Goal: Task Accomplishment & Management: Manage account settings

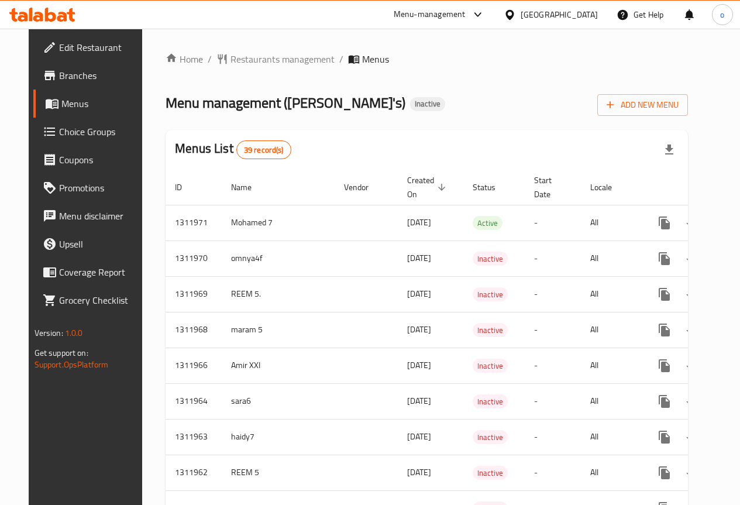
click at [65, 77] on span "Branches" at bounding box center [101, 75] width 84 height 14
click at [448, 149] on div "Menus List 39 record(s)" at bounding box center [426, 150] width 522 height 40
click at [658, 98] on span "Add New Menu" at bounding box center [642, 105] width 72 height 15
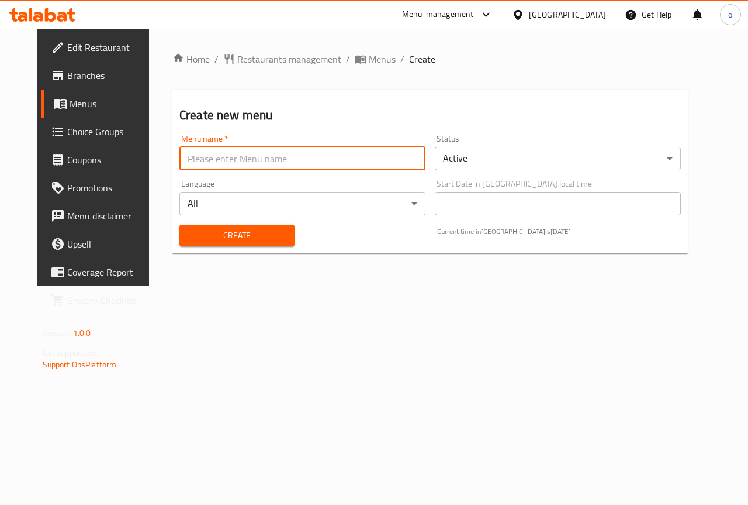
click at [313, 159] on input "text" at bounding box center [303, 158] width 246 height 23
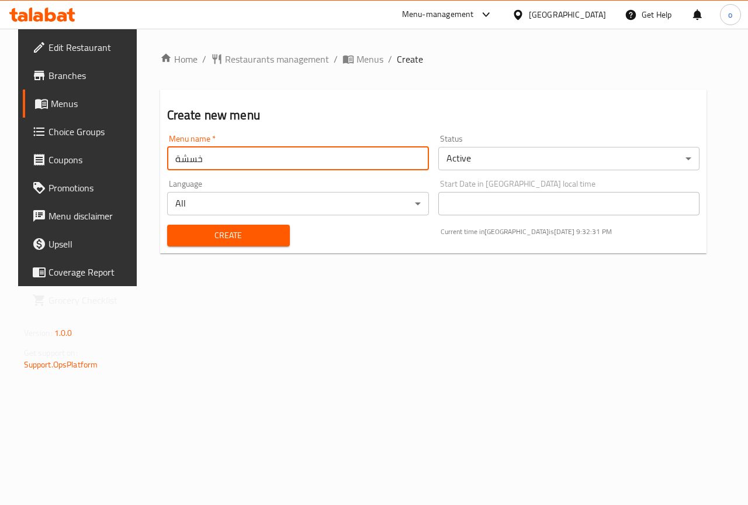
type input "خسشةش"
type input "osama 5"
click at [231, 220] on div "Create" at bounding box center [228, 236] width 137 height 36
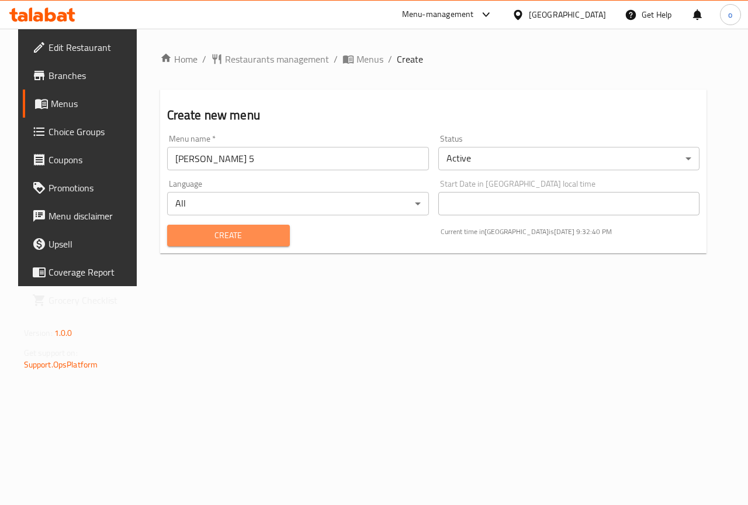
click at [219, 236] on span "Create" at bounding box center [229, 235] width 104 height 15
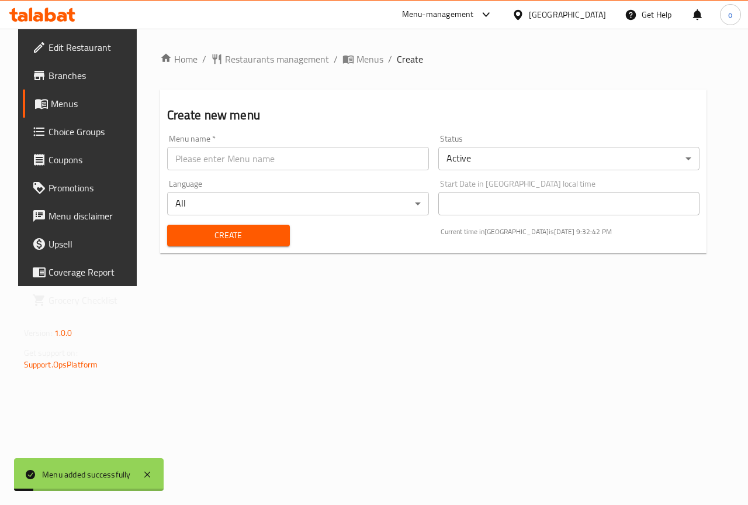
click at [69, 108] on span "Menus" at bounding box center [92, 103] width 83 height 14
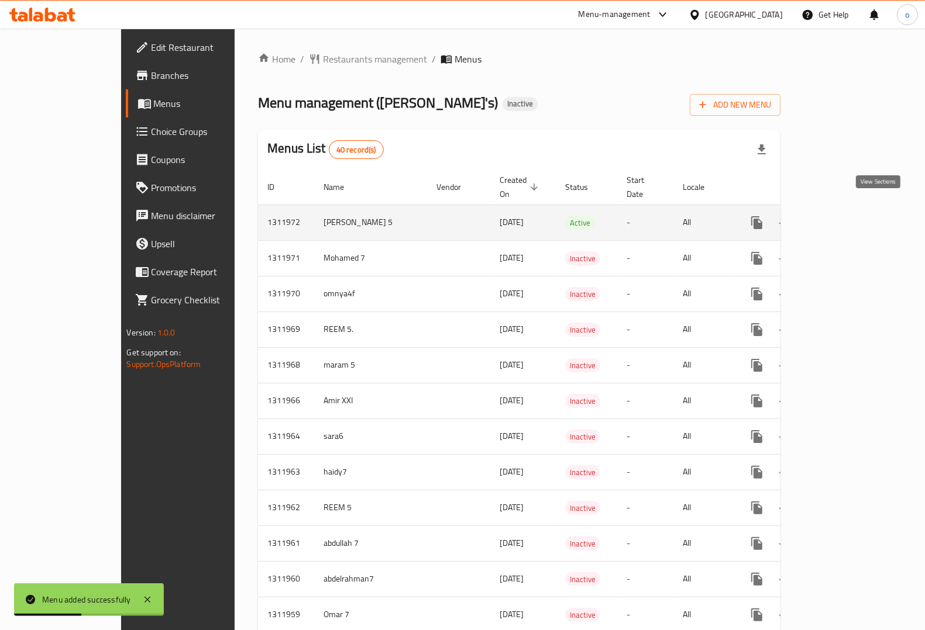
click at [748, 216] on icon "enhanced table" at bounding box center [841, 223] width 14 height 14
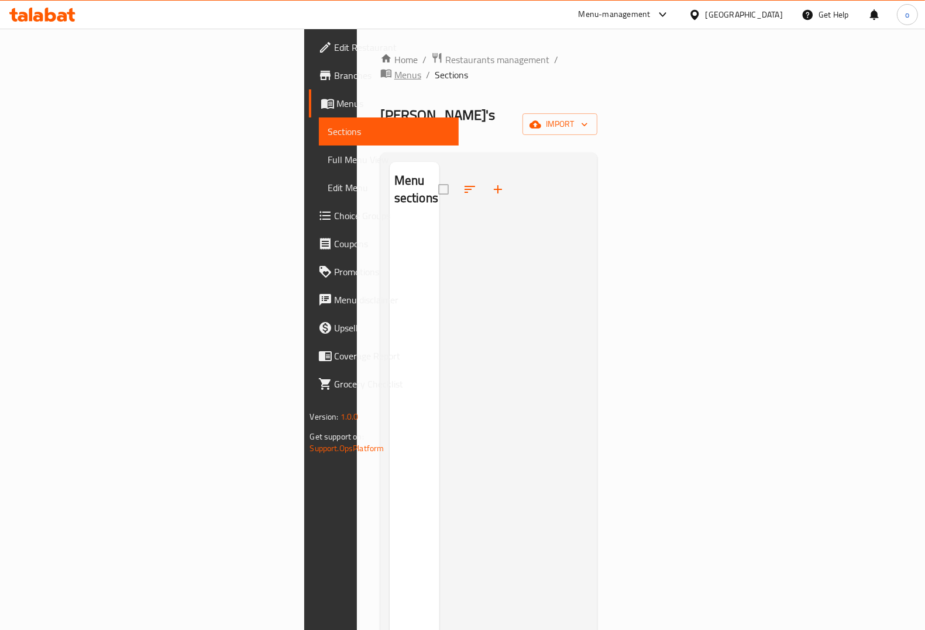
click at [394, 68] on span "Menus" at bounding box center [407, 75] width 27 height 14
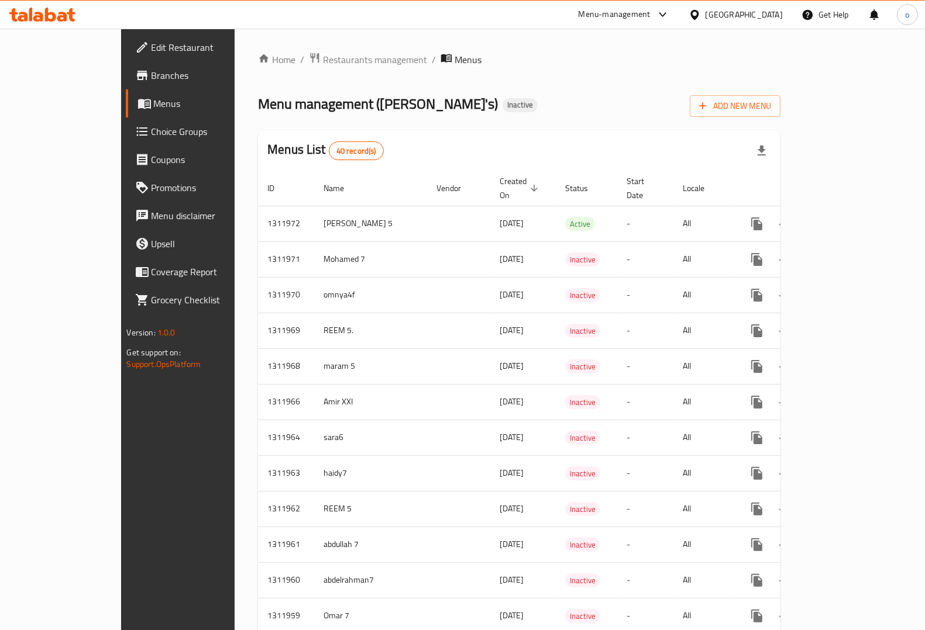
click at [151, 79] on span "Branches" at bounding box center [208, 75] width 115 height 14
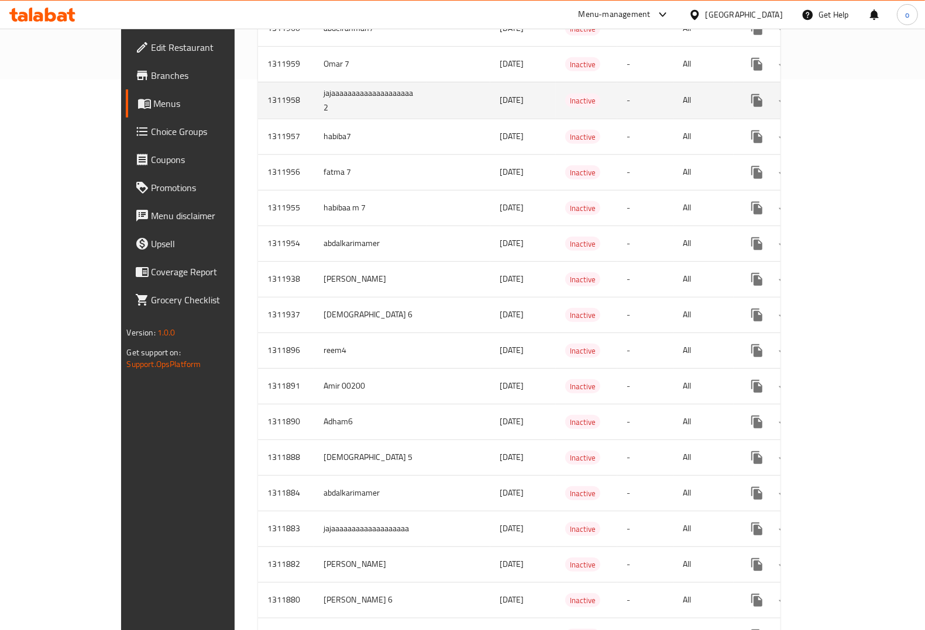
scroll to position [585, 0]
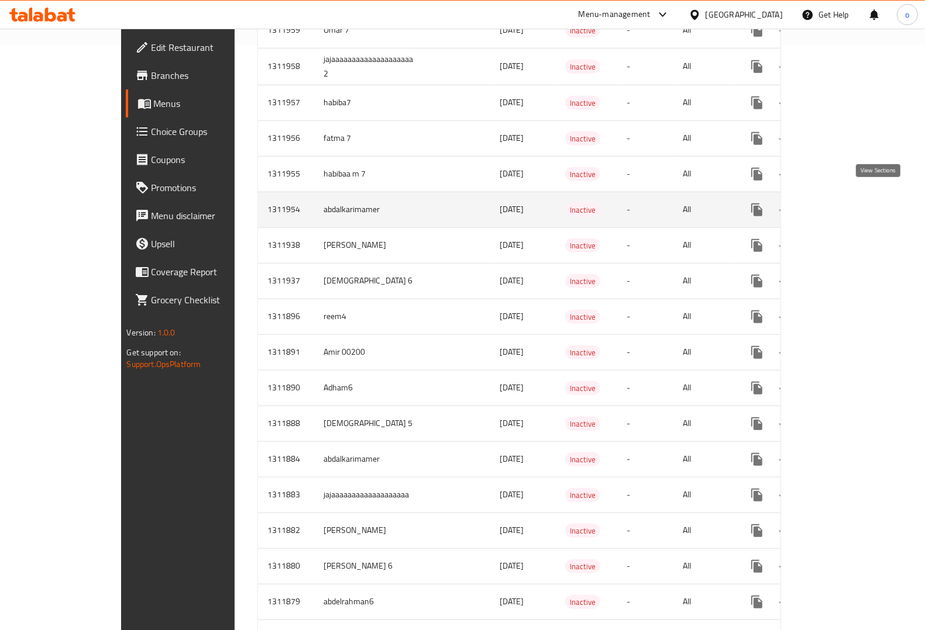
click at [855, 196] on link "enhanced table" at bounding box center [841, 210] width 28 height 28
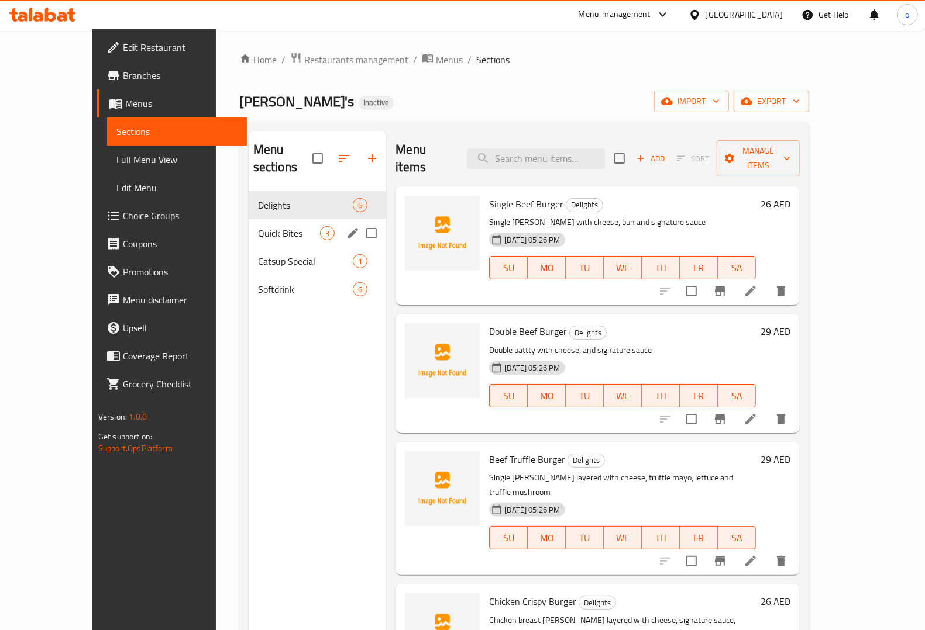
click at [346, 226] on icon "edit" at bounding box center [353, 233] width 14 height 14
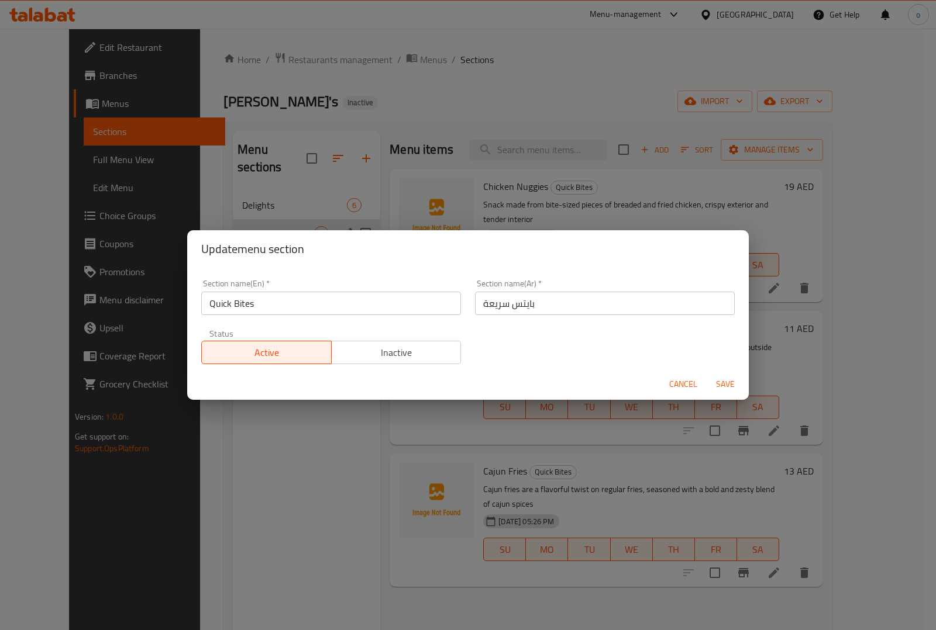
click at [682, 381] on span "Cancel" at bounding box center [683, 384] width 28 height 15
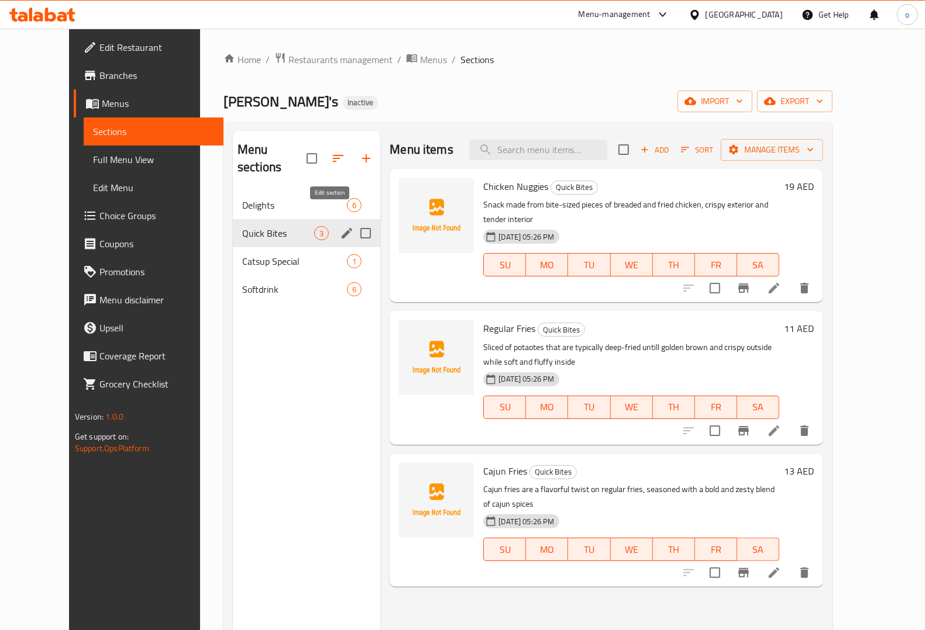
click at [340, 226] on icon "edit" at bounding box center [347, 233] width 14 height 14
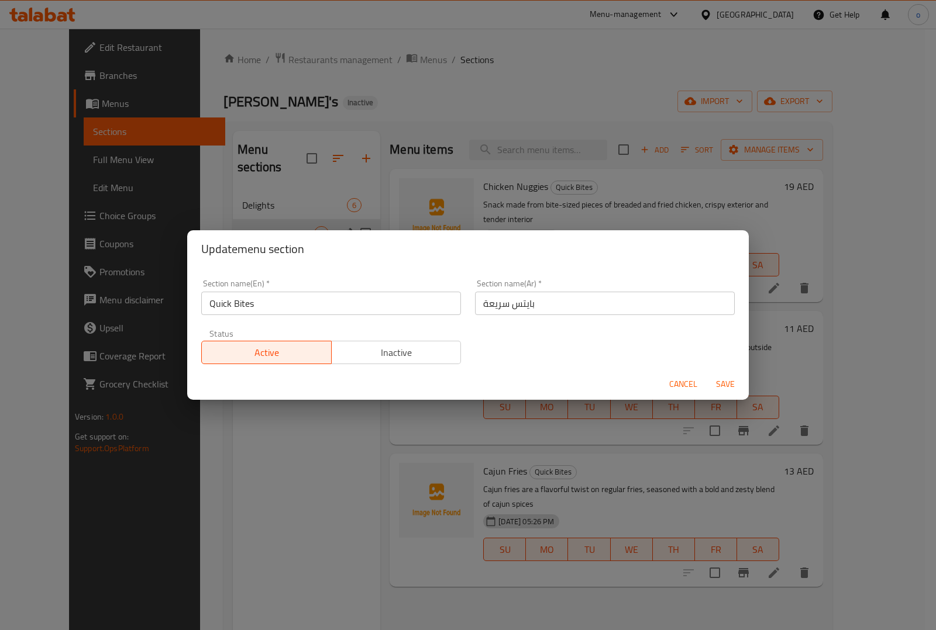
click at [683, 386] on span "Cancel" at bounding box center [683, 384] width 28 height 15
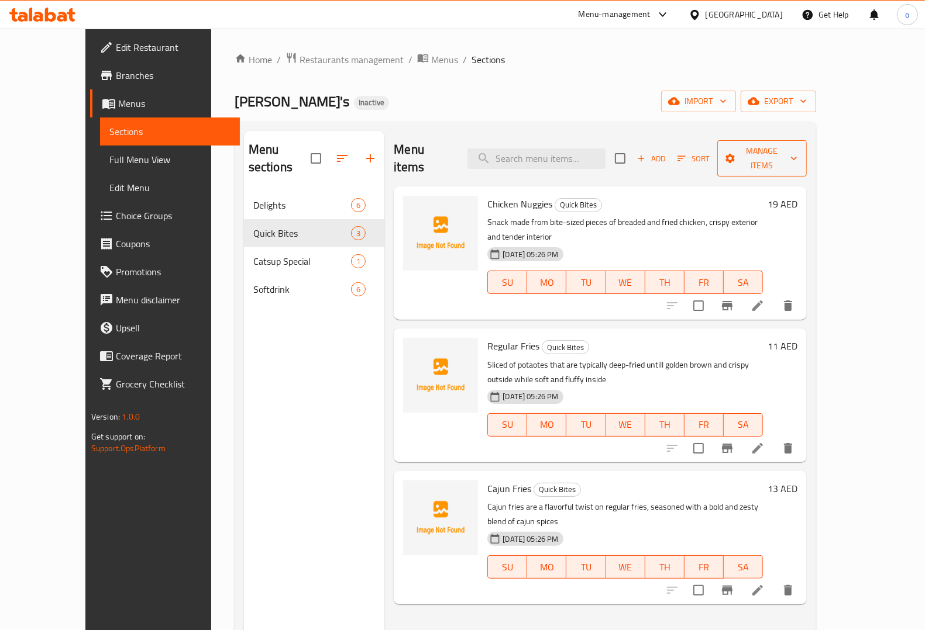
click at [799, 153] on icon "button" at bounding box center [794, 159] width 12 height 12
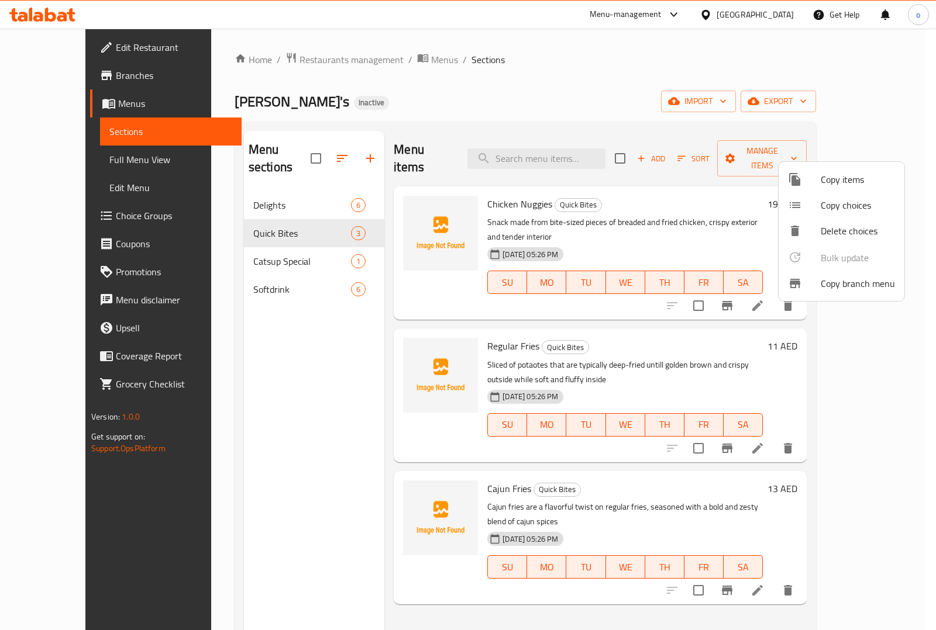
click at [271, 347] on div at bounding box center [468, 315] width 936 height 630
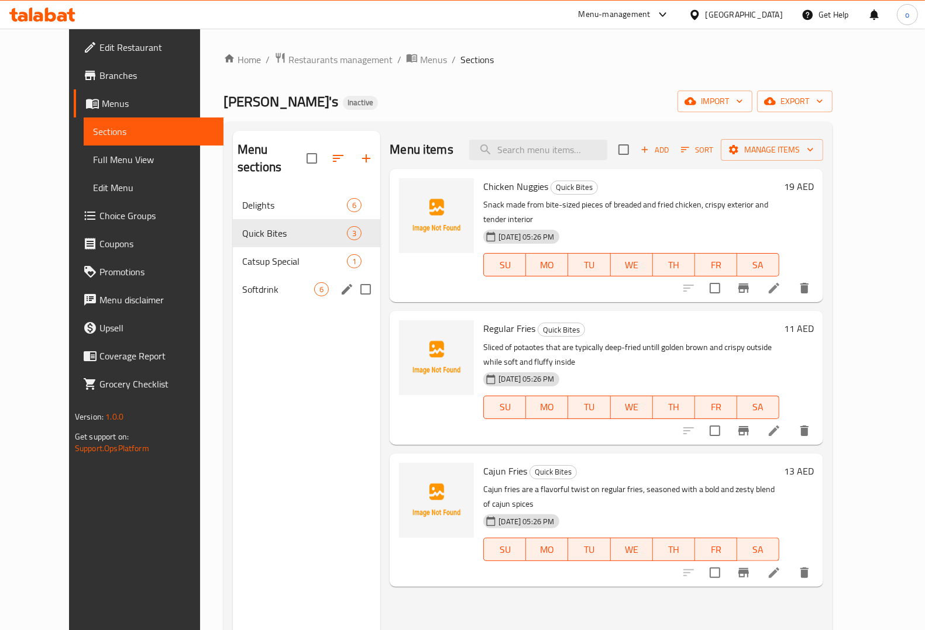
click at [244, 281] on div "Softdrink 6" at bounding box center [306, 289] width 147 height 28
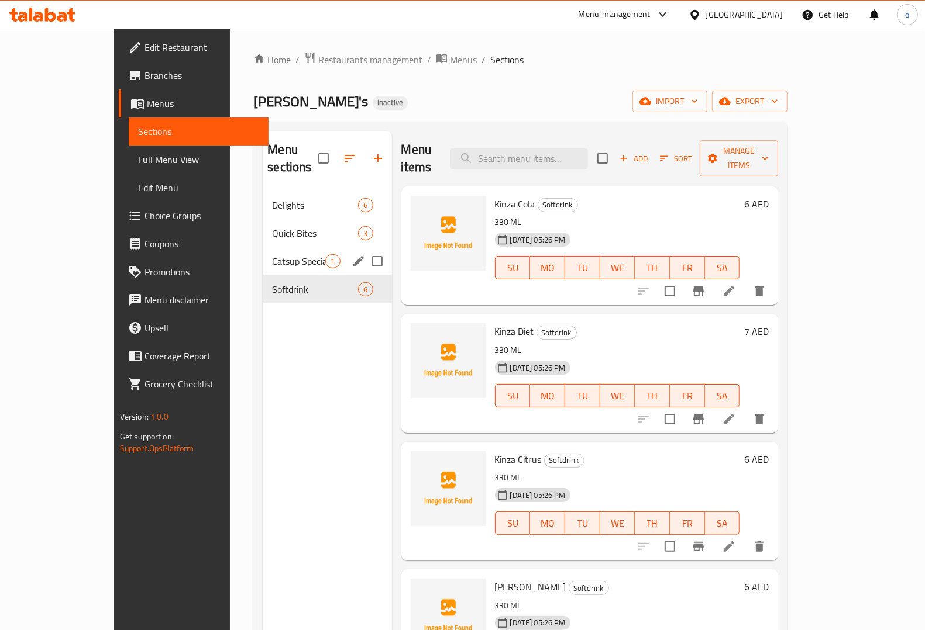
click at [272, 254] on span "Catsup Special" at bounding box center [298, 261] width 53 height 14
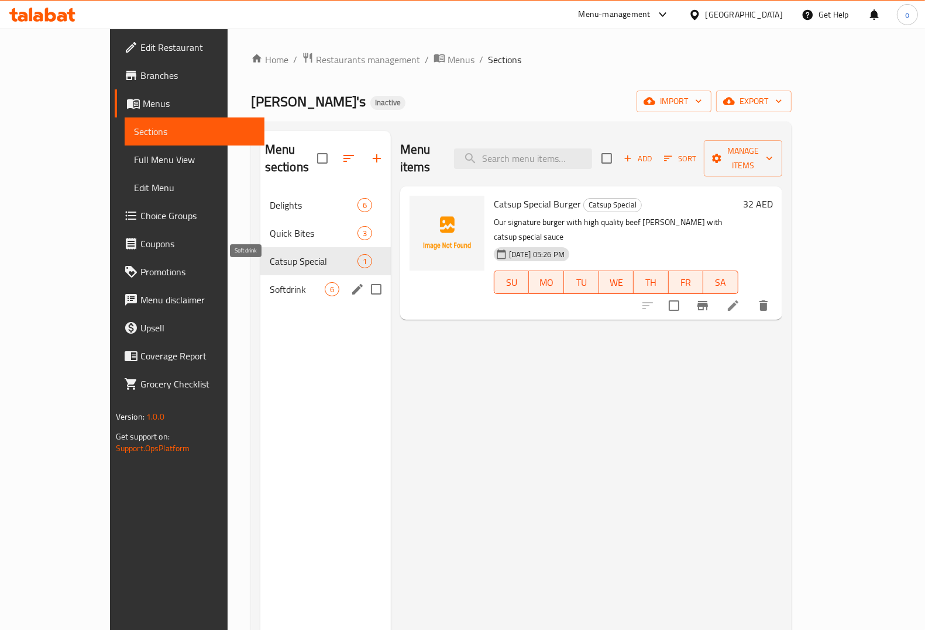
click at [270, 282] on span "Softdrink" at bounding box center [297, 289] width 55 height 14
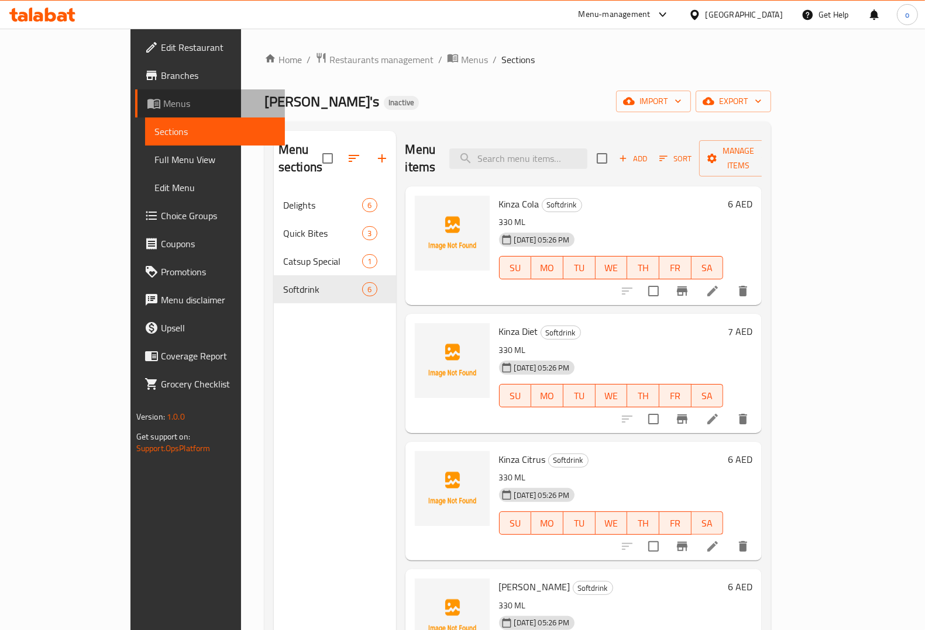
click at [163, 106] on span "Menus" at bounding box center [219, 103] width 112 height 14
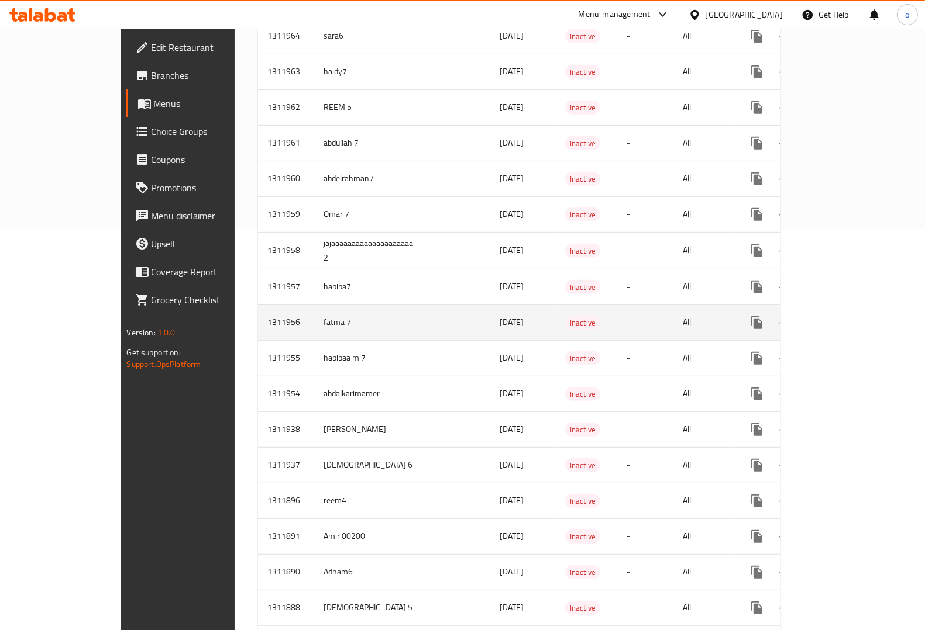
scroll to position [439, 0]
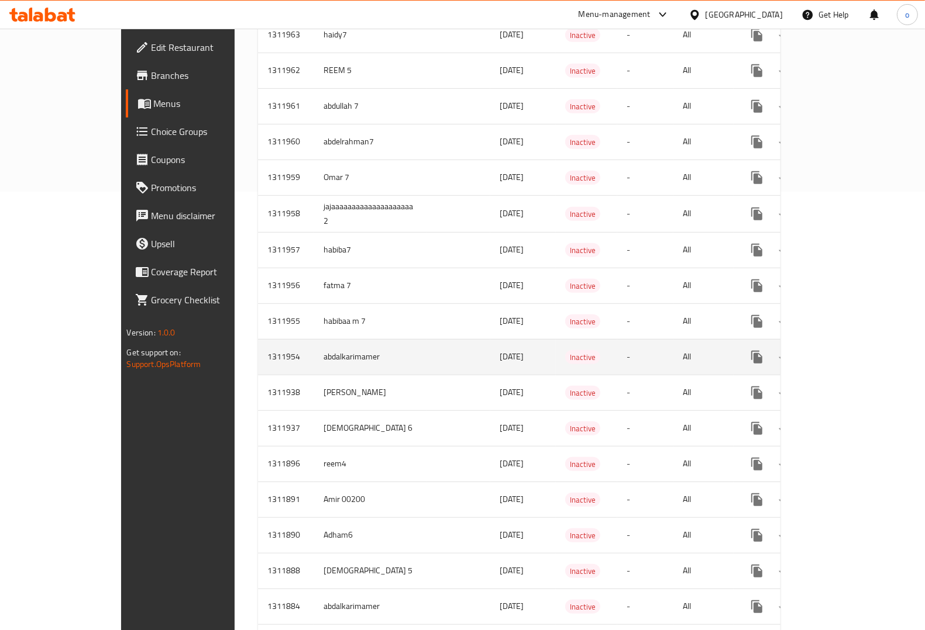
click at [848, 350] on icon "enhanced table" at bounding box center [841, 357] width 14 height 14
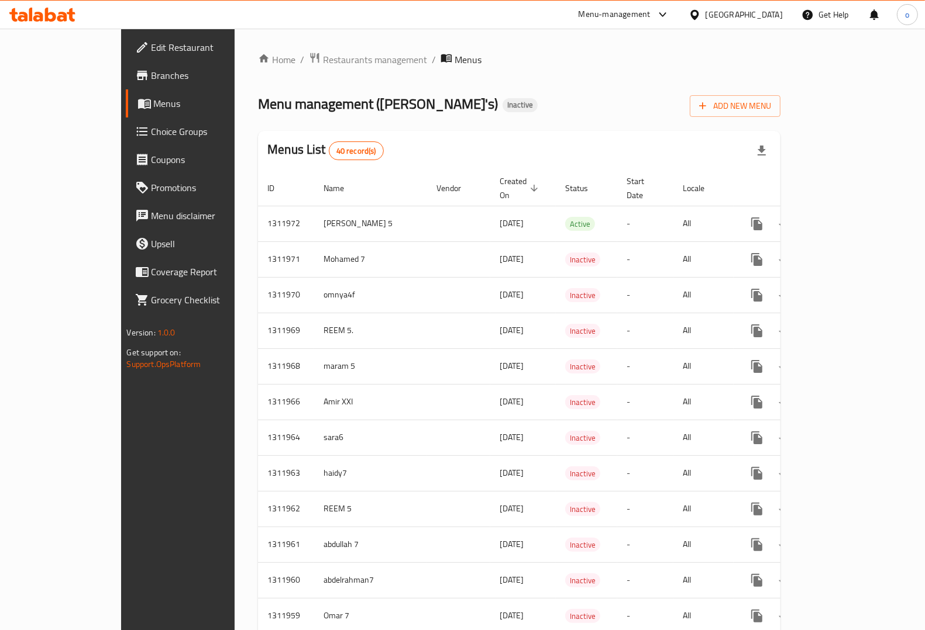
click at [486, 146] on div "Menus List 40 record(s)" at bounding box center [519, 151] width 522 height 40
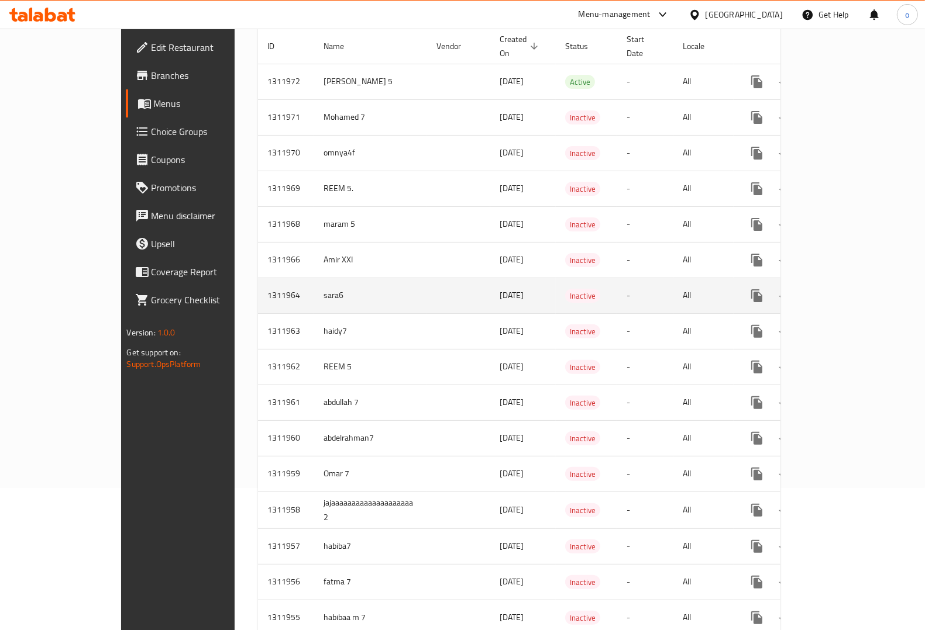
scroll to position [146, 0]
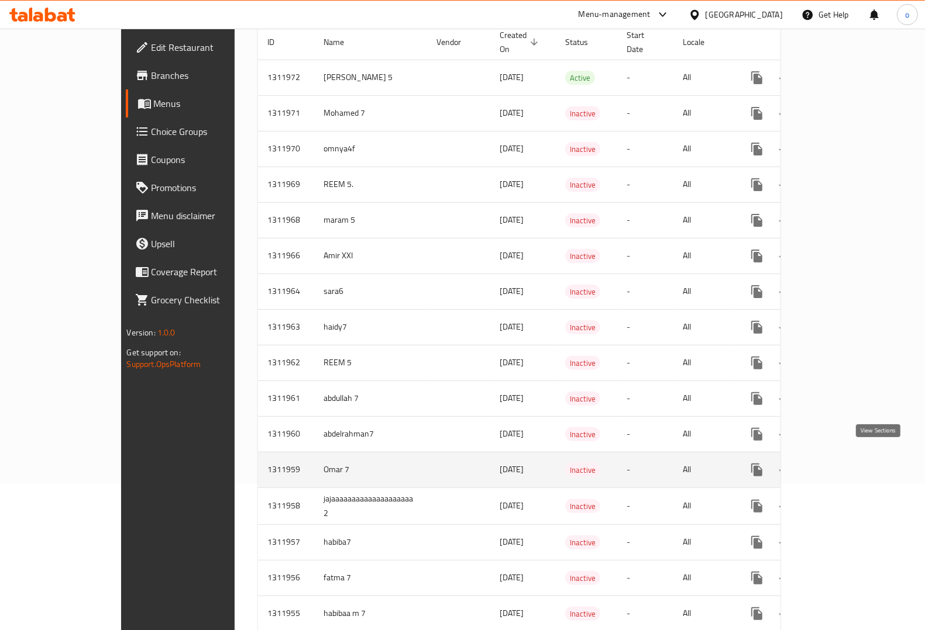
click at [848, 463] on icon "enhanced table" at bounding box center [841, 470] width 14 height 14
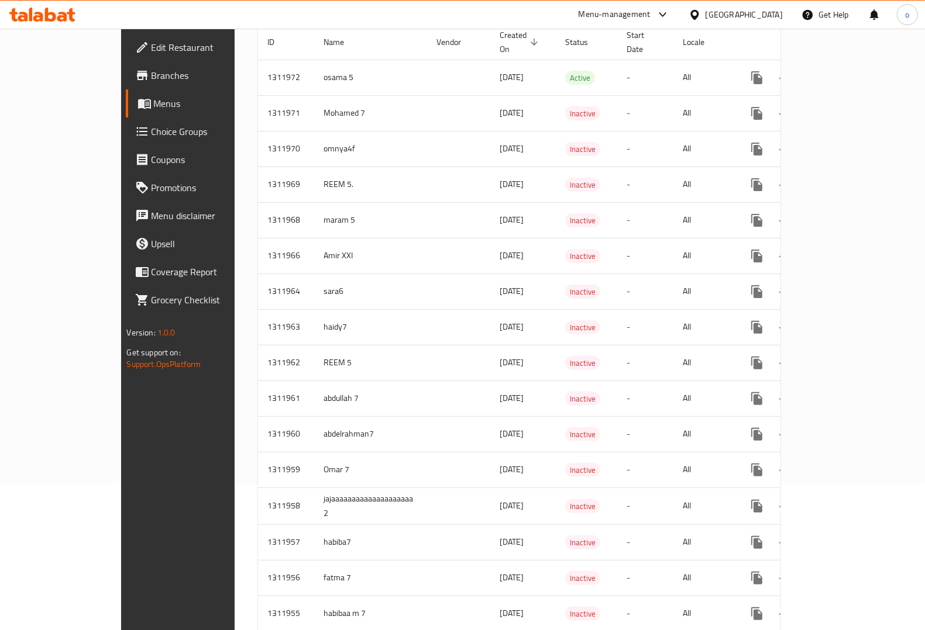
scroll to position [1029, 0]
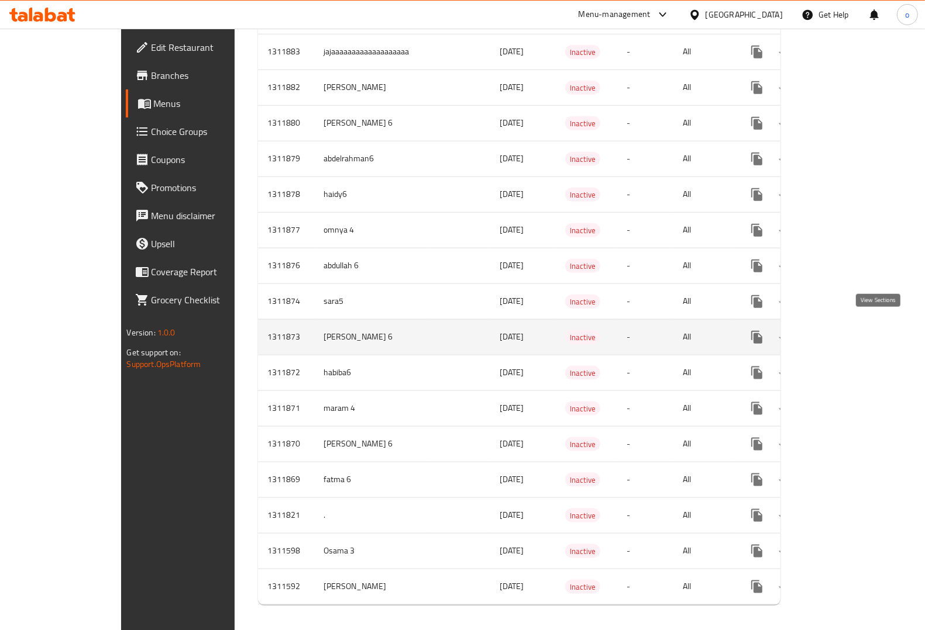
click at [846, 332] on icon "enhanced table" at bounding box center [841, 337] width 11 height 11
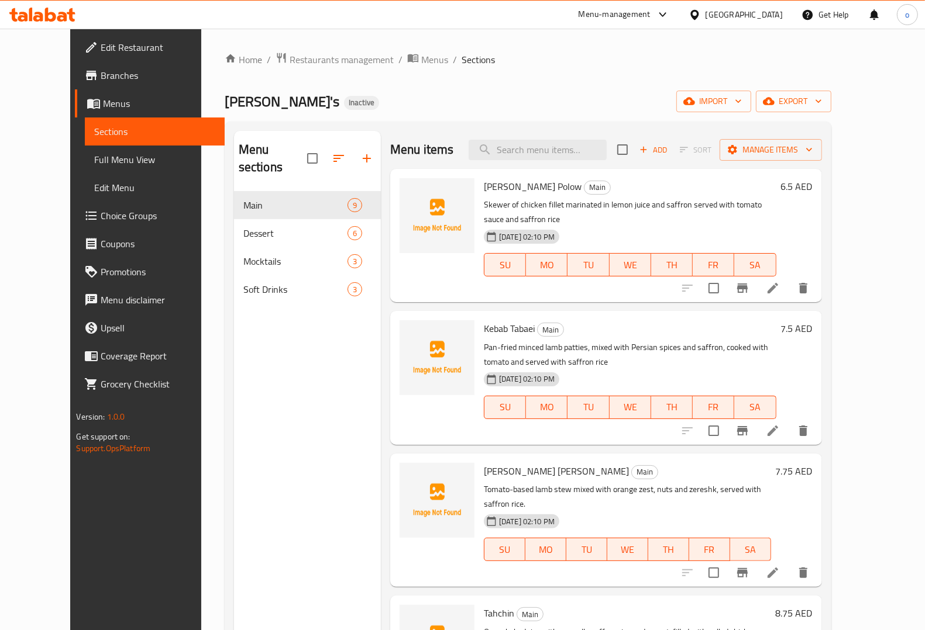
click at [251, 333] on div "Menu sections Main 9 Dessert 6 Mocktails 3 Soft Drinks 3" at bounding box center [307, 446] width 147 height 630
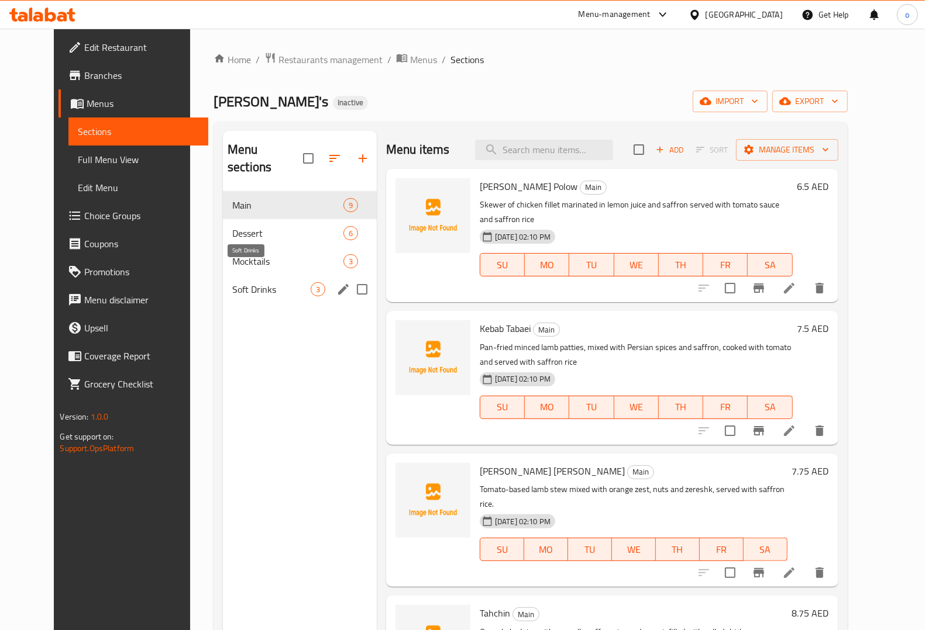
click at [242, 282] on span "Soft Drinks" at bounding box center [271, 289] width 78 height 14
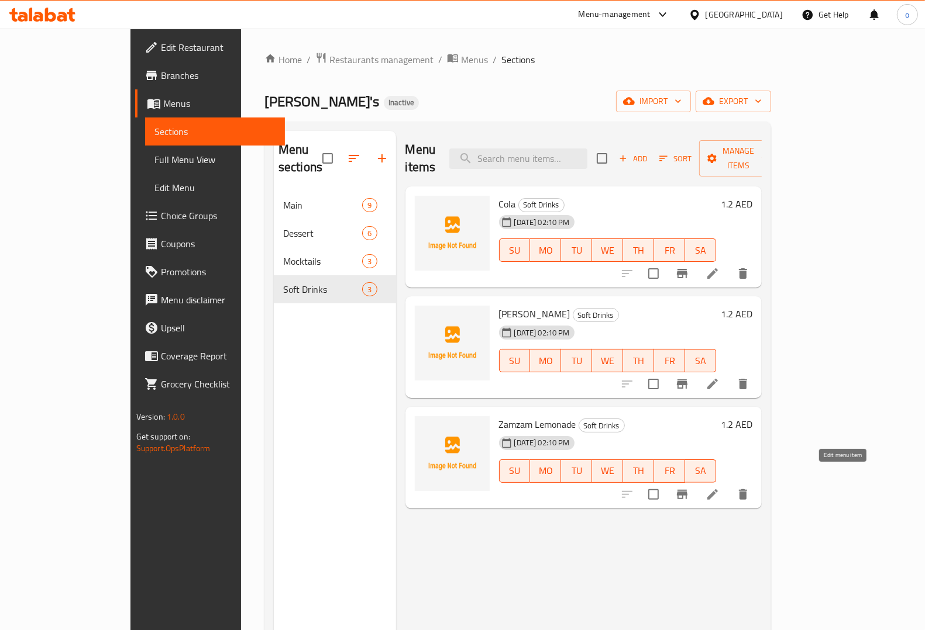
click at [719, 488] on icon at bounding box center [712, 495] width 14 height 14
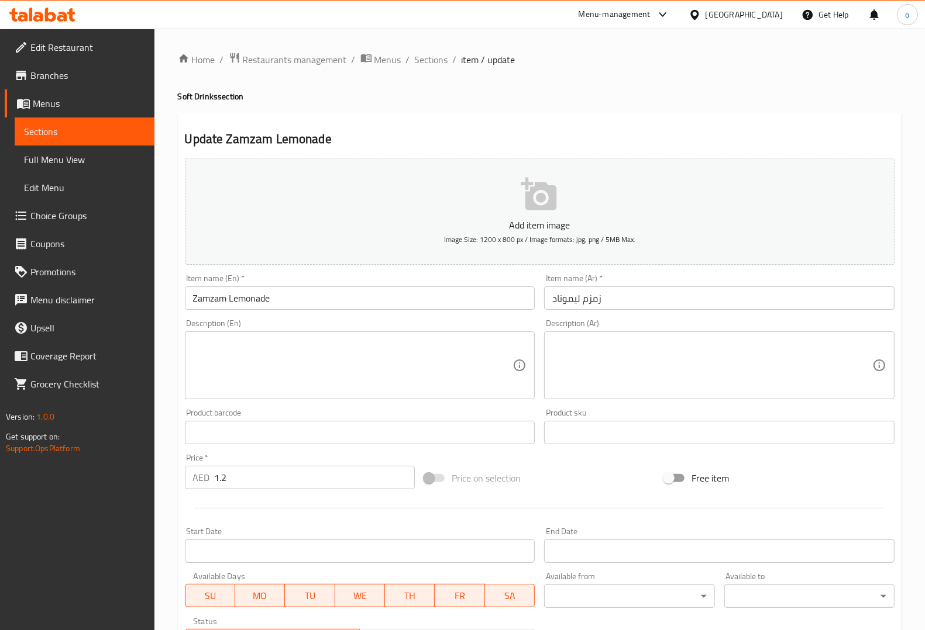
click at [47, 126] on span "Sections" at bounding box center [84, 132] width 121 height 14
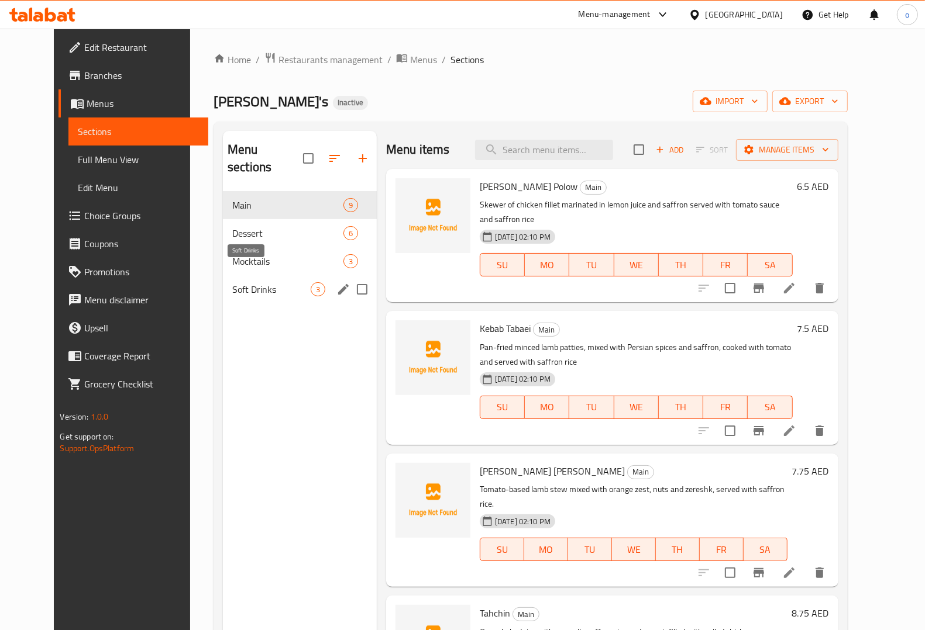
click at [251, 282] on span "Soft Drinks" at bounding box center [271, 289] width 78 height 14
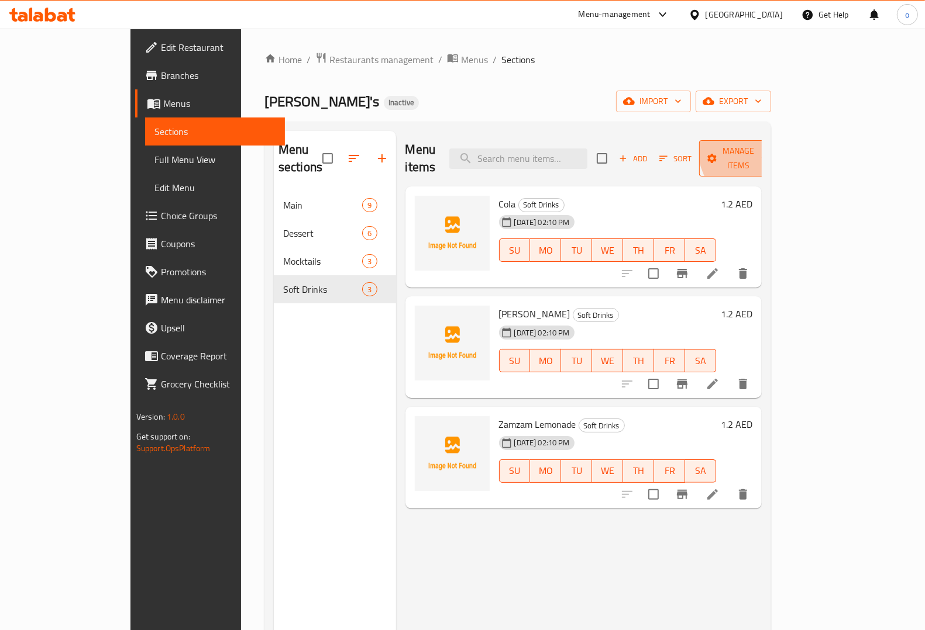
click at [768, 144] on span "Manage items" at bounding box center [738, 158] width 60 height 29
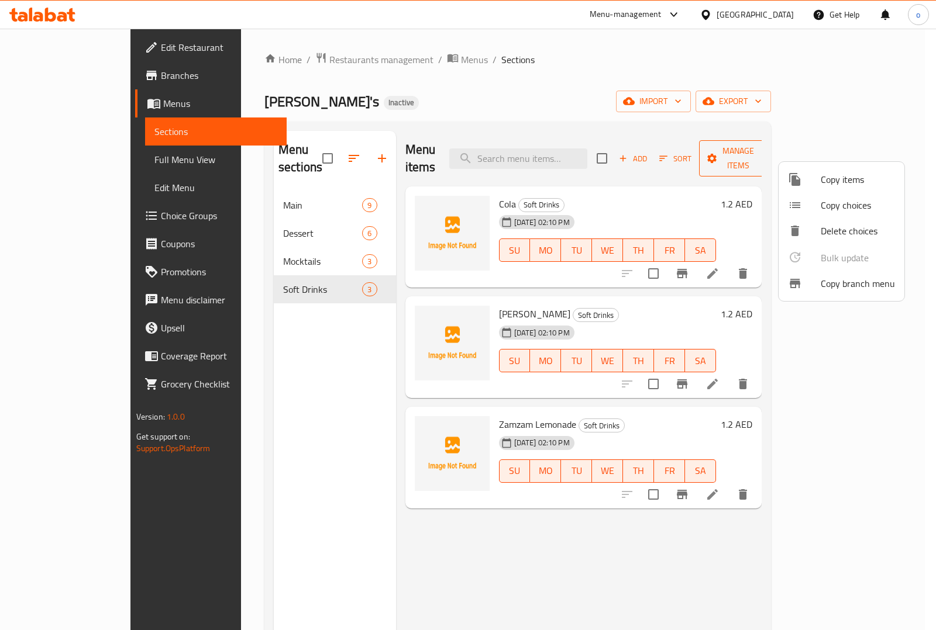
click at [864, 143] on div at bounding box center [468, 315] width 936 height 630
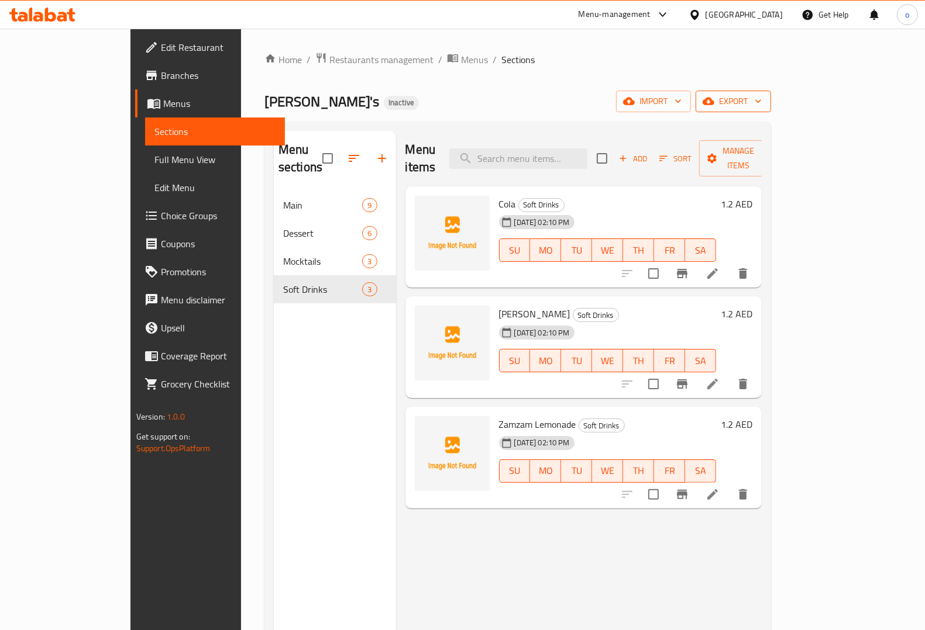
click at [761, 101] on span "export" at bounding box center [733, 101] width 57 height 15
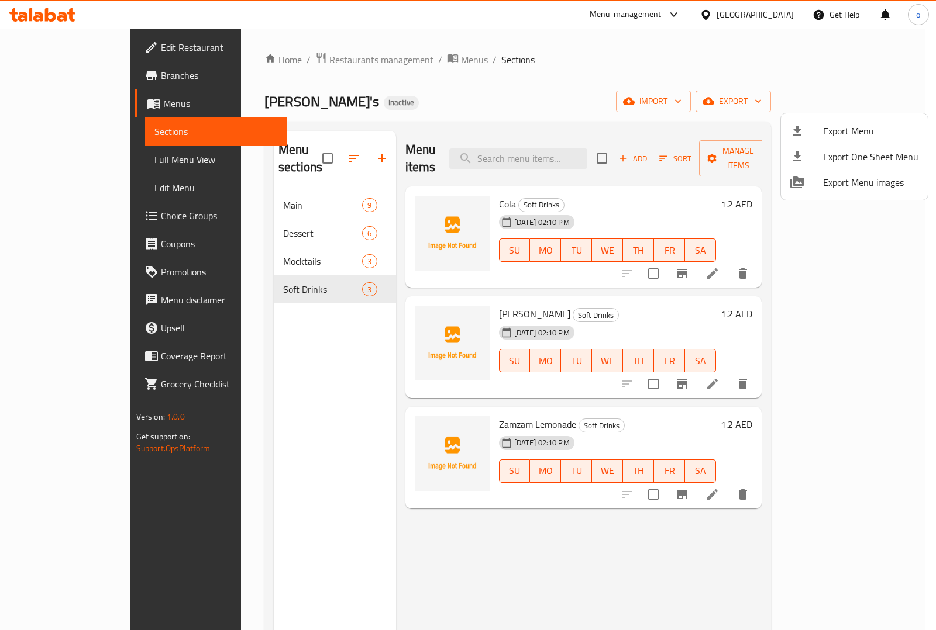
click at [873, 102] on div at bounding box center [468, 315] width 936 height 630
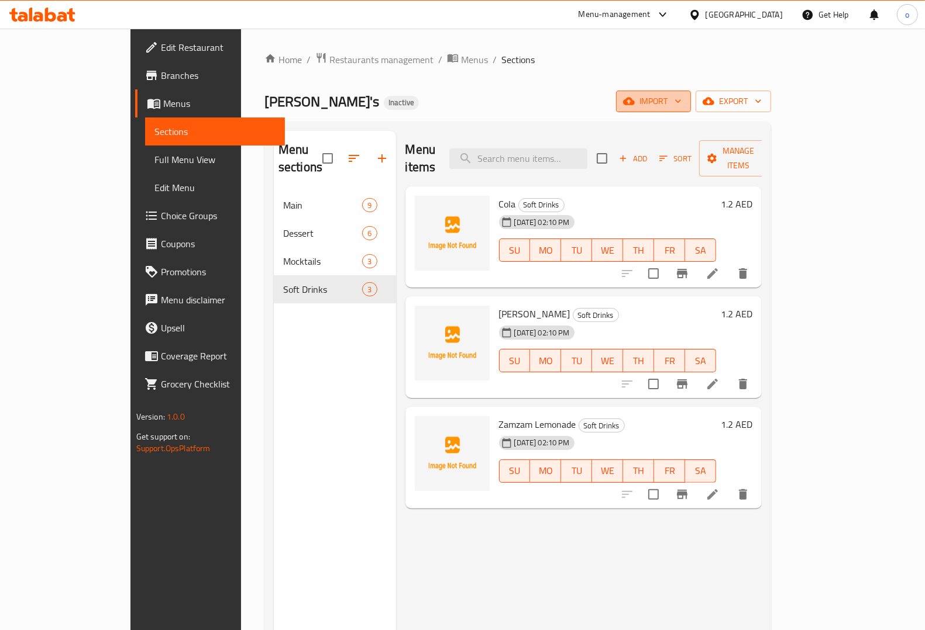
click at [684, 104] on icon "button" at bounding box center [678, 101] width 12 height 12
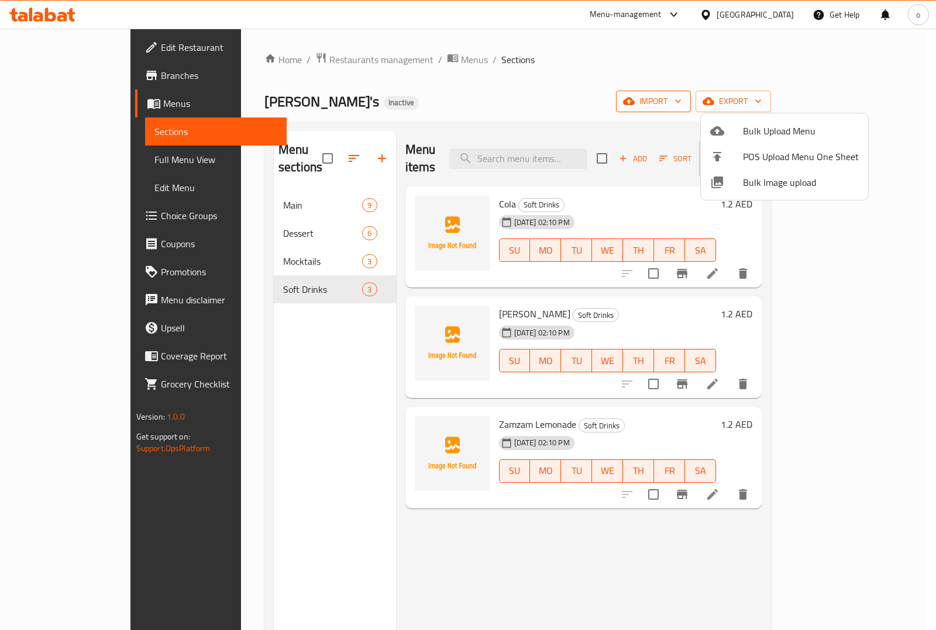
click at [810, 104] on div at bounding box center [468, 315] width 936 height 630
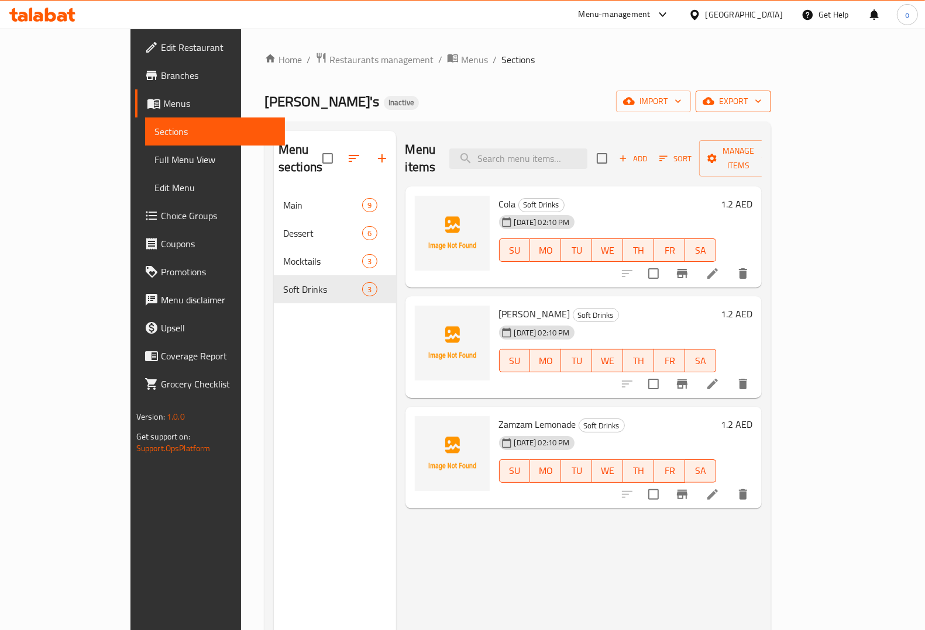
click at [761, 107] on span "export" at bounding box center [733, 101] width 57 height 15
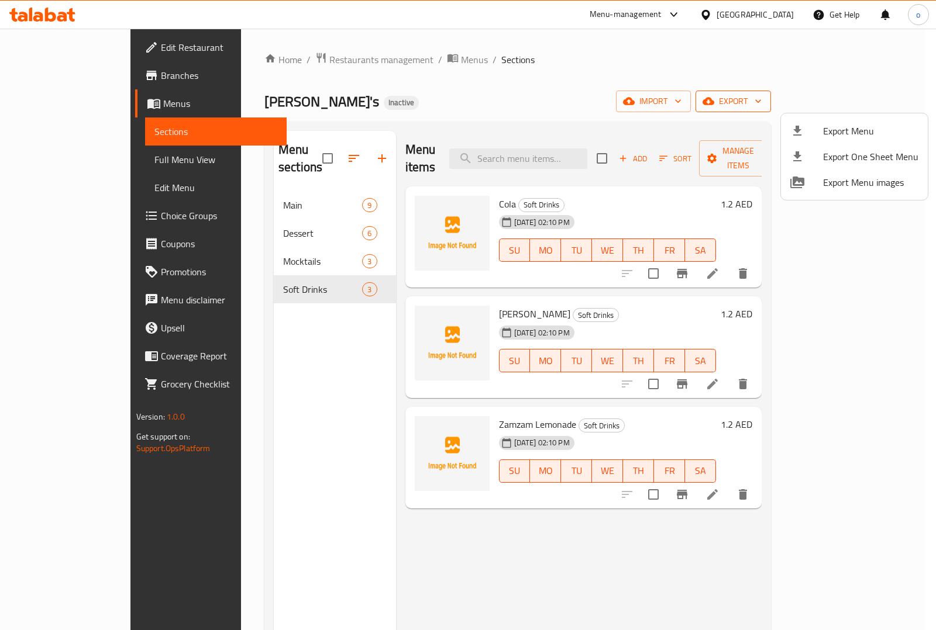
click at [881, 107] on div at bounding box center [468, 315] width 936 height 630
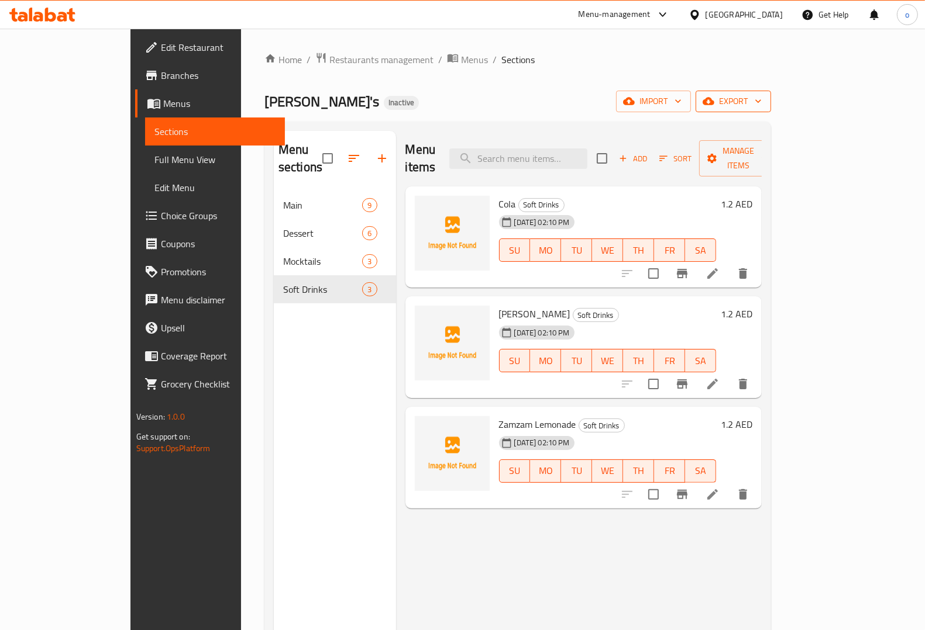
click at [761, 105] on span "export" at bounding box center [733, 101] width 57 height 15
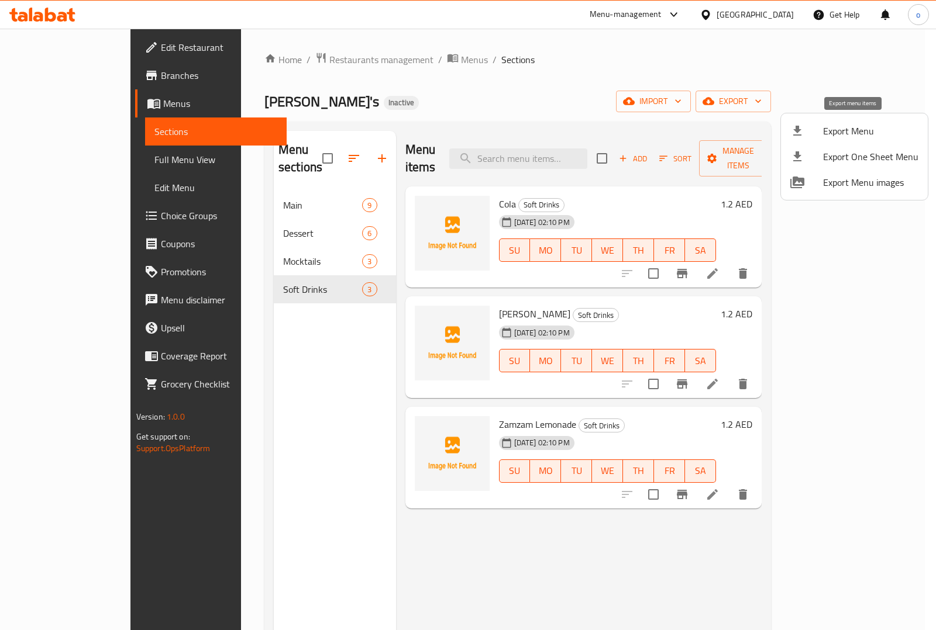
click at [854, 129] on span "Export Menu" at bounding box center [870, 131] width 95 height 14
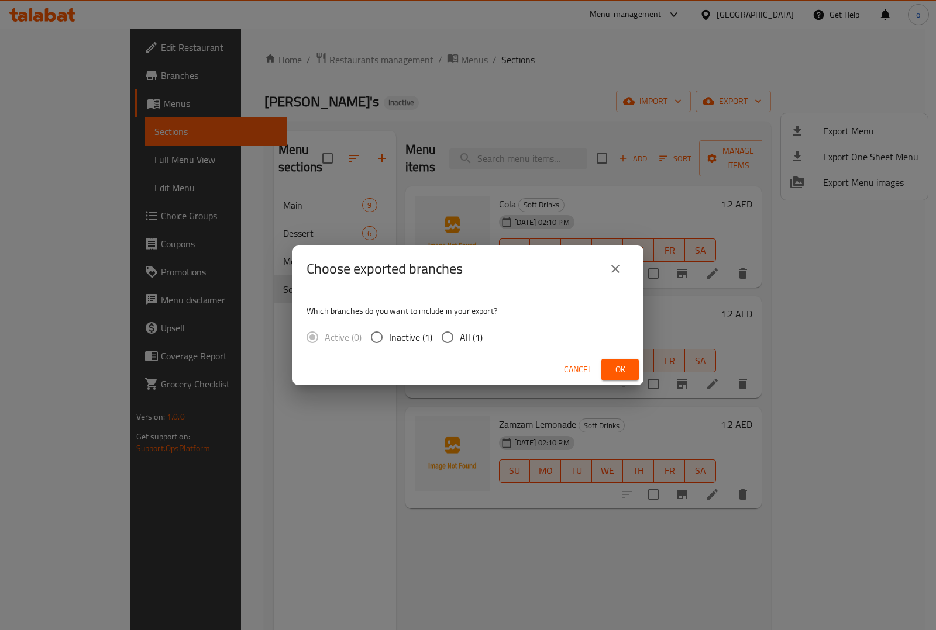
click at [454, 337] on input "All (1)" at bounding box center [447, 337] width 25 height 25
radio input "true"
click at [624, 365] on span "Ok" at bounding box center [619, 370] width 19 height 15
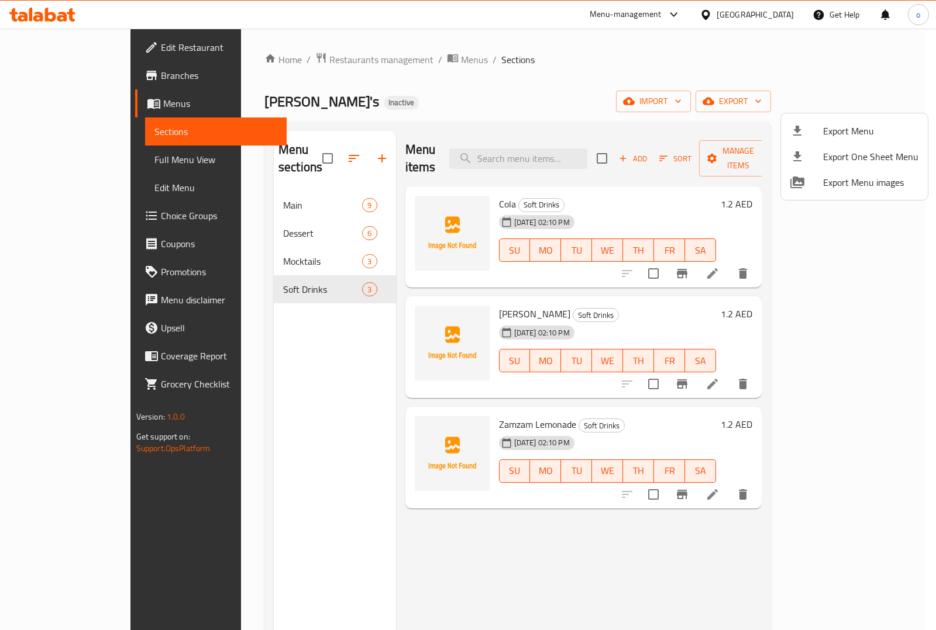
click at [34, 111] on div at bounding box center [468, 315] width 936 height 630
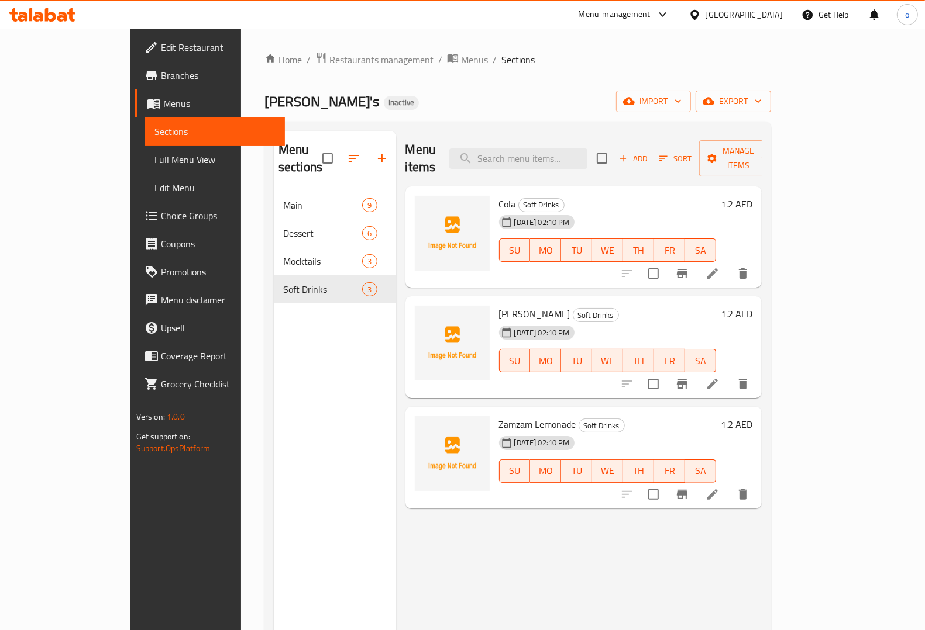
click at [154, 125] on span "Sections" at bounding box center [214, 132] width 121 height 14
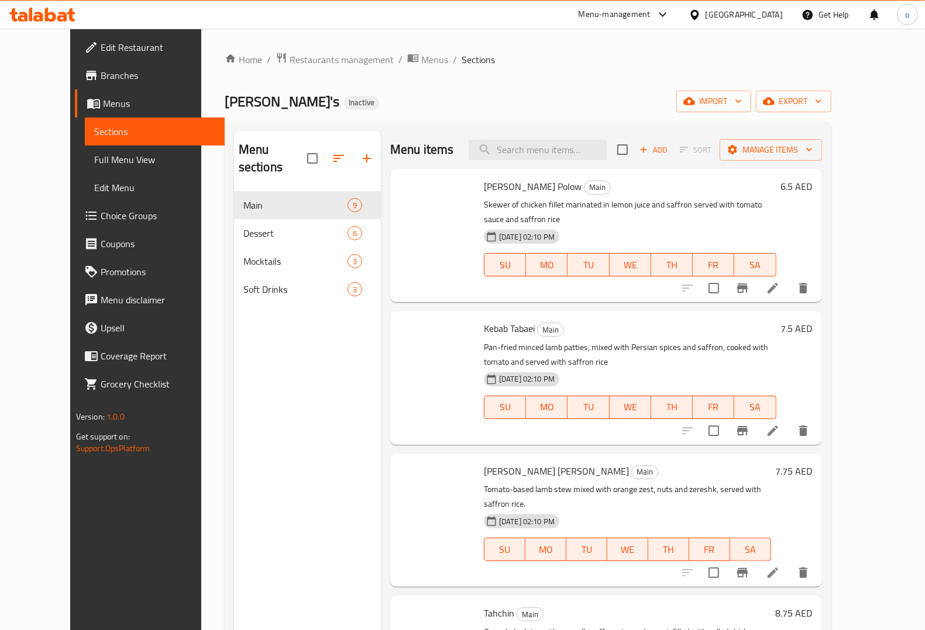
click at [103, 103] on span "Menus" at bounding box center [159, 103] width 112 height 14
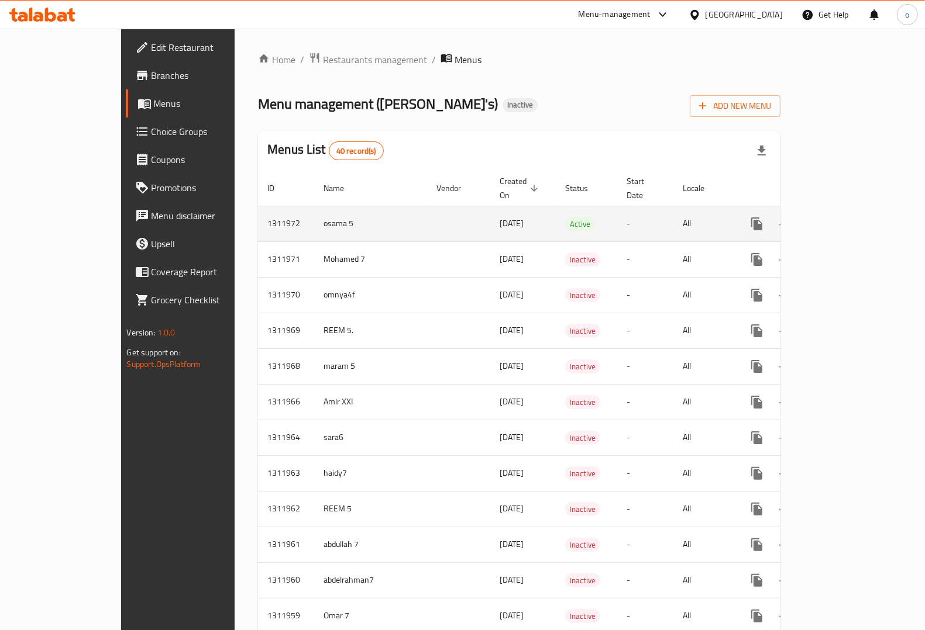
click at [848, 217] on icon "enhanced table" at bounding box center [841, 224] width 14 height 14
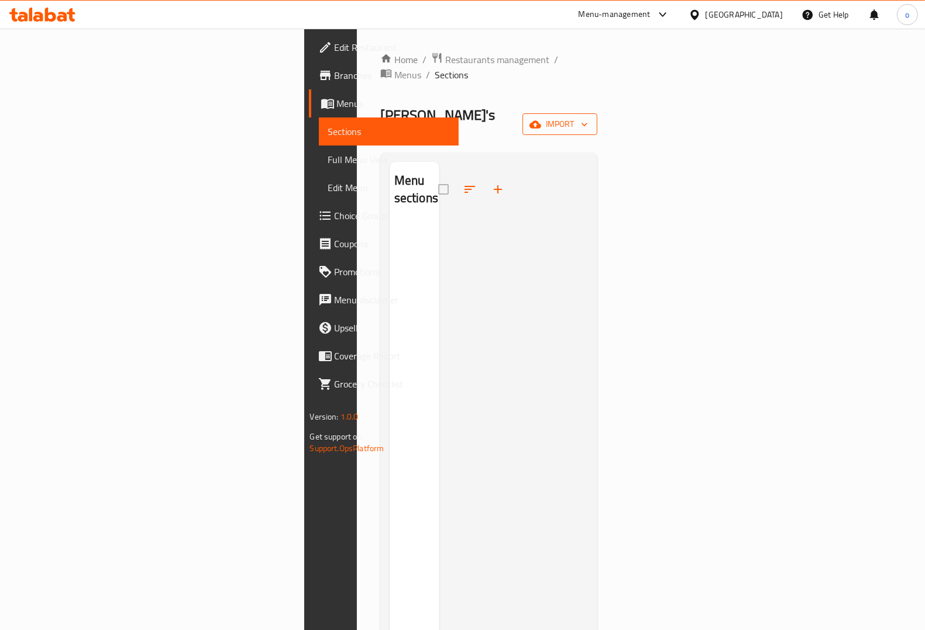
click at [588, 117] on span "import" at bounding box center [560, 124] width 56 height 15
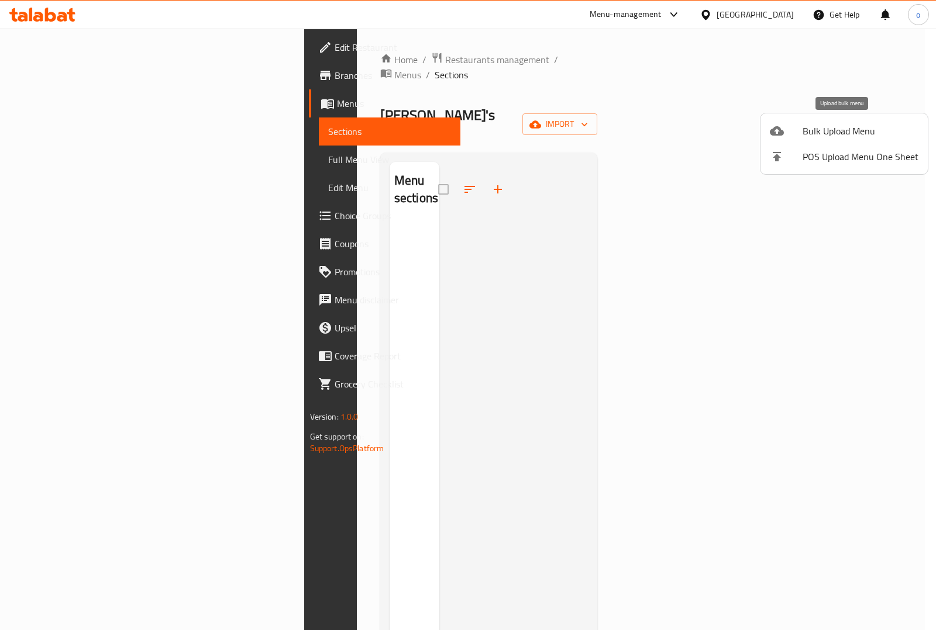
click at [840, 133] on span "Bulk Upload Menu" at bounding box center [860, 131] width 116 height 14
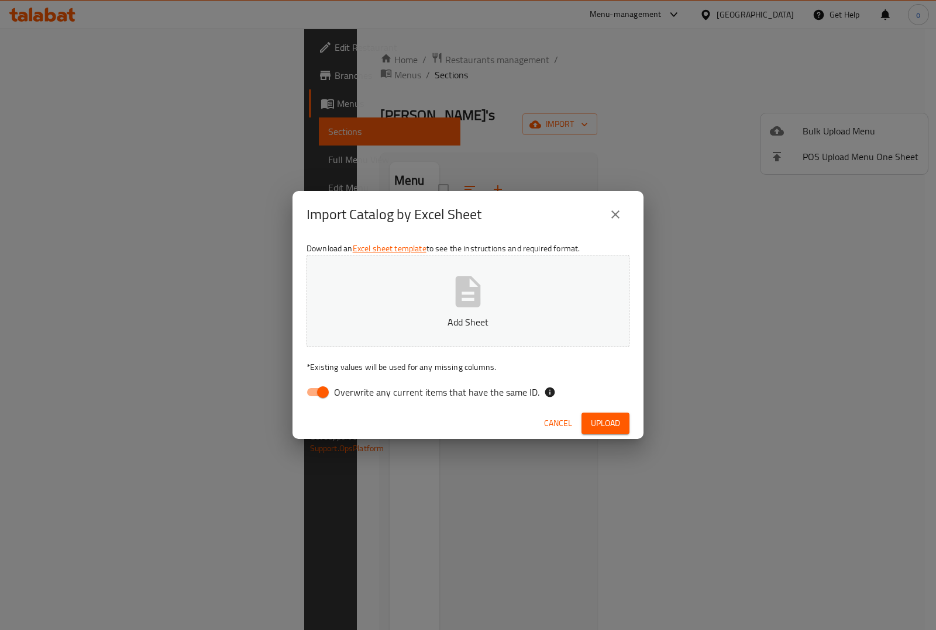
click at [441, 310] on button "Add Sheet" at bounding box center [467, 301] width 323 height 92
click at [308, 389] on input "Overwrite any current items that have the same ID." at bounding box center [322, 392] width 67 height 22
checkbox input "false"
click at [626, 421] on button "Upload" at bounding box center [605, 424] width 48 height 22
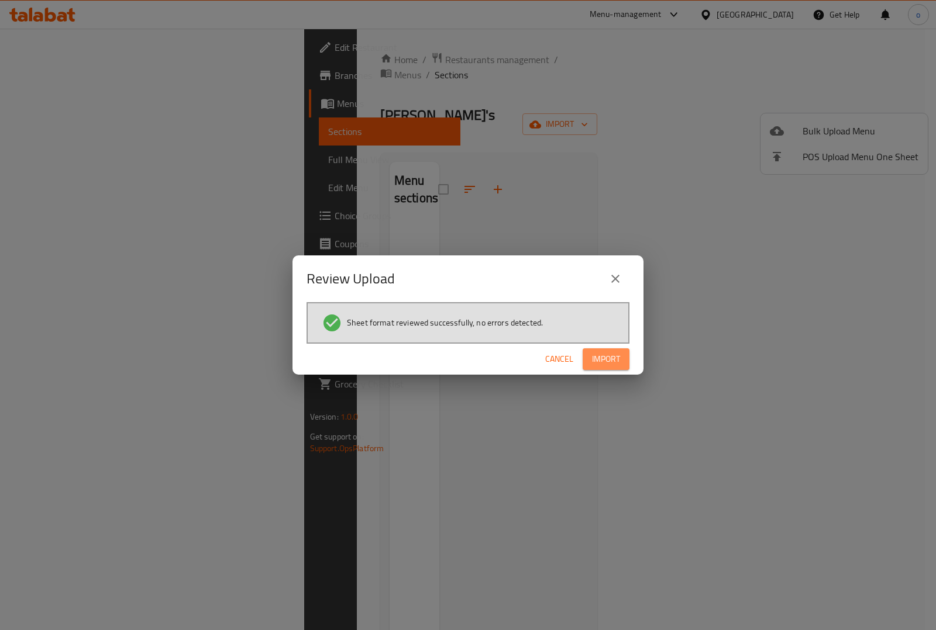
click at [608, 361] on span "Import" at bounding box center [606, 359] width 28 height 15
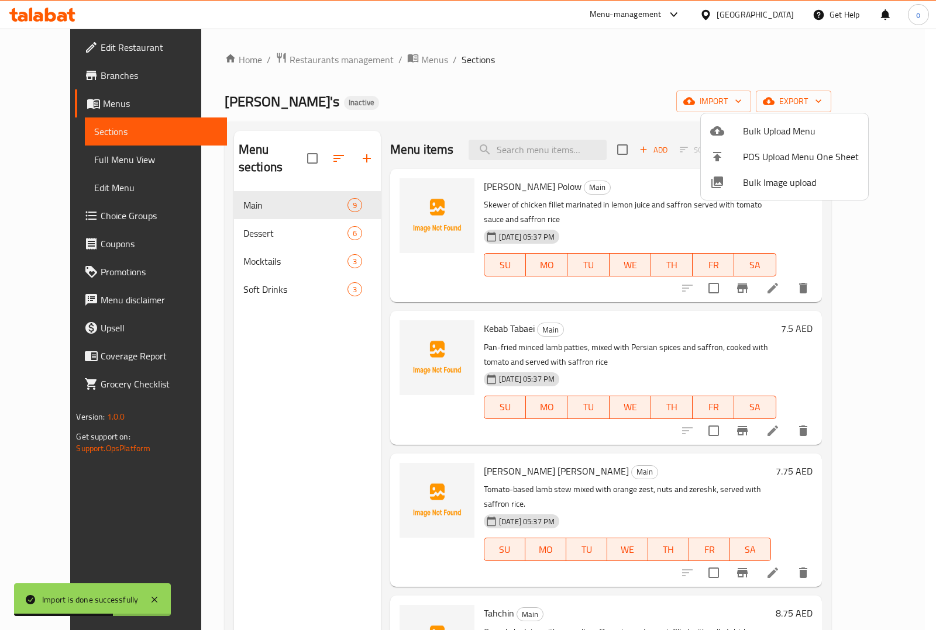
click at [716, 95] on div at bounding box center [468, 315] width 936 height 630
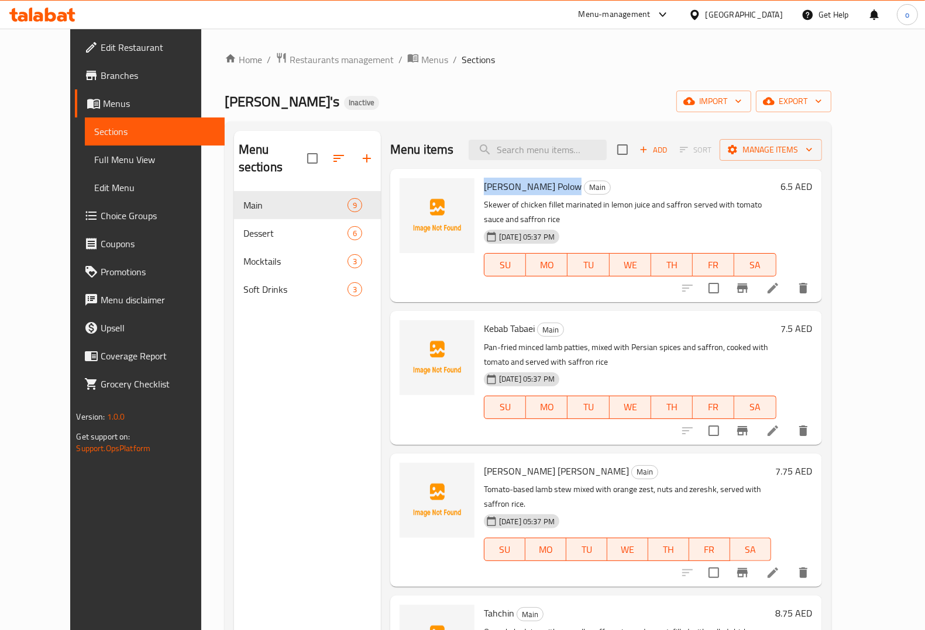
drag, startPoint x: 544, startPoint y: 185, endPoint x: 463, endPoint y: 187, distance: 80.7
click at [479, 187] on div "[PERSON_NAME] Polow Main Skewer of chicken fillet marinated in lemon juice and …" at bounding box center [630, 236] width 302 height 124
click at [489, 178] on span "[PERSON_NAME] Polow" at bounding box center [533, 187] width 98 height 18
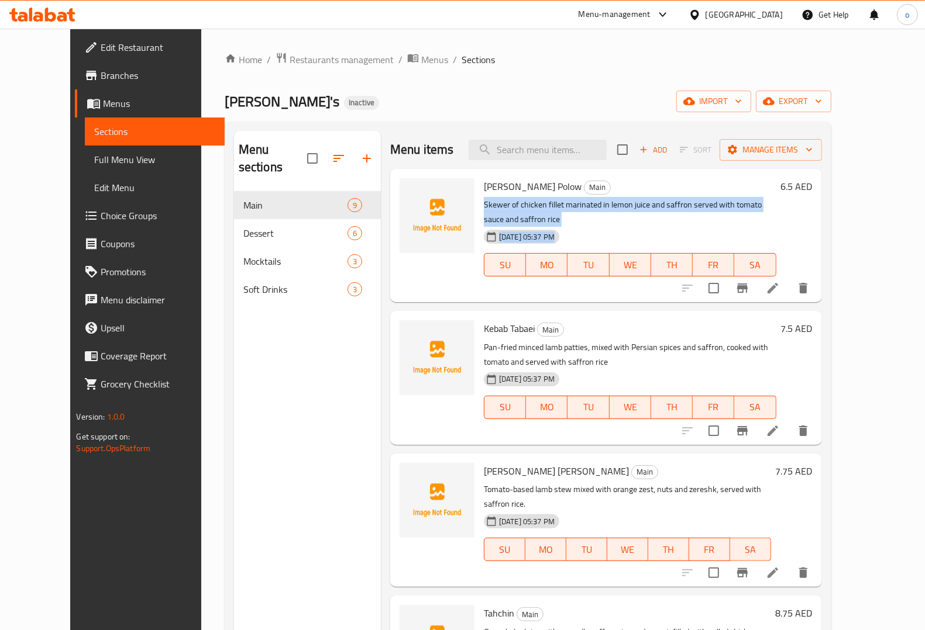
drag, startPoint x: 467, startPoint y: 202, endPoint x: 842, endPoint y: 208, distance: 375.5
click at [817, 208] on div "[PERSON_NAME] Polow Main Skewer of chicken fillet marinated in lemon juice and …" at bounding box center [648, 236] width 338 height 124
click at [253, 401] on div "Menu sections Main 9 Dessert 6 Mocktails 3 Soft Drinks 3" at bounding box center [307, 446] width 147 height 630
click at [108, 157] on span "Full Menu View" at bounding box center [154, 160] width 121 height 14
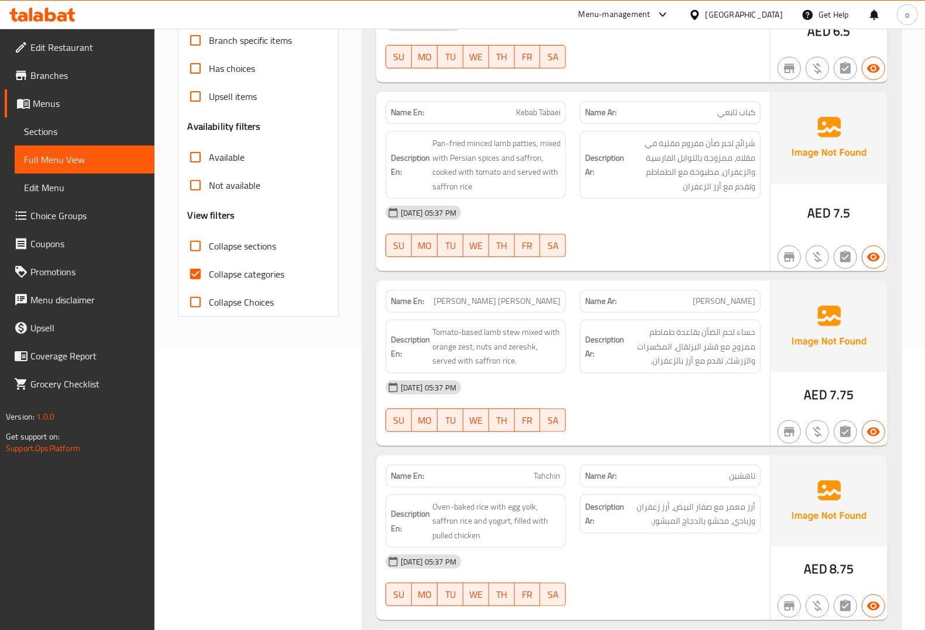
scroll to position [219, 0]
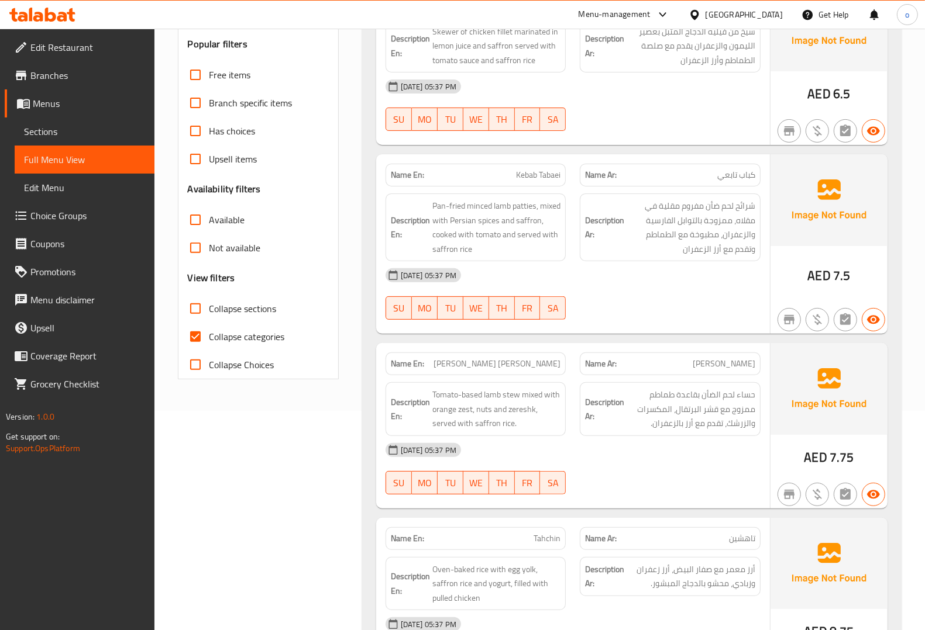
click at [270, 338] on span "Collapse categories" at bounding box center [246, 337] width 75 height 14
click at [209, 338] on input "Collapse categories" at bounding box center [195, 337] width 28 height 28
checkbox input "false"
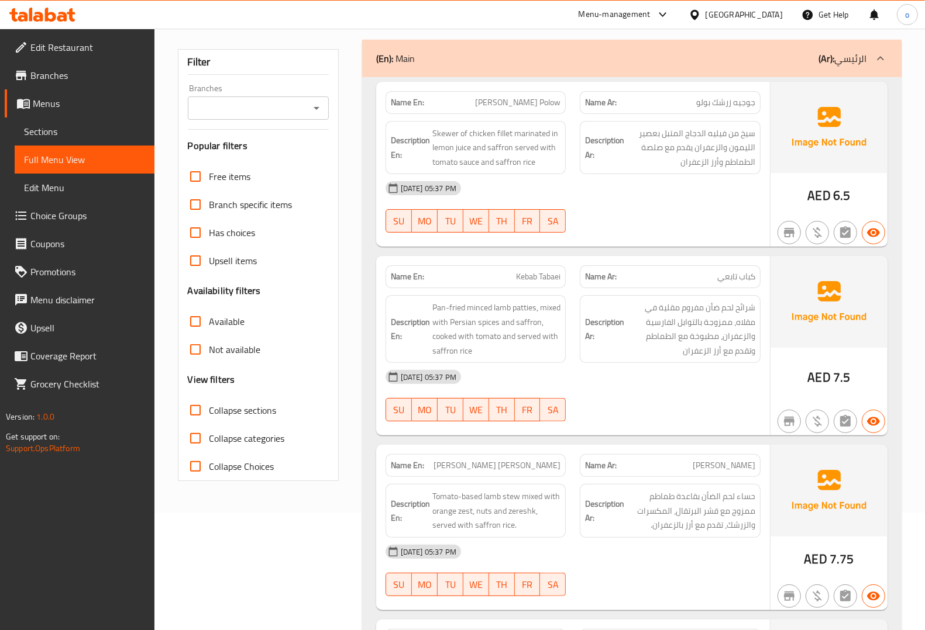
scroll to position [0, 0]
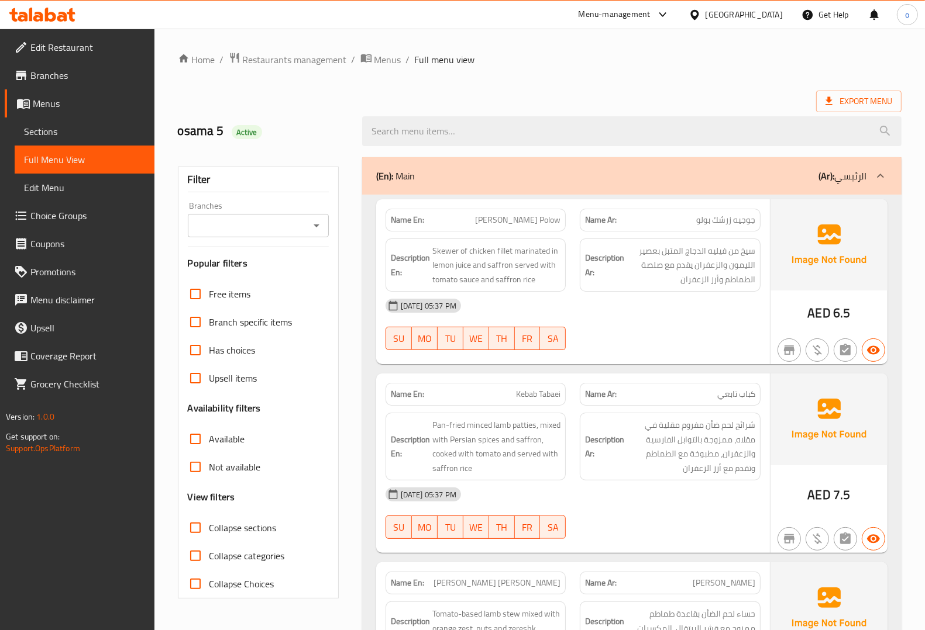
click at [673, 317] on div "[DATE] 05:37 PM" at bounding box center [572, 306] width 389 height 28
click at [710, 218] on span "جوجيه زرشك بولو" at bounding box center [725, 220] width 59 height 12
copy span "جوجيه زرشك بولو"
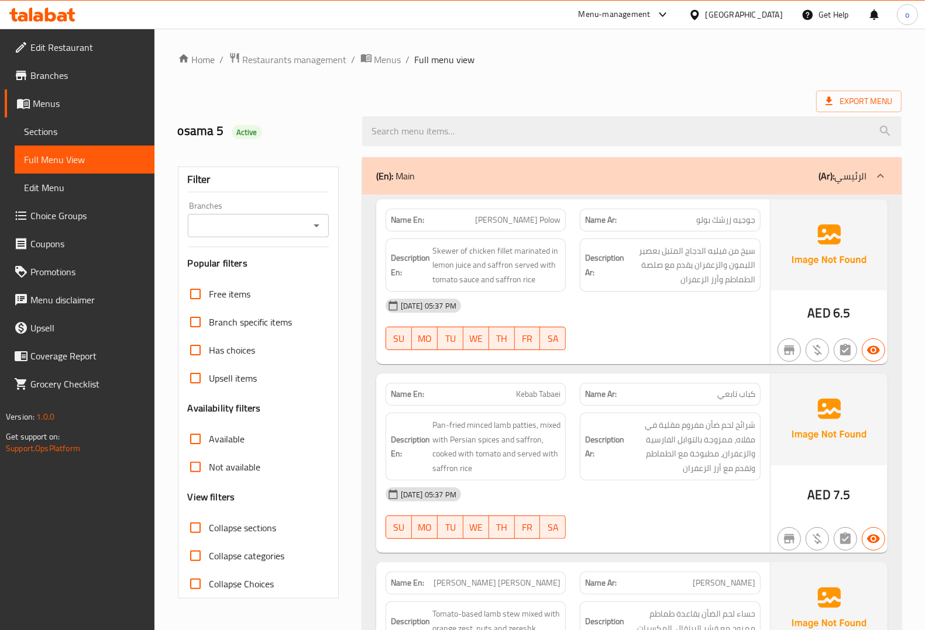
click at [558, 225] on span "[PERSON_NAME] Polow" at bounding box center [517, 220] width 85 height 12
click at [656, 223] on p "Name Ar: [PERSON_NAME]" at bounding box center [670, 220] width 170 height 12
click at [661, 222] on p "Name Ar: [PERSON_NAME]" at bounding box center [670, 220] width 170 height 12
click at [661, 222] on p "Name Ar: جوجيه زرشك بولو" at bounding box center [670, 220] width 170 height 12
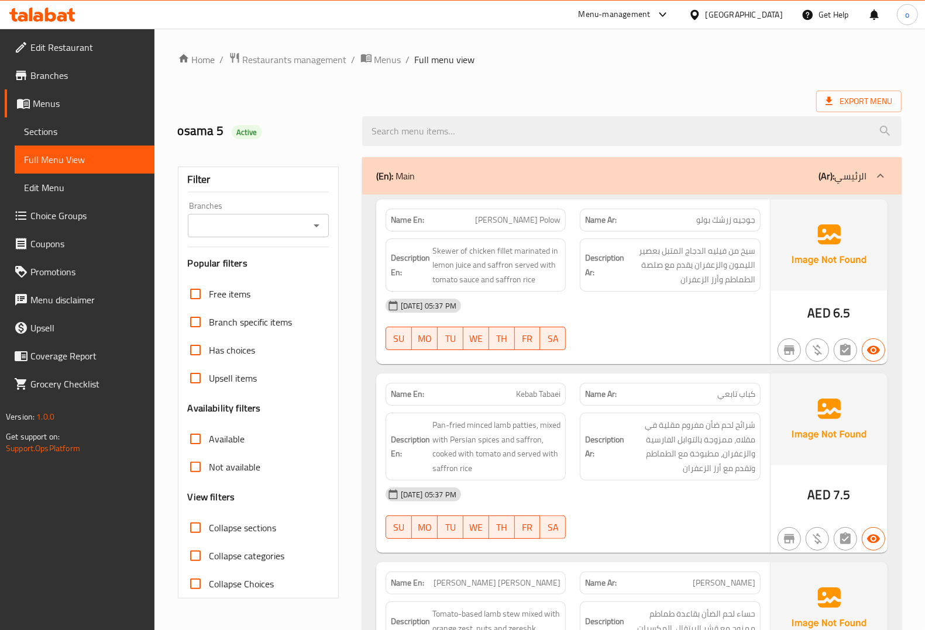
click at [650, 255] on span "سيخ من فيليه الدجاج المتبل بعصير الليمون والزعفران يقدم مع صلصة الطماطم وأرز ال…" at bounding box center [690, 265] width 129 height 43
click at [646, 258] on span "سيخ من فيليه الدجاج المتبل بعصير الليمون والزعفران يقدم مع صلصة الطماطم وأرز ال…" at bounding box center [690, 265] width 129 height 43
click at [439, 257] on span "Skewer of chicken fillet marinated in lemon juice and saffron served with tomat…" at bounding box center [496, 265] width 129 height 43
click at [446, 254] on span "Skewer of chicken fillet marinated in lemon juice and saffron served with tomat…" at bounding box center [496, 265] width 129 height 43
click at [501, 253] on span "Skewer of chicken fillet marinated in lemon juice and saffron served with tomat…" at bounding box center [496, 265] width 129 height 43
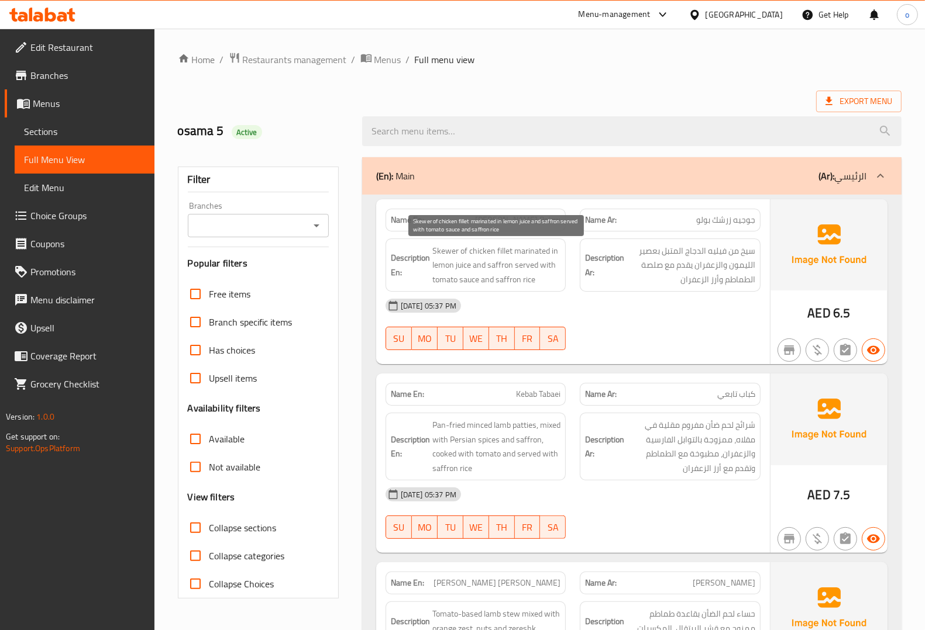
click at [484, 256] on span "Skewer of chicken fillet marinated in lemon juice and saffron served with tomat…" at bounding box center [496, 265] width 129 height 43
click at [515, 253] on span "Skewer of chicken fillet marinated in lemon juice and saffron served with tomat…" at bounding box center [496, 265] width 129 height 43
click at [547, 253] on span "Skewer of chicken fillet marinated in lemon juice and saffron served with tomat…" at bounding box center [496, 265] width 129 height 43
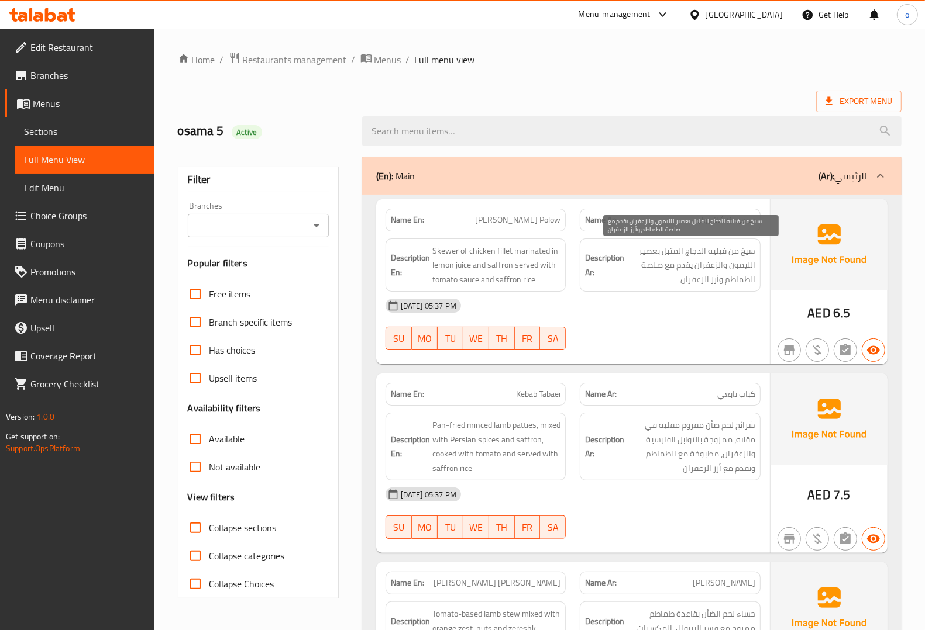
click at [664, 251] on span "سيخ من فيليه الدجاج المتبل بعصير الليمون والزعفران يقدم مع صلصة الطماطم وأرز ال…" at bounding box center [690, 265] width 129 height 43
click at [519, 215] on span "[PERSON_NAME] Polow" at bounding box center [517, 220] width 85 height 12
click at [523, 291] on div "Description En: Skewer of chicken fillet marinated in lemon juice and saffron s…" at bounding box center [475, 266] width 181 height 54
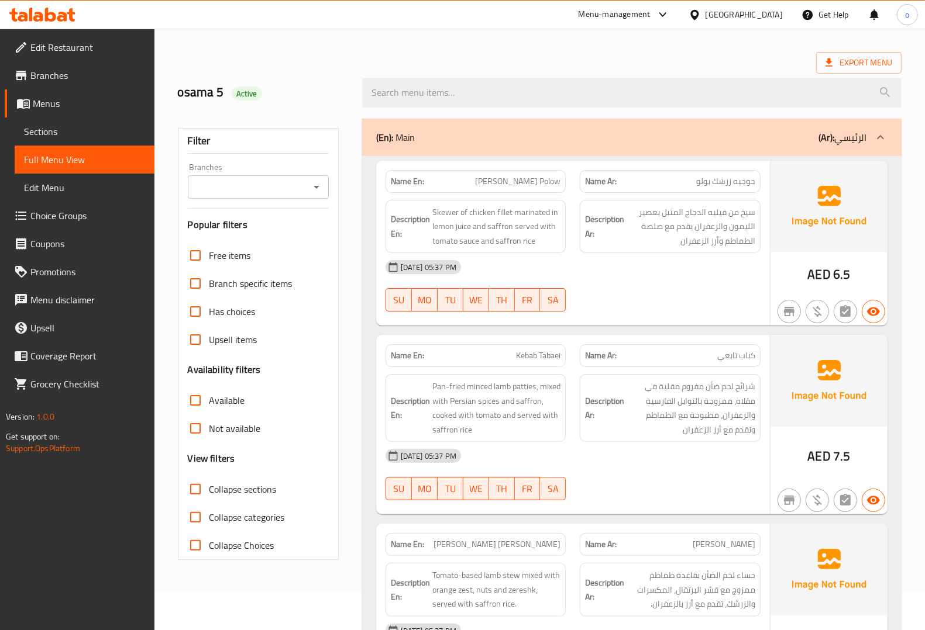
scroll to position [73, 0]
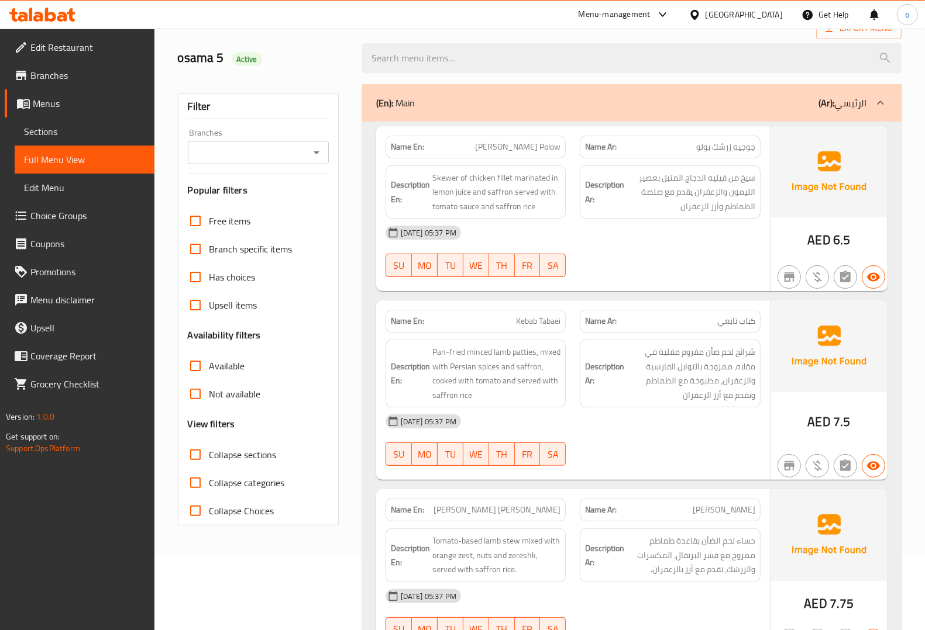
click at [636, 242] on div "[DATE] 05:37 PM" at bounding box center [572, 233] width 389 height 28
click at [528, 313] on div "Name En: Kebab Tabaei" at bounding box center [475, 321] width 181 height 23
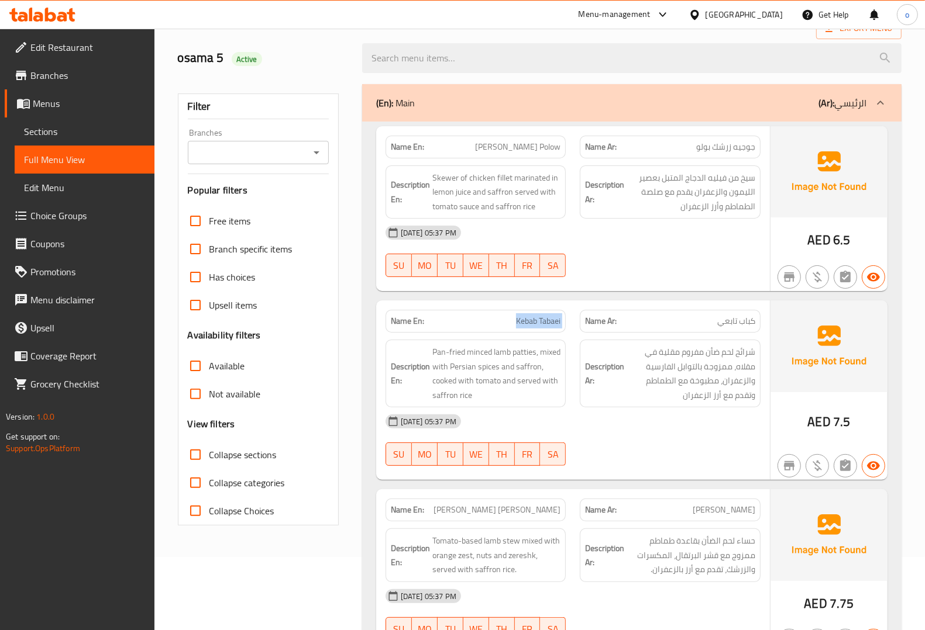
copy span "Kebab Tabaei"
click at [733, 313] on div "Name Ar: كباب تابعي" at bounding box center [669, 321] width 181 height 23
copy span "كباب تابعي"
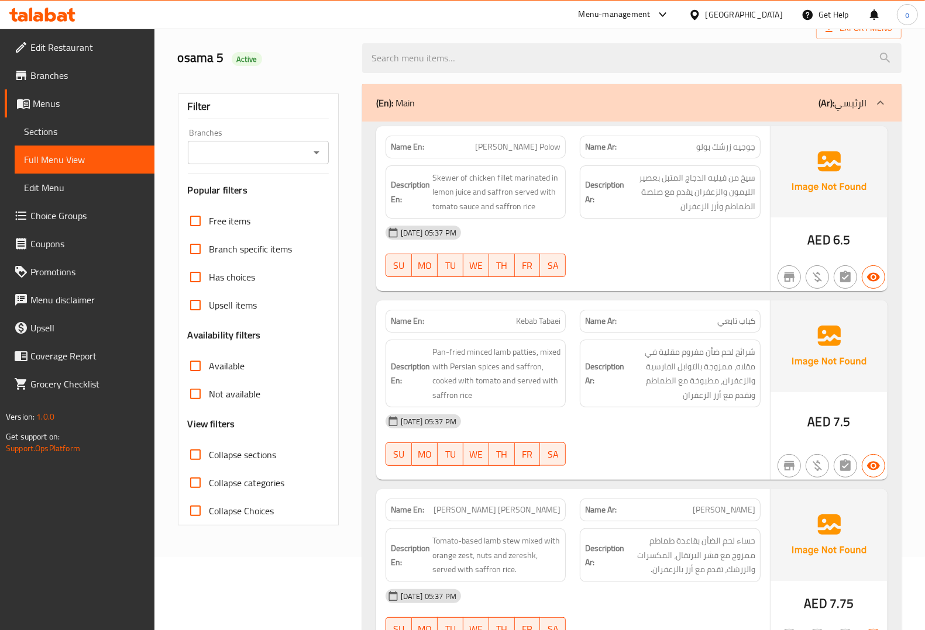
click at [525, 322] on span "Kebab Tabaei" at bounding box center [538, 321] width 44 height 12
copy span "Kebab Tabaei"
click at [667, 327] on p "Name Ar: كباب تابعي" at bounding box center [670, 321] width 170 height 12
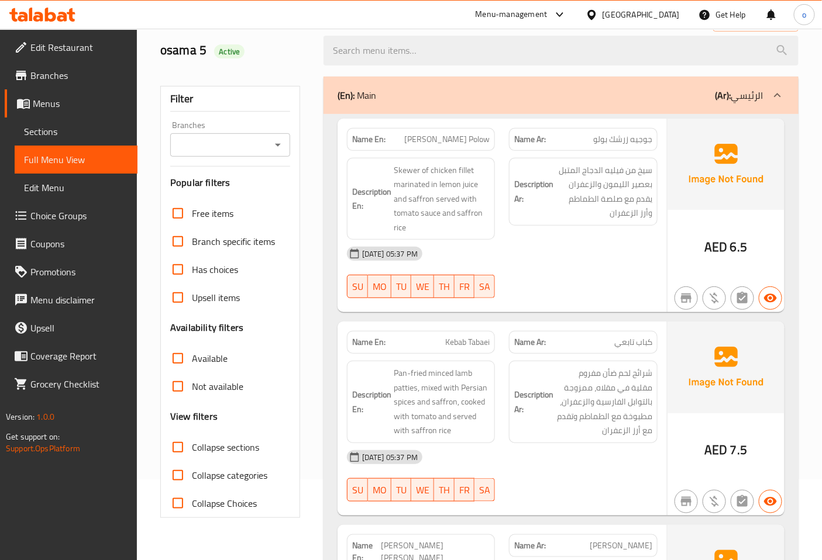
scroll to position [146, 0]
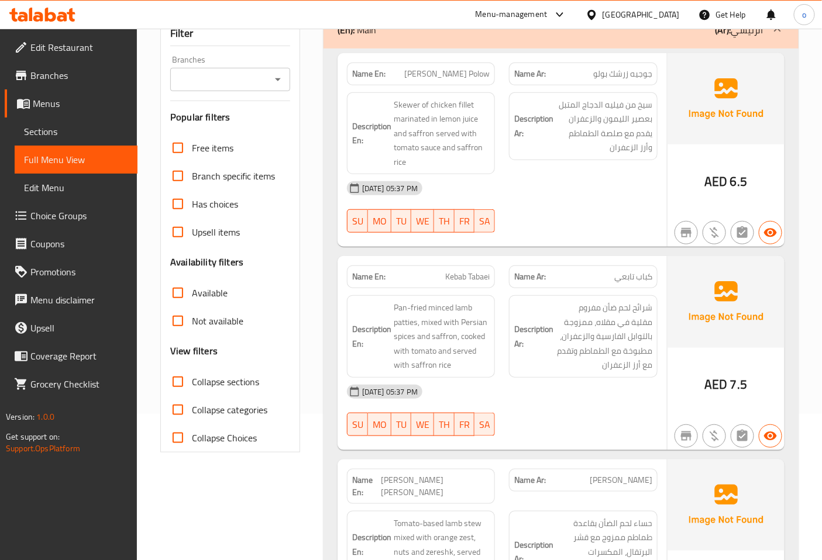
click at [627, 272] on span "كباب تابعي" at bounding box center [633, 277] width 38 height 12
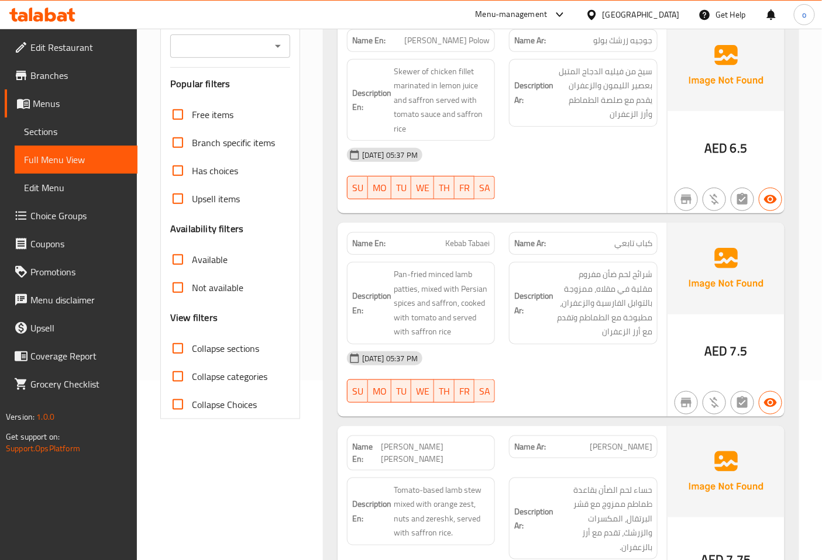
scroll to position [211, 0]
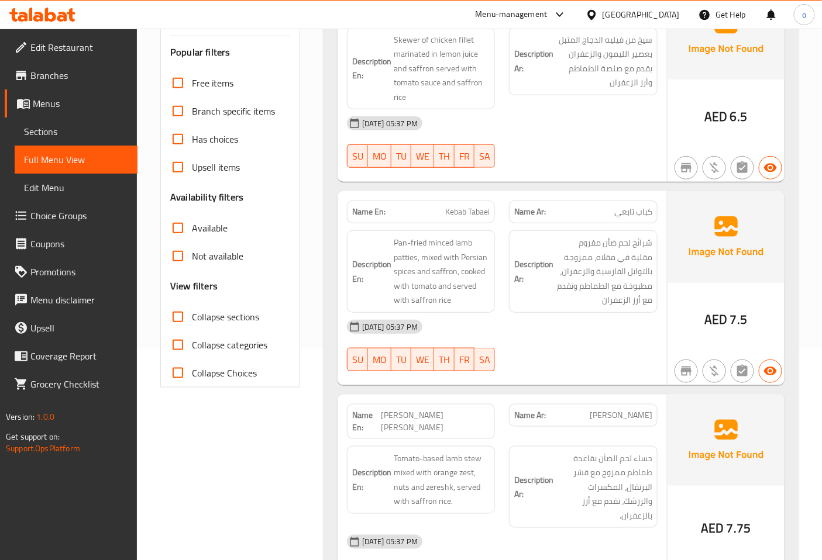
click at [580, 337] on div "[DATE] 05:37 PM" at bounding box center [502, 327] width 325 height 28
drag, startPoint x: 417, startPoint y: 258, endPoint x: 381, endPoint y: 235, distance: 42.3
click at [381, 235] on div "Description En: Pan-fried minced lamb patties, mixed with Persian spices and sa…" at bounding box center [421, 271] width 149 height 82
copy span "Pan-fried minced lamb patties"
click at [507, 255] on div "Description Ar: شرائح لحم ضأن مفروم مقلية في مقلاه، ممزوجة بالتوابل الفارسية وا…" at bounding box center [583, 271] width 163 height 96
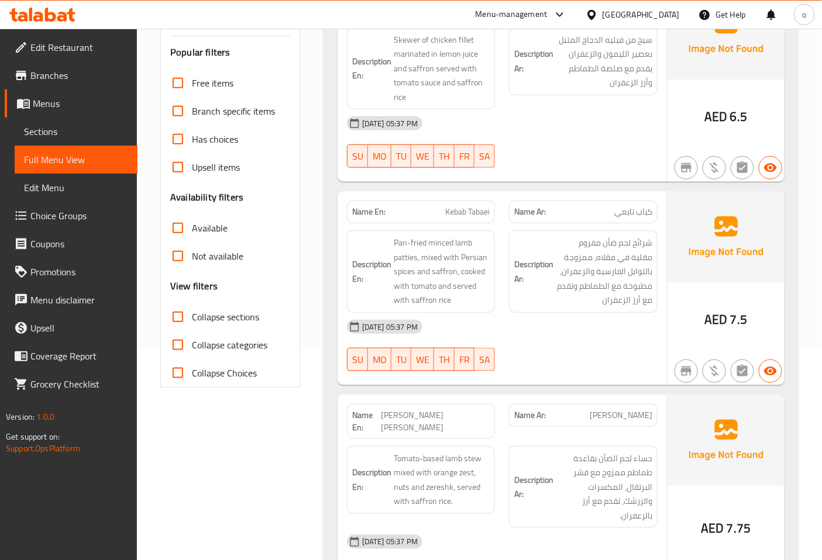
click at [463, 250] on span "Pan-fried minced lamb patties, mixed with Persian spices and saffron, cooked wi…" at bounding box center [442, 272] width 96 height 72
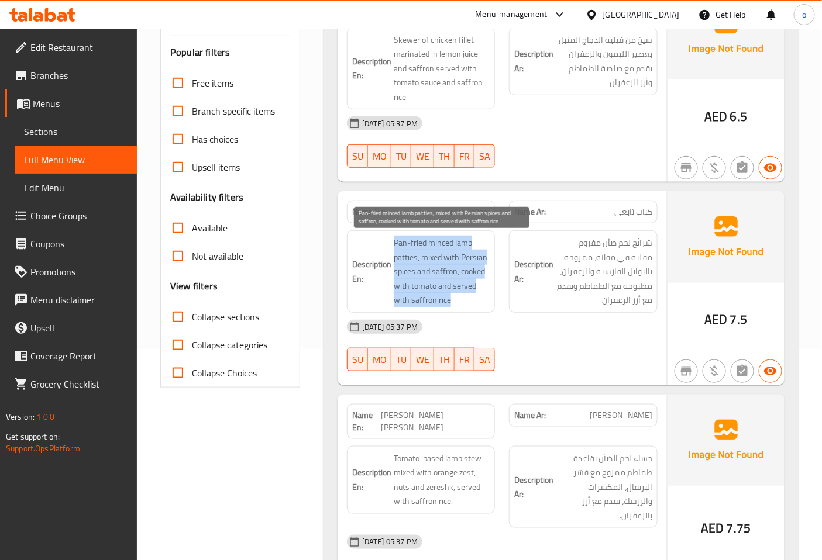
drag, startPoint x: 392, startPoint y: 240, endPoint x: 471, endPoint y: 288, distance: 92.2
click at [471, 301] on h6 "Description En: Pan-fried minced lamb patties, mixed with Persian spices and sa…" at bounding box center [421, 272] width 138 height 72
click at [471, 285] on span "Pan-fried minced lamb patties, mixed with Persian spices and saffron, cooked wi…" at bounding box center [442, 272] width 96 height 72
drag, startPoint x: 423, startPoint y: 258, endPoint x: 455, endPoint y: 272, distance: 34.6
click at [455, 272] on span "Pan-fried minced lamb patties, mixed with Persian spices and saffron, cooked wi…" at bounding box center [442, 272] width 96 height 72
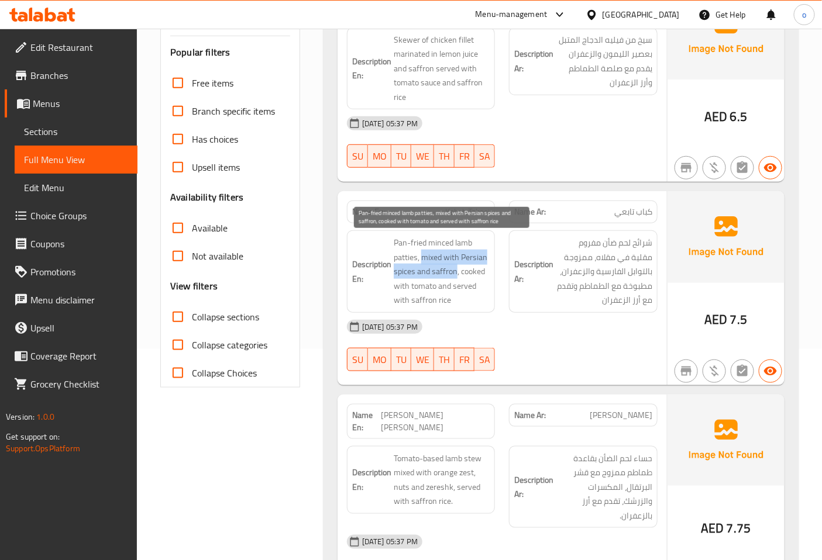
copy span "mixed with Persian spices and saffron"
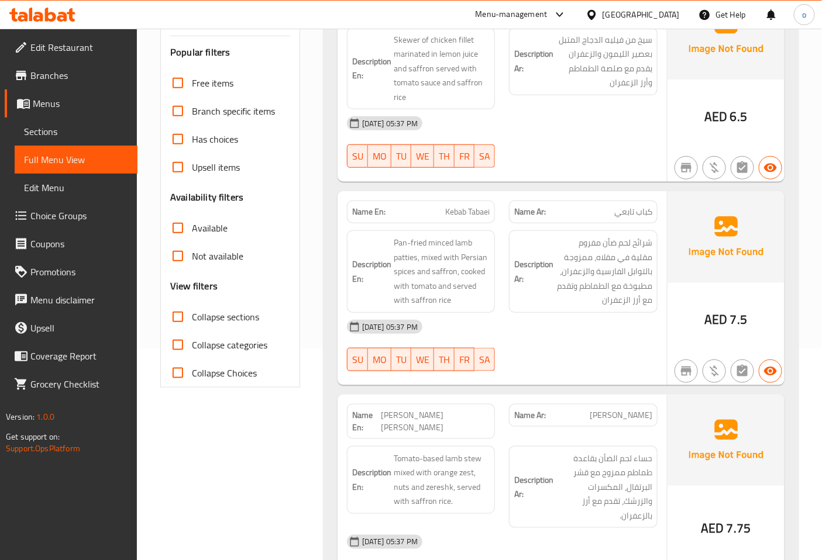
click at [519, 230] on div "Description Ar: شرائح لحم ضأن مفروم مقلية في مقلاه، ممزوجة بالتوابل الفارسية وا…" at bounding box center [583, 271] width 149 height 82
drag, startPoint x: 441, startPoint y: 213, endPoint x: 508, endPoint y: 211, distance: 66.1
click at [508, 211] on div "Name En: Kebab Tabaei Name Ar: كباب تابعي" at bounding box center [502, 212] width 325 height 37
copy span "Kebab Tabaei"
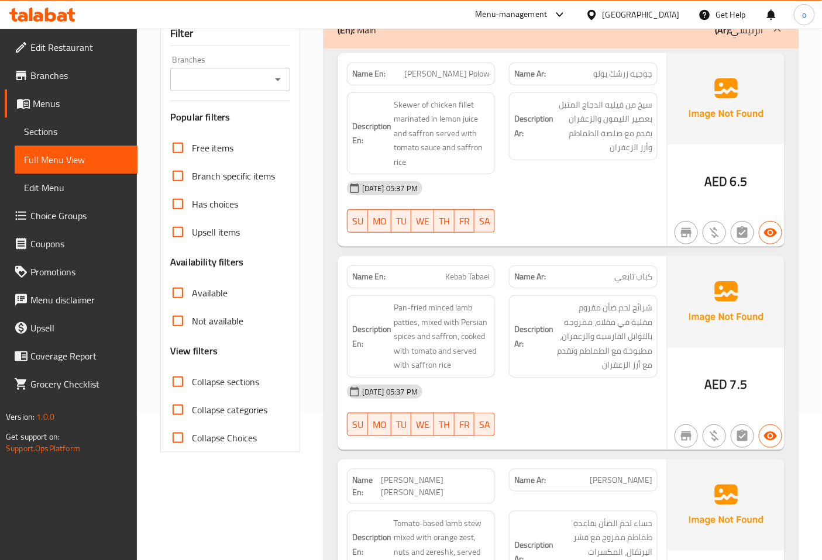
click at [550, 266] on div "Name Ar: كباب تابعي" at bounding box center [583, 276] width 149 height 23
click at [600, 281] on p "Name Ar: كباب تابعي" at bounding box center [583, 277] width 138 height 12
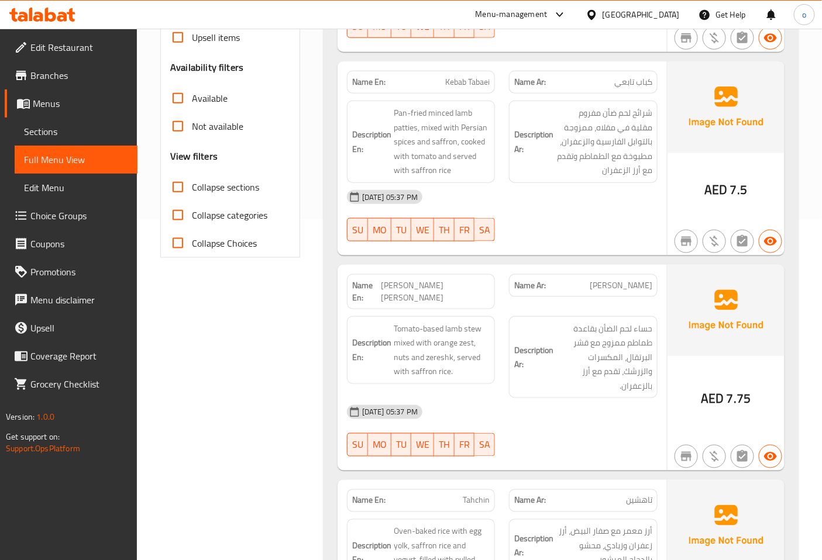
scroll to position [406, 0]
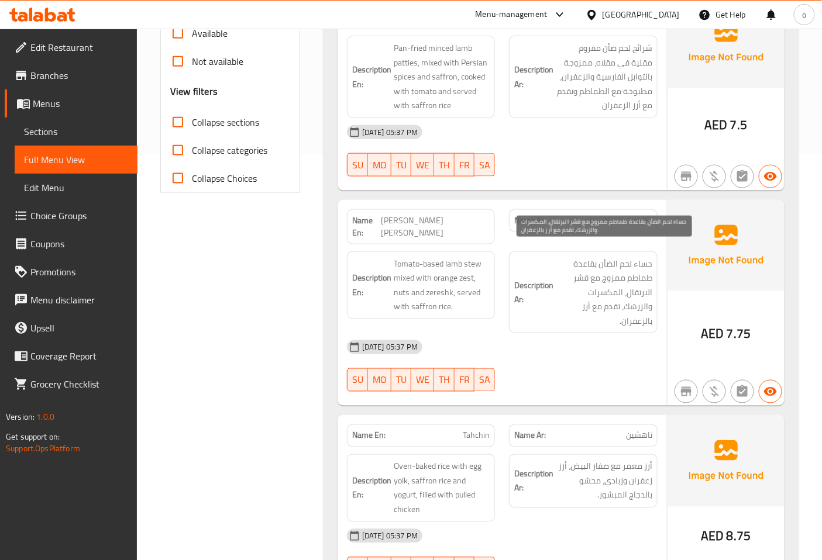
click at [620, 285] on span "حساء لحم الضأن بقاعدة طماطم ممزوج مع قشر البرتقال، المكسرات والزرشك، تقدم مع أر…" at bounding box center [604, 293] width 96 height 72
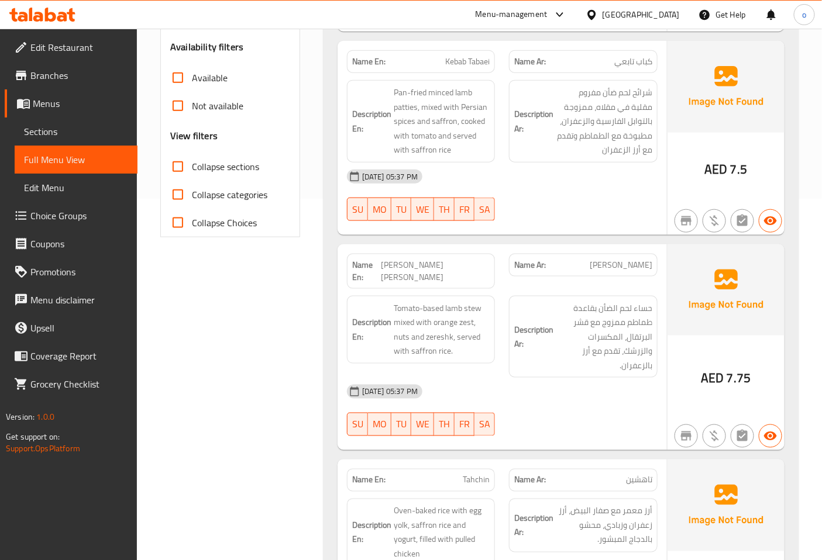
scroll to position [341, 0]
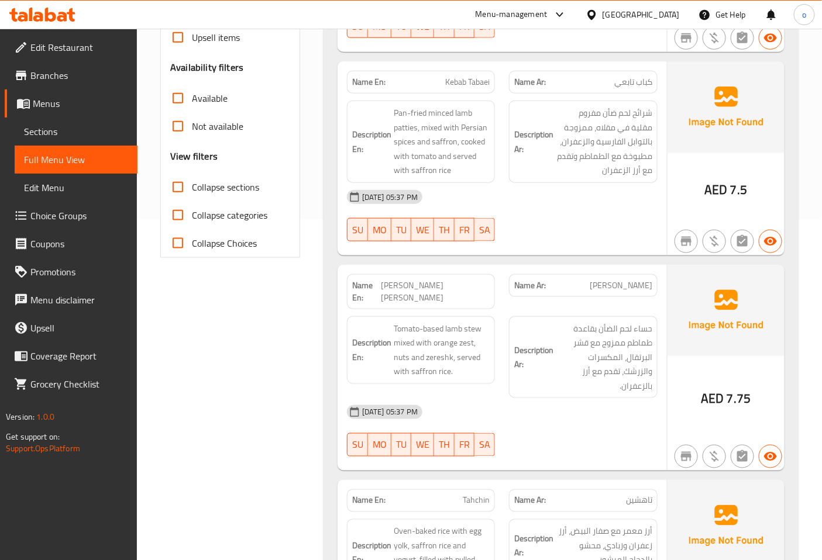
click at [623, 398] on div "[DATE] 05:37 PM" at bounding box center [502, 412] width 325 height 28
click at [625, 289] on span "[PERSON_NAME]" at bounding box center [620, 286] width 63 height 12
copy span "[PERSON_NAME]"
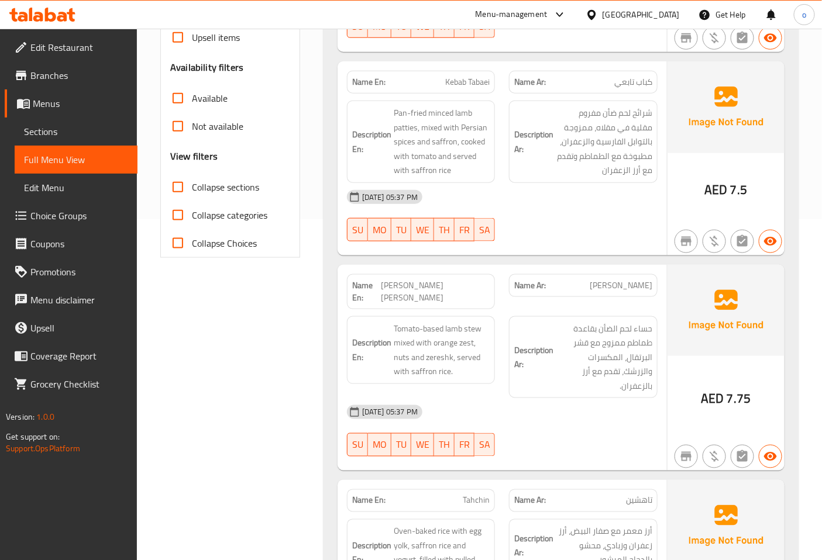
click at [553, 309] on div "Description Ar: حساء لحم الضأن بقاعدة طماطم ممزوج مع قشر البرتقال، المكسرات وال…" at bounding box center [583, 357] width 163 height 96
click at [481, 288] on span "[PERSON_NAME] [PERSON_NAME]" at bounding box center [435, 292] width 109 height 25
copy span "[PERSON_NAME] [PERSON_NAME]"
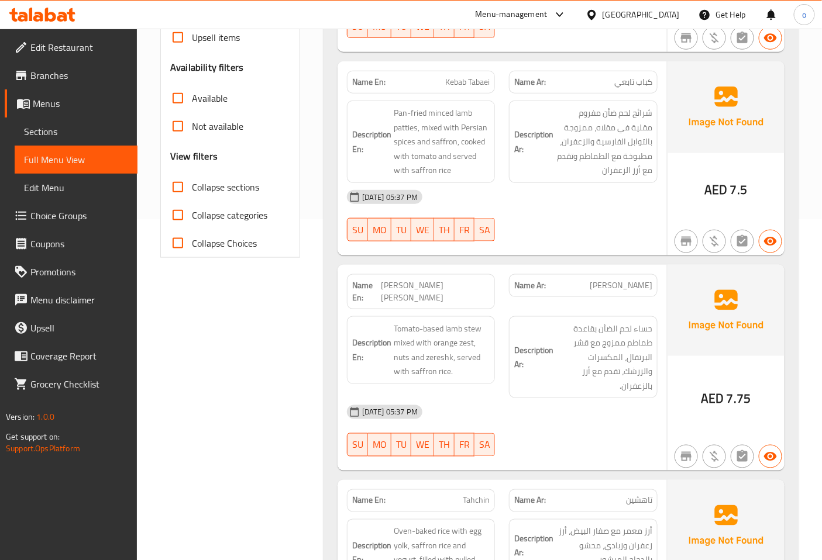
click at [478, 309] on div "Description En: Tomato-based lamb stew mixed with orange zest, nuts and zereshk…" at bounding box center [421, 357] width 163 height 96
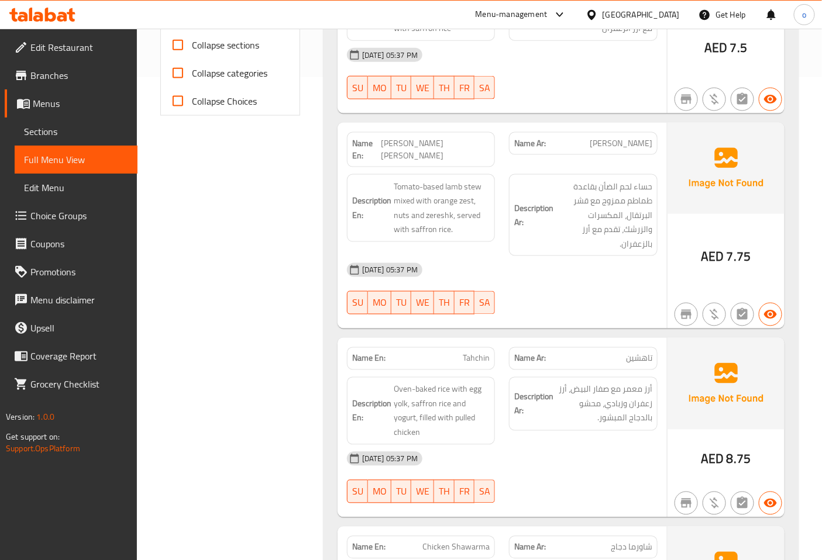
scroll to position [406, 0]
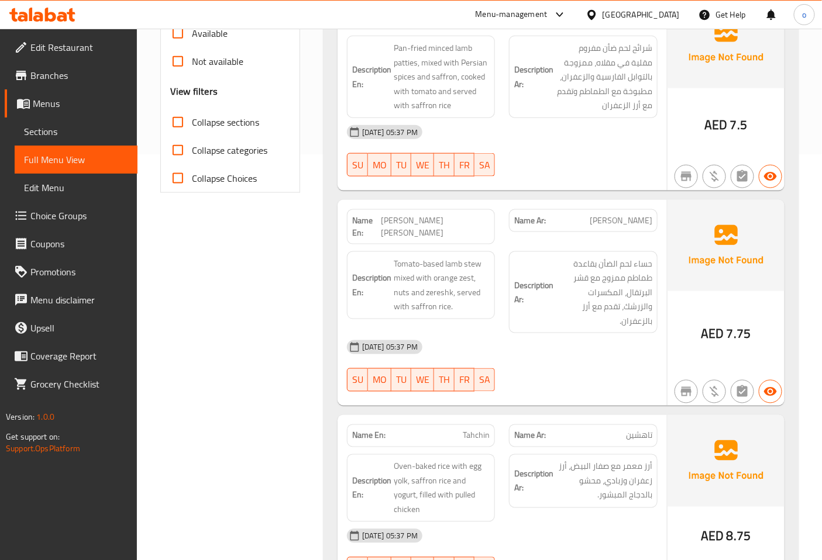
click at [632, 221] on span "[PERSON_NAME]" at bounding box center [620, 221] width 63 height 12
click at [597, 218] on span "[PERSON_NAME]" at bounding box center [620, 221] width 63 height 12
copy span "[PERSON_NAME]"
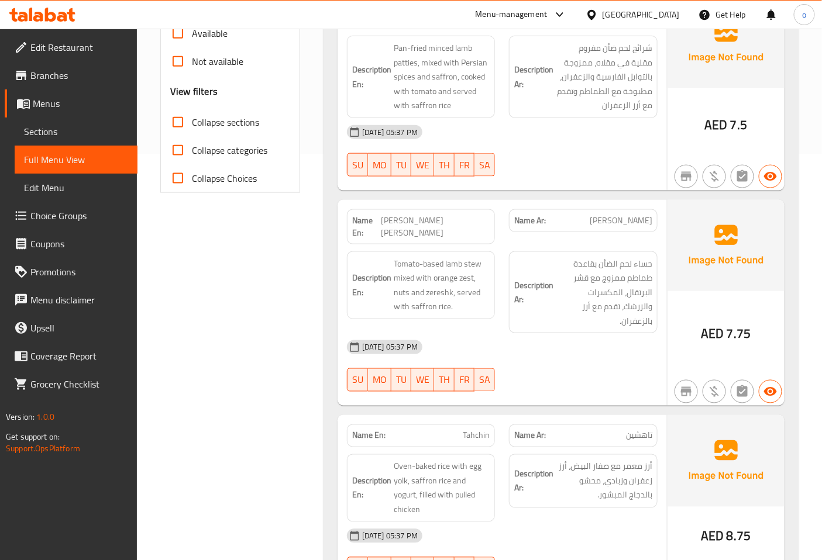
click at [482, 274] on span "Tomato-based lamb stew mixed with orange zest, nuts and zereshk, served with sa…" at bounding box center [442, 285] width 96 height 57
click at [522, 257] on h6 "Description Ar: حساء لحم الضأن بقاعدة طماطم ممزوج مع قشر البرتقال، المكسرات وال…" at bounding box center [583, 293] width 138 height 72
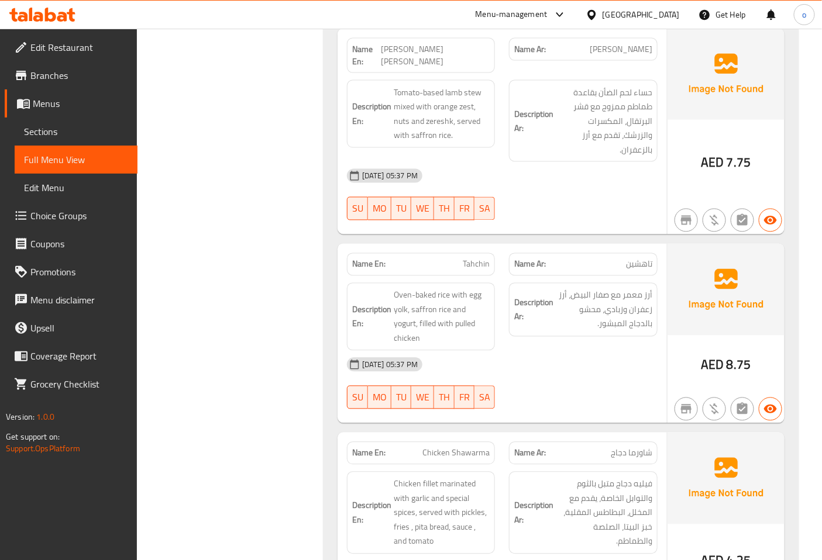
scroll to position [601, 0]
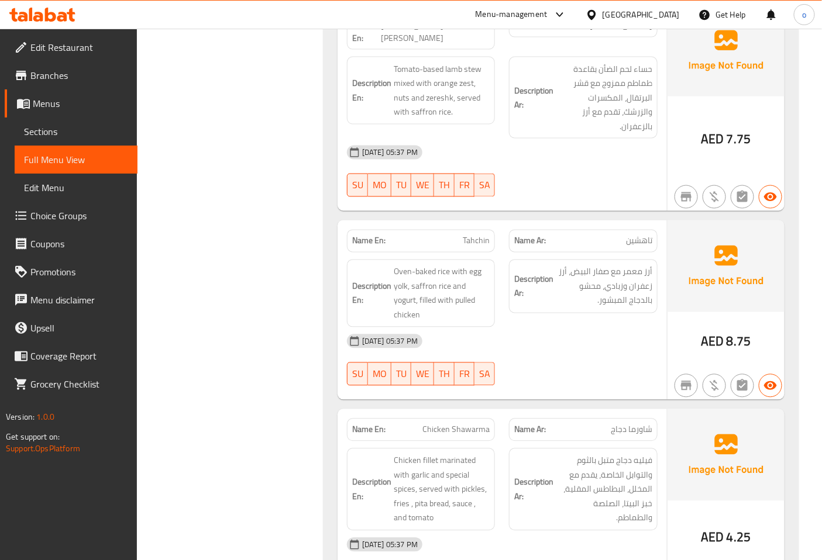
click at [622, 235] on p "Name Ar: تاهشين" at bounding box center [583, 241] width 138 height 12
click at [545, 235] on strong "Name Ar:" at bounding box center [530, 241] width 32 height 12
click at [477, 235] on span "Tahchin" at bounding box center [476, 241] width 27 height 12
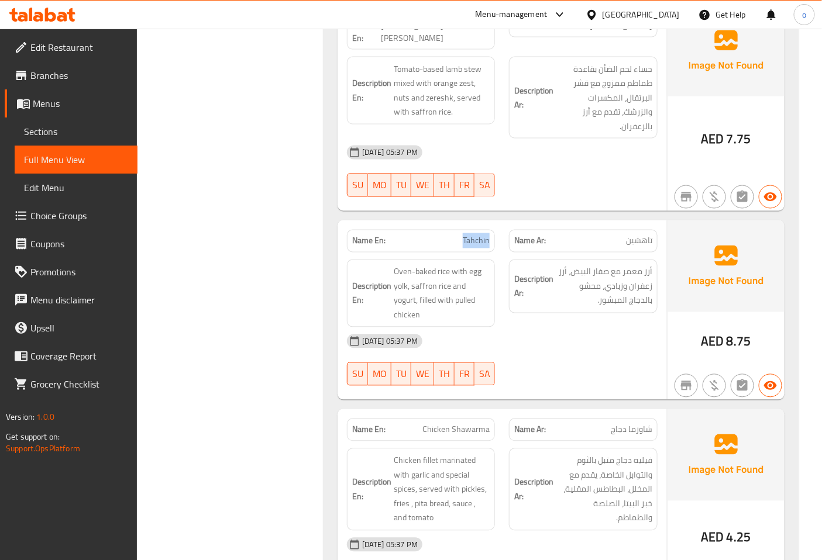
click at [477, 235] on span "Tahchin" at bounding box center [476, 241] width 27 height 12
click at [467, 235] on span "Tahchin" at bounding box center [476, 241] width 27 height 12
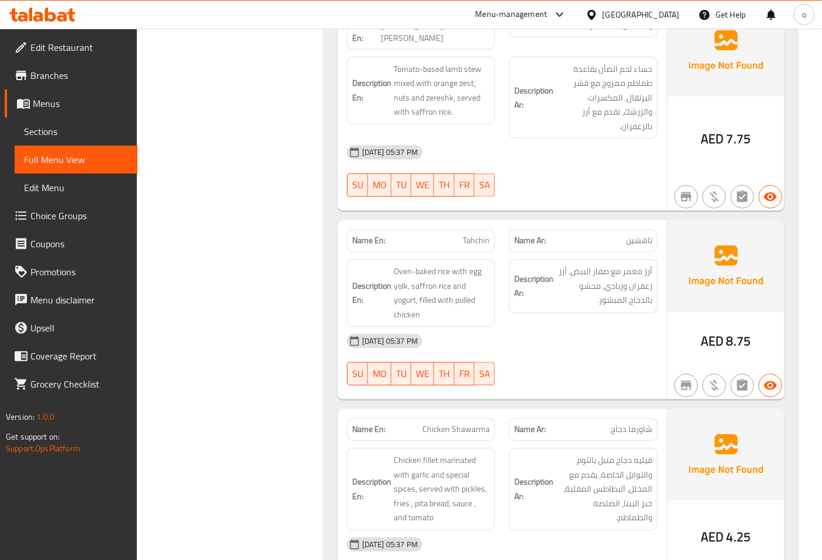
click at [621, 235] on p "Name Ar: تاهشين" at bounding box center [583, 241] width 138 height 12
click at [424, 235] on p "Name En: Tahchin" at bounding box center [421, 241] width 138 height 12
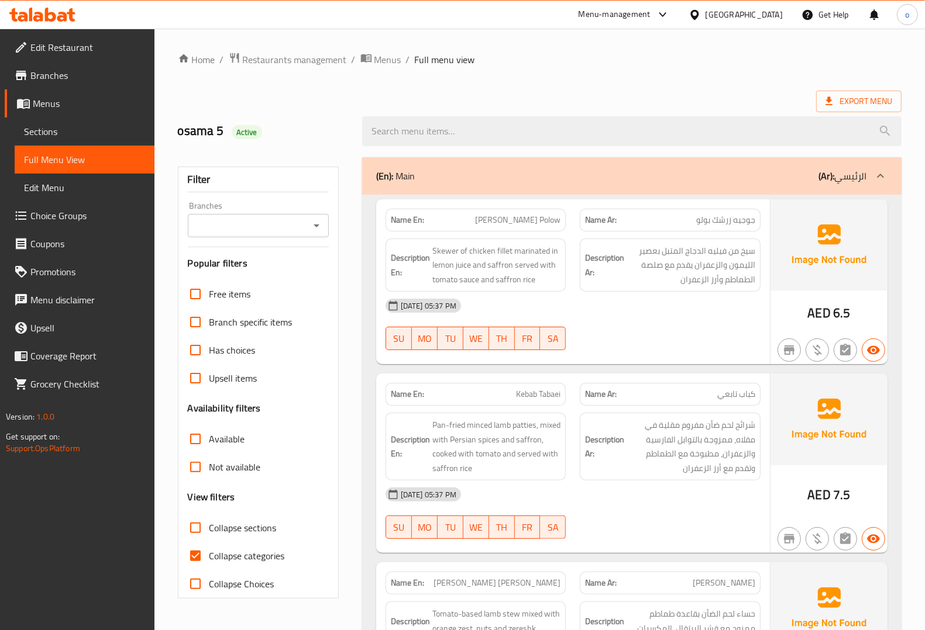
click at [57, 129] on span "Sections" at bounding box center [84, 132] width 121 height 14
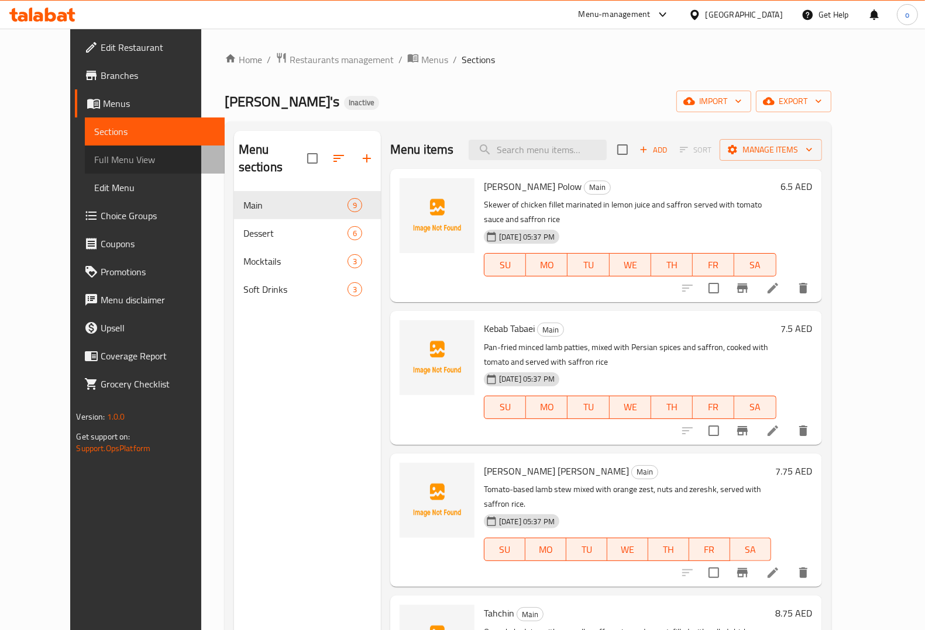
click at [94, 165] on span "Full Menu View" at bounding box center [154, 160] width 121 height 14
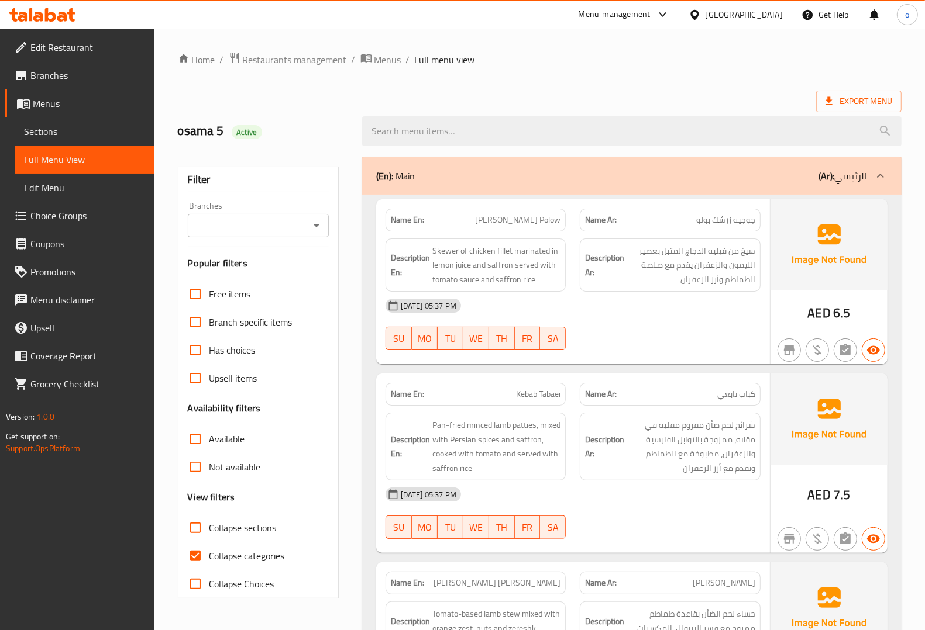
click at [492, 217] on span "[PERSON_NAME] Polow" at bounding box center [517, 220] width 85 height 12
copy span "[PERSON_NAME] Polow"
click at [56, 125] on span "Sections" at bounding box center [84, 132] width 121 height 14
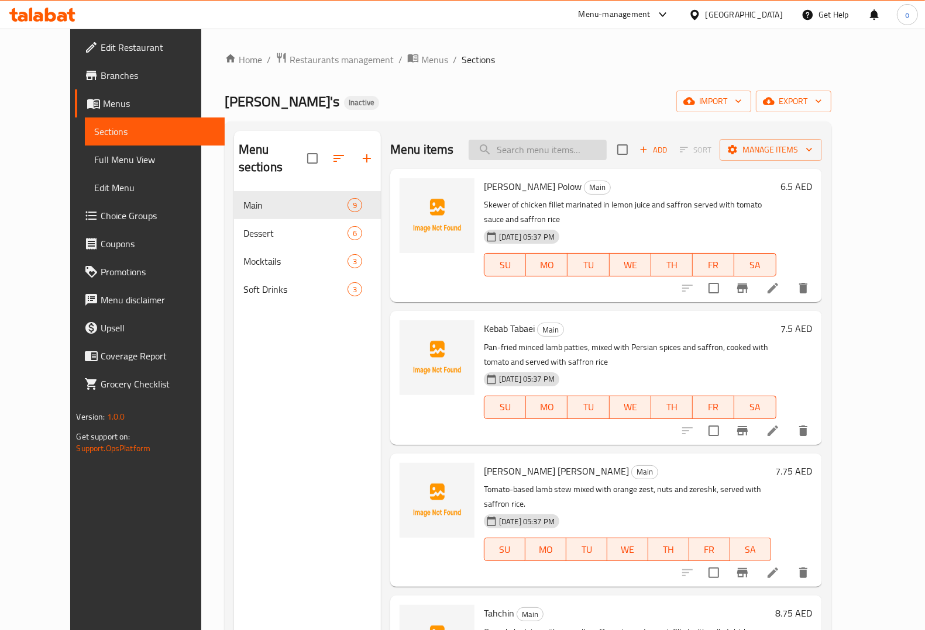
drag, startPoint x: 544, startPoint y: 164, endPoint x: 557, endPoint y: 146, distance: 22.2
click at [549, 157] on div "Menu items Add Sort Manage items" at bounding box center [606, 150] width 432 height 38
click at [557, 146] on input "search" at bounding box center [537, 150] width 138 height 20
paste input "[PERSON_NAME] Polow"
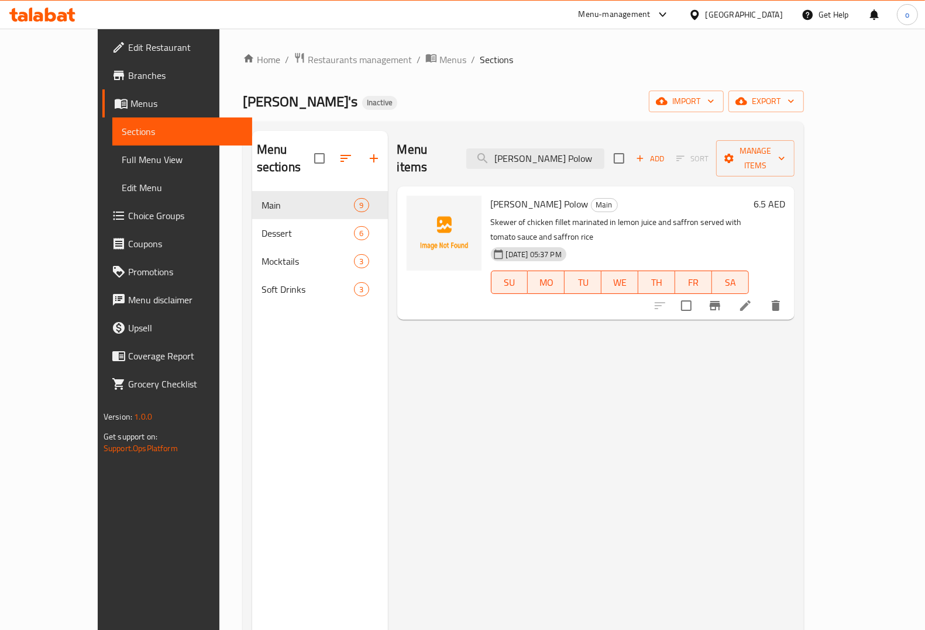
type input "[PERSON_NAME] Polow"
click at [752, 299] on icon at bounding box center [745, 306] width 14 height 14
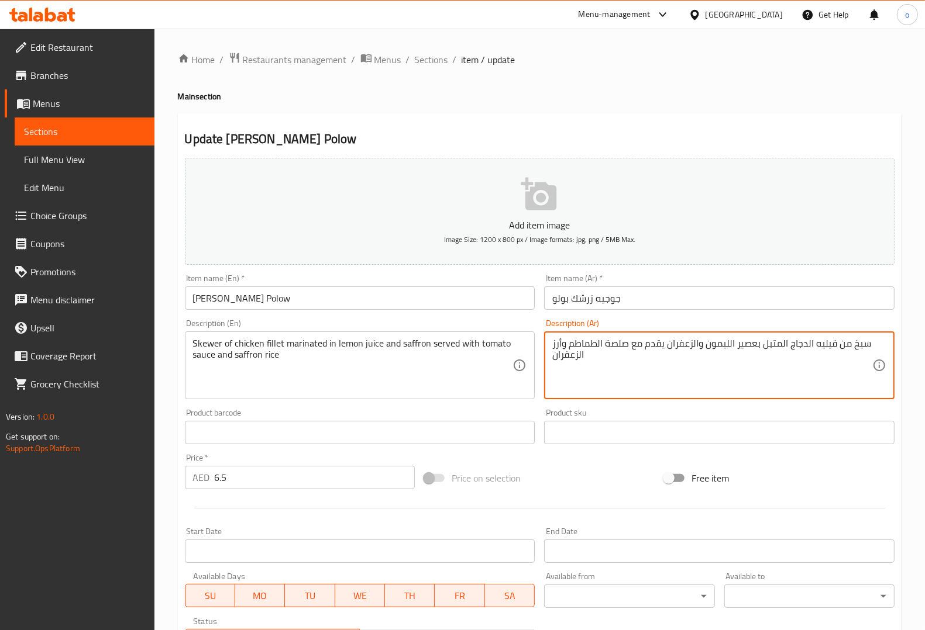
click at [758, 346] on textarea "سيخ من فيليه الدجاج المتبل بعصير الليمون والزعفران يقدم مع صلصة الطماطم وأرز ال…" at bounding box center [712, 366] width 320 height 56
click at [588, 345] on textarea "سيخ من فيليه الدجاج المتبل في عصير الليمون والزعفران يقدم مع صلصة الطماطم وأرز …" at bounding box center [712, 366] width 320 height 56
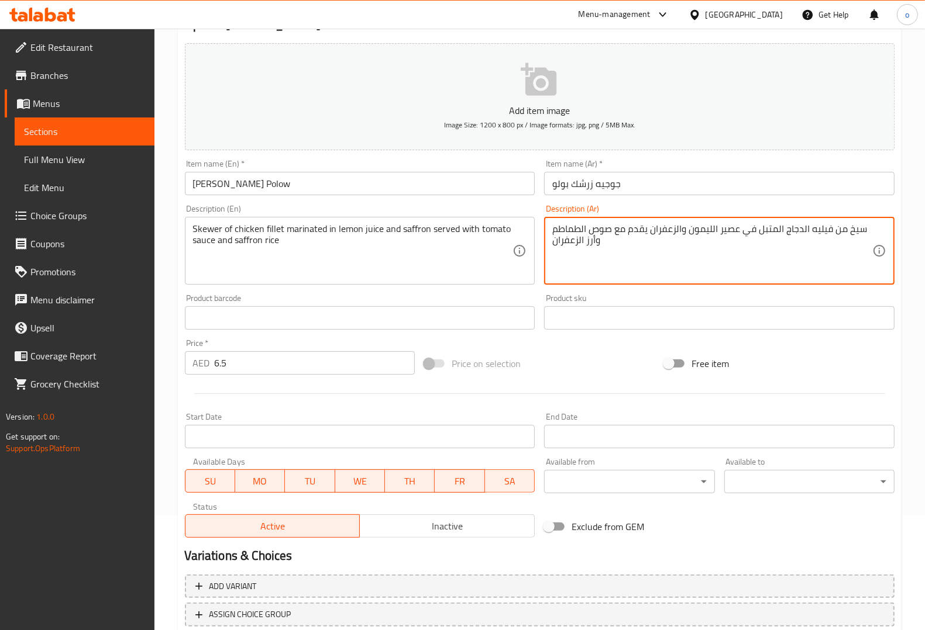
scroll to position [194, 0]
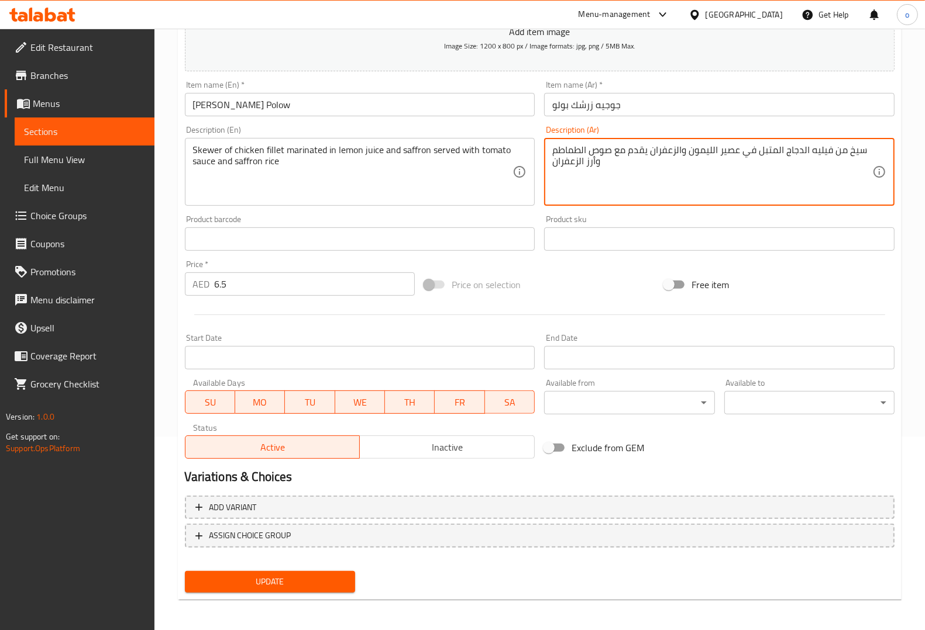
type textarea "سيخ من فيليه الدجاج المتبل في عصير الليمون والزعفران يقدم مع صوص الطماطم وأرز ا…"
click at [316, 579] on span "Update" at bounding box center [269, 582] width 151 height 15
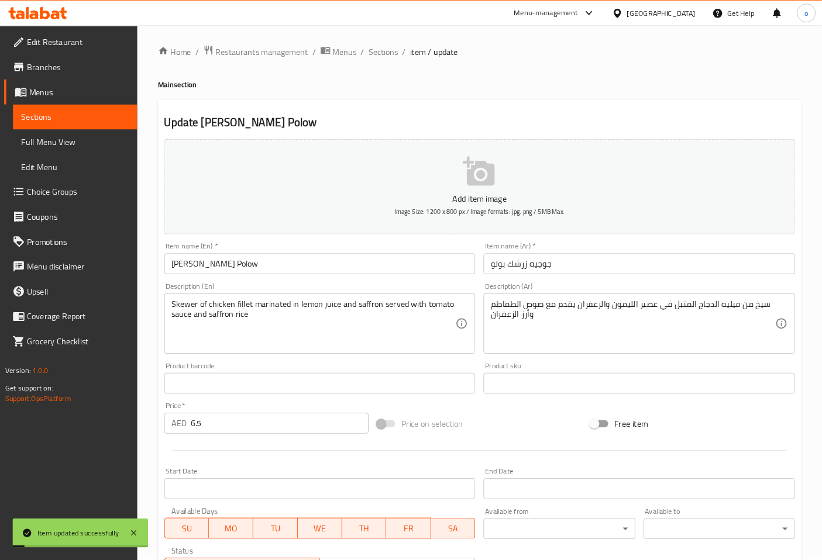
scroll to position [0, 0]
click at [425, 58] on span "Sections" at bounding box center [431, 60] width 33 height 14
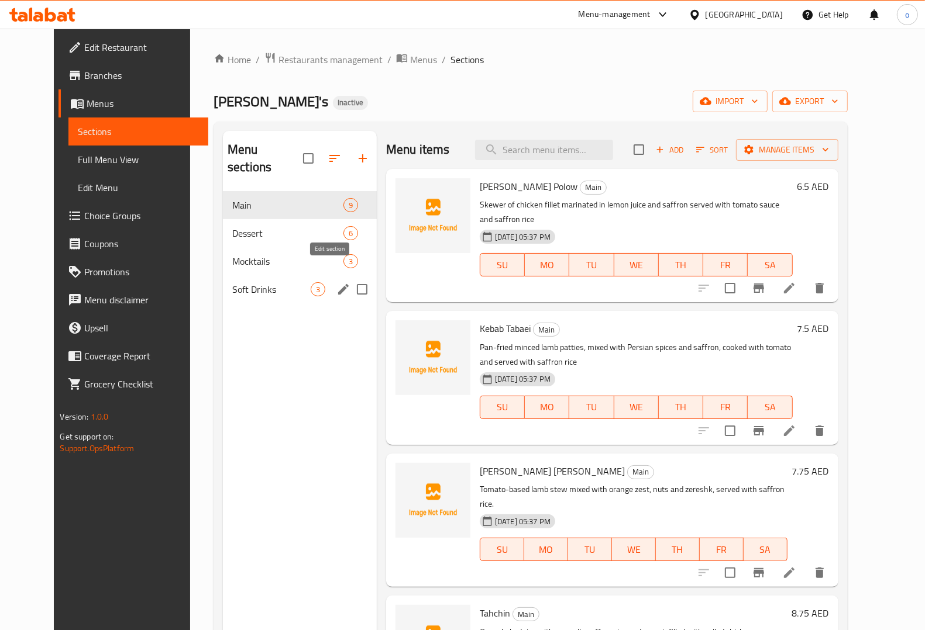
click at [336, 282] on icon "edit" at bounding box center [343, 289] width 14 height 14
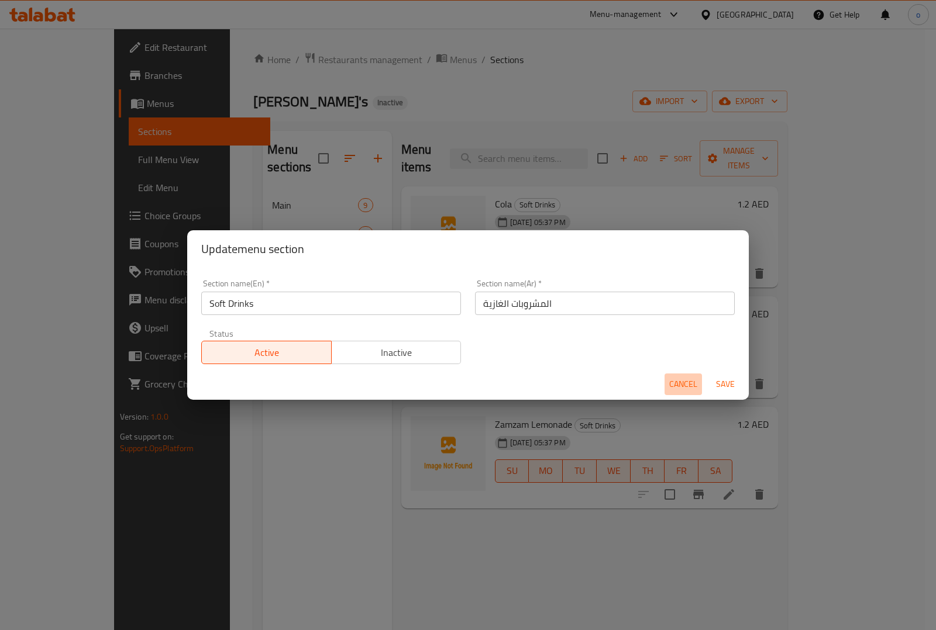
click at [673, 381] on span "Cancel" at bounding box center [683, 384] width 28 height 15
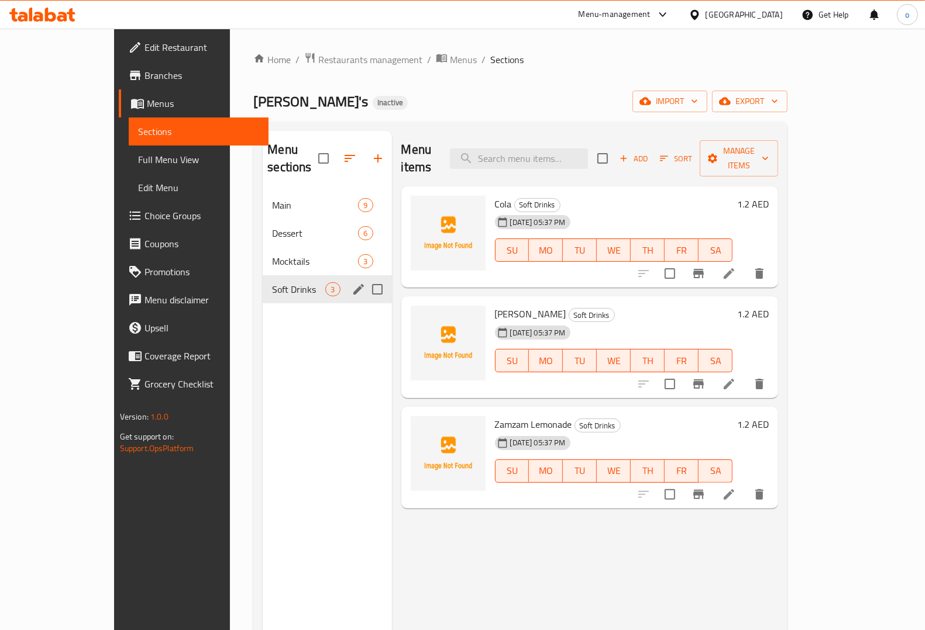
click at [268, 426] on div "Menu sections Main 9 Dessert 6 Mocktails 3 Soft Drinks 3" at bounding box center [327, 446] width 129 height 630
click at [574, 149] on input "search" at bounding box center [519, 159] width 138 height 20
paste input "[PERSON_NAME] Polow"
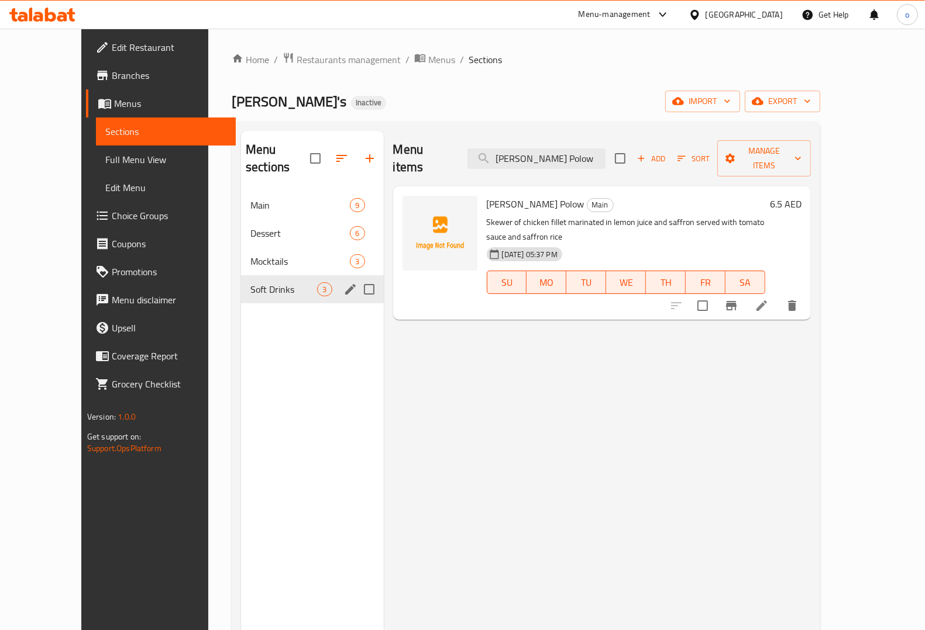
type input "[PERSON_NAME] Polow"
click at [767, 301] on icon at bounding box center [761, 306] width 11 height 11
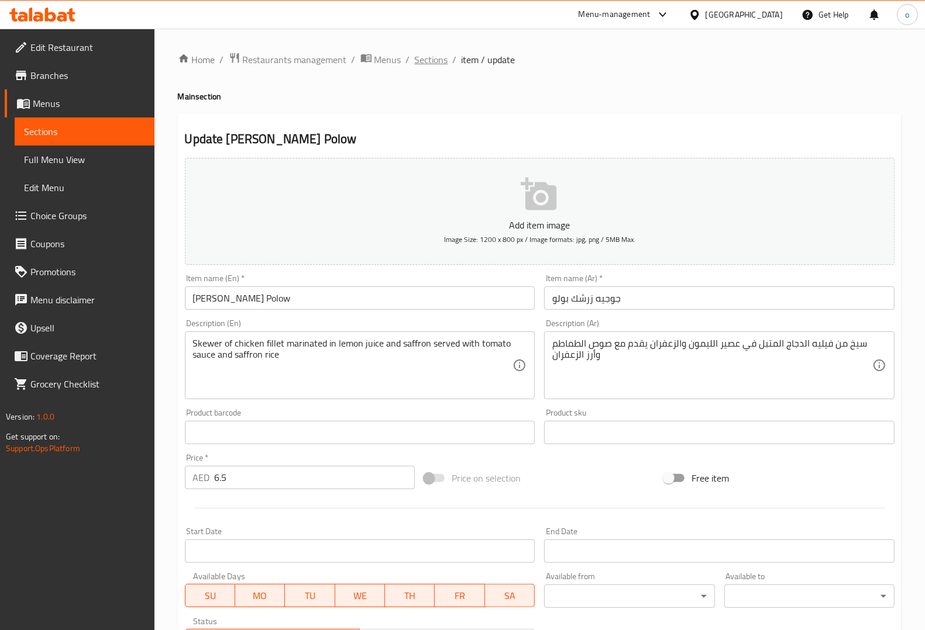
click at [430, 60] on span "Sections" at bounding box center [431, 60] width 33 height 14
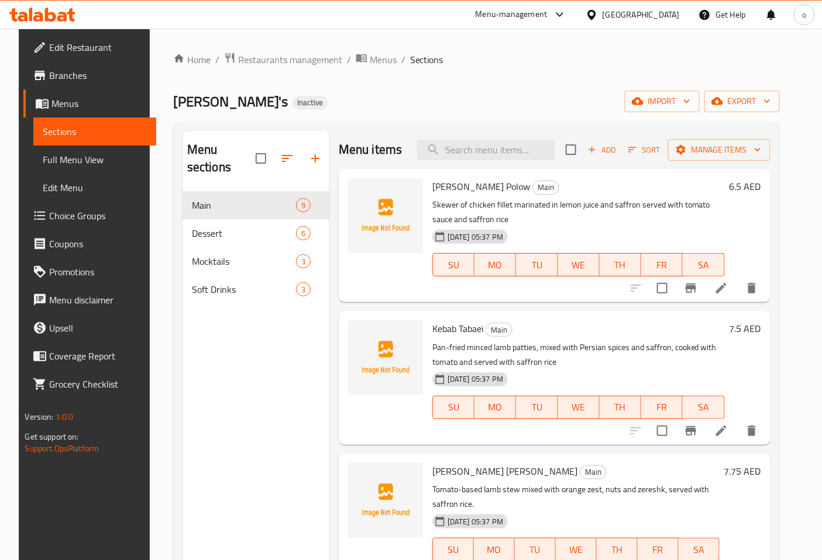
click at [491, 162] on div "Menu items Add Sort Manage items" at bounding box center [555, 150] width 432 height 38
click at [498, 153] on input "search" at bounding box center [486, 150] width 138 height 20
paste input "Kebab Tabaei"
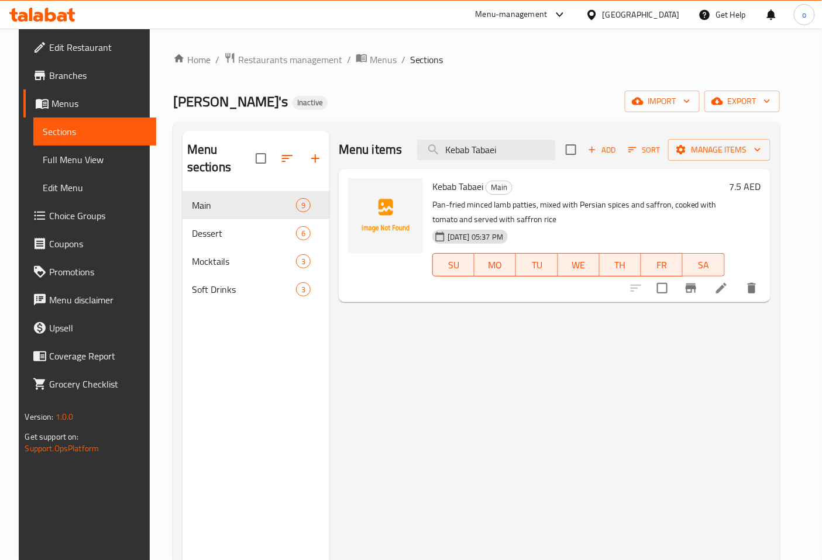
type input "Kebab Tabaei"
click at [728, 287] on icon at bounding box center [721, 288] width 14 height 14
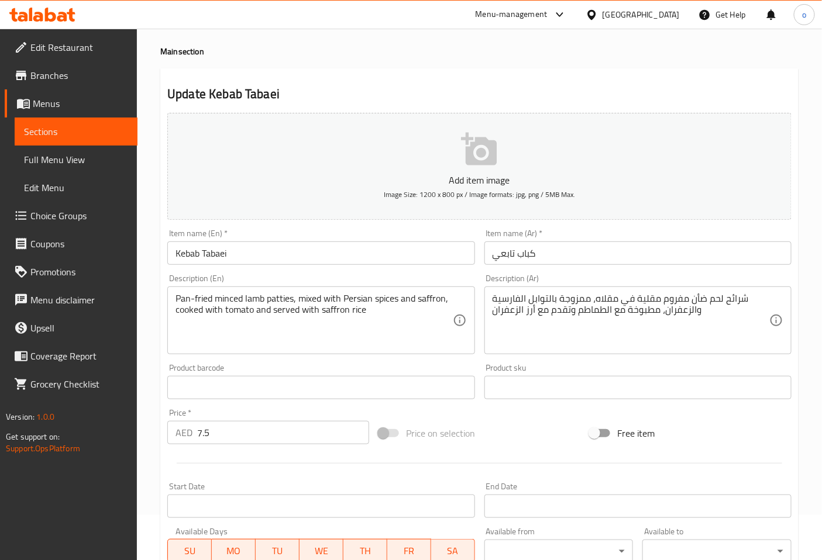
scroll to position [65, 0]
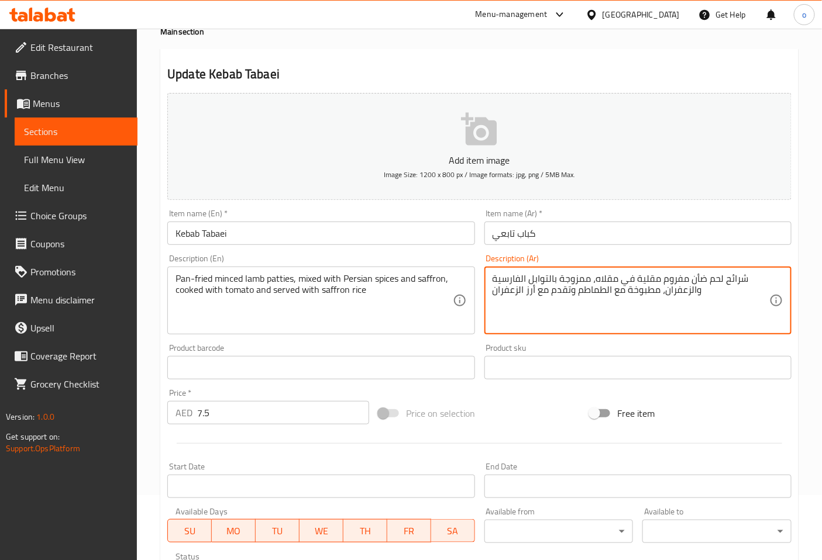
click at [560, 280] on textarea "شرائح لحم ضأن مفروم مقلية في مقلاه، ممزوجة بالتوابل الفارسية والزعفران، مطبوخة …" at bounding box center [630, 301] width 277 height 56
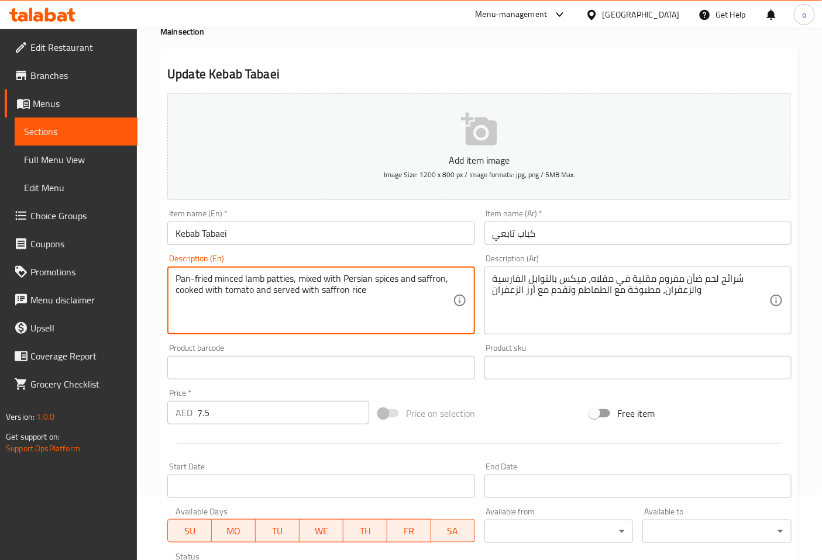
drag, startPoint x: 265, startPoint y: 281, endPoint x: 295, endPoint y: 281, distance: 29.2
click at [342, 313] on textarea "Pan-fried minced lamb patties, mixed with Persian spices and saffron, cooked wi…" at bounding box center [313, 301] width 277 height 56
click at [381, 291] on textarea "Pan-fried minced lamb patties, mixed with Persian spices and saffron, cooked wi…" at bounding box center [313, 301] width 277 height 56
click at [387, 288] on textarea "Pan-fried minced lamb patties, mixed with Persian spices and saffron, cooked wi…" at bounding box center [313, 301] width 277 height 56
drag, startPoint x: 292, startPoint y: 278, endPoint x: 267, endPoint y: 285, distance: 26.1
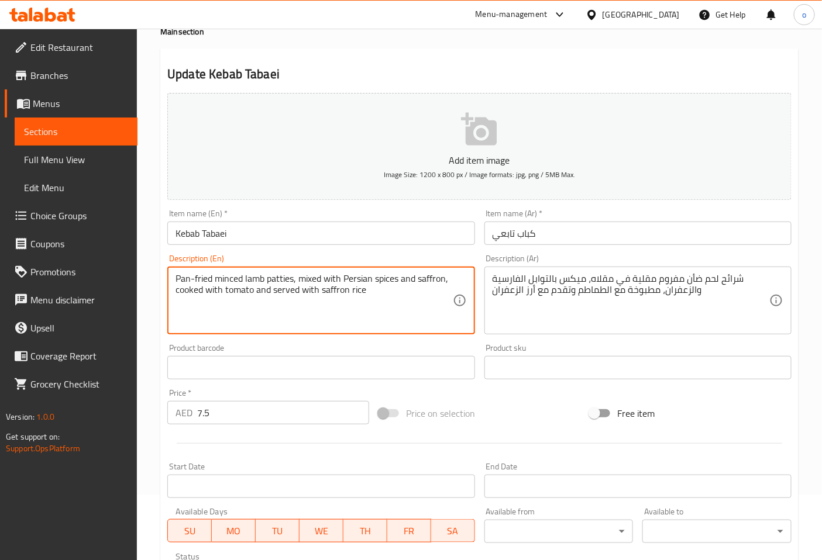
click at [267, 285] on textarea "Pan-fried minced lamb patties, mixed with Persian spices and saffron, cooked wi…" at bounding box center [313, 301] width 277 height 56
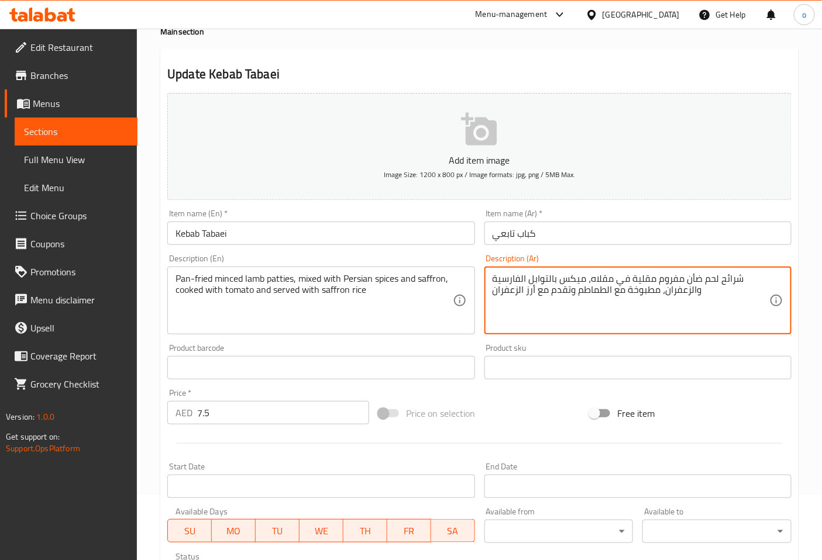
drag, startPoint x: 717, startPoint y: 281, endPoint x: 738, endPoint y: 278, distance: 20.6
click at [727, 294] on textarea "شرائح لحم ضأن مفروم مقلية في مقلاه، ميكس بالتوابل الفارسية والزعفران، مطبوخة مع…" at bounding box center [630, 301] width 277 height 56
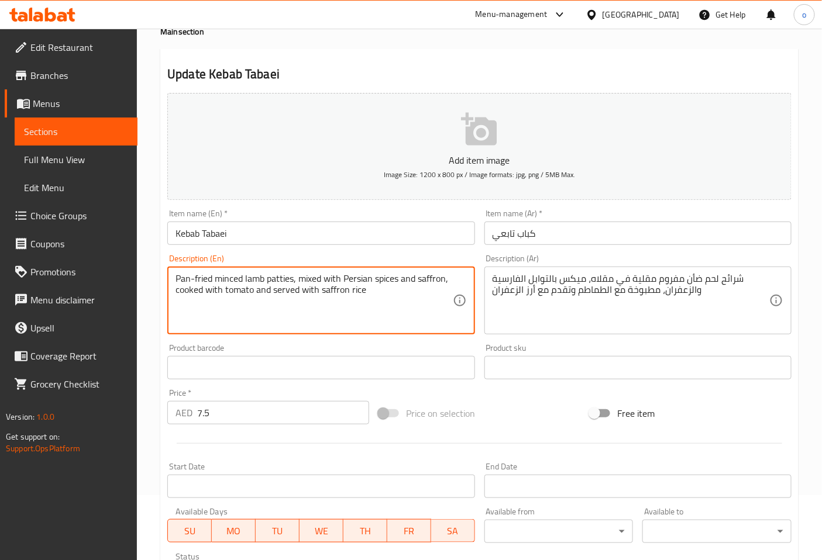
drag, startPoint x: 287, startPoint y: 278, endPoint x: 294, endPoint y: 278, distance: 7.6
click at [374, 294] on textarea "Pan-fried minced lamb patties, mixed with Persian spices and saffron, cooked wi…" at bounding box center [313, 301] width 277 height 56
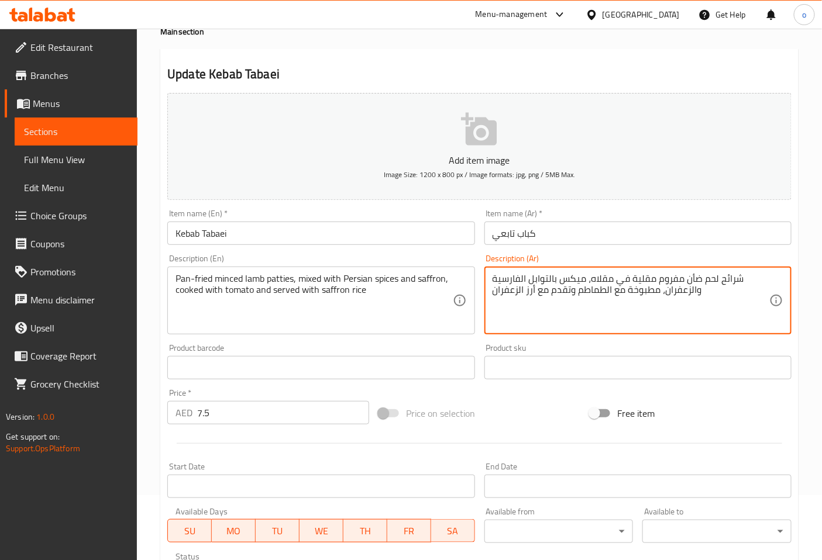
drag, startPoint x: 720, startPoint y: 279, endPoint x: 739, endPoint y: 275, distance: 18.6
type textarea "قطع لحم ضأن مفروم مقلية في مقلاه، ميكس بالتوابل الفارسية والزعفران، مطبوخة مع ا…"
click at [560, 280] on textarea "قطع لحم ضأن مفروم مقلية في مقلاه، ميكس بالتوابل الفارسية والزعفران، مطبوخة مع ا…" at bounding box center [630, 301] width 277 height 56
drag, startPoint x: 720, startPoint y: 285, endPoint x: 734, endPoint y: 280, distance: 15.0
click at [734, 280] on textarea "قطع لحم ضأن مفروم مقلية في مقلاه، ميكس بالتوابل الفارسية والزعفران، مطبوخة مع ا…" at bounding box center [630, 301] width 277 height 56
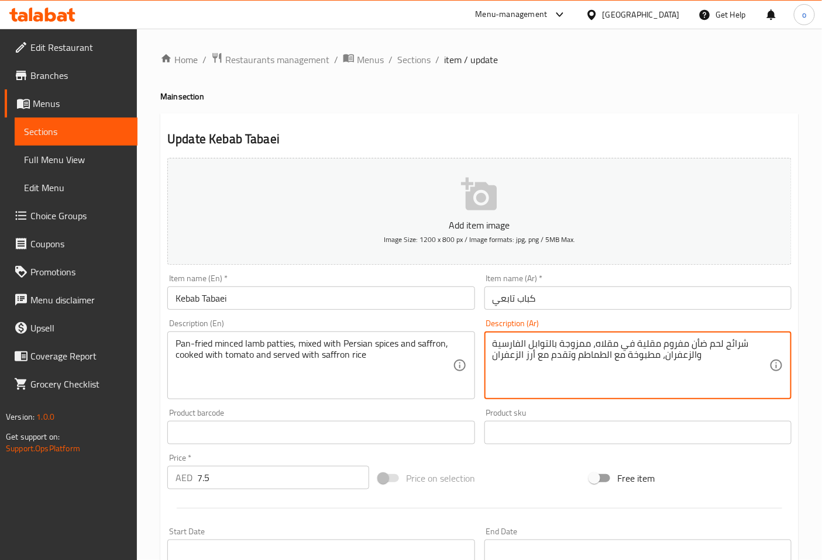
drag, startPoint x: 723, startPoint y: 347, endPoint x: 741, endPoint y: 351, distance: 17.9
paste textarea "قطع"
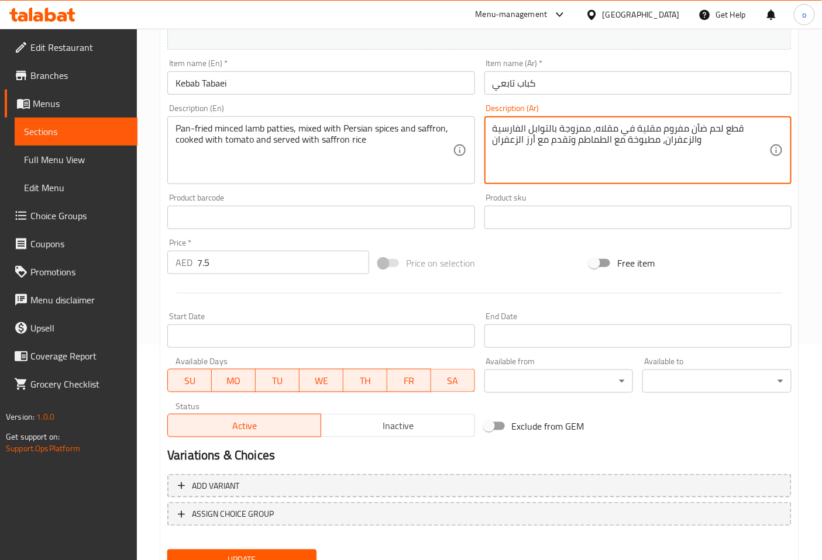
scroll to position [264, 0]
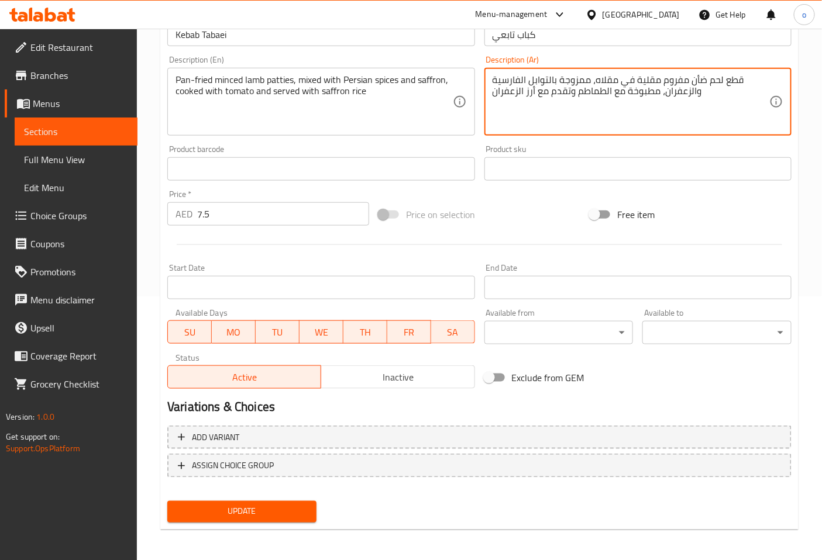
type textarea "قطع لحم ضأن مفروم مقلية في مقلاه، ممزوجة بالتوابل الفارسية والزعفران، مطبوخة مع…"
click at [248, 516] on span "Update" at bounding box center [242, 512] width 130 height 15
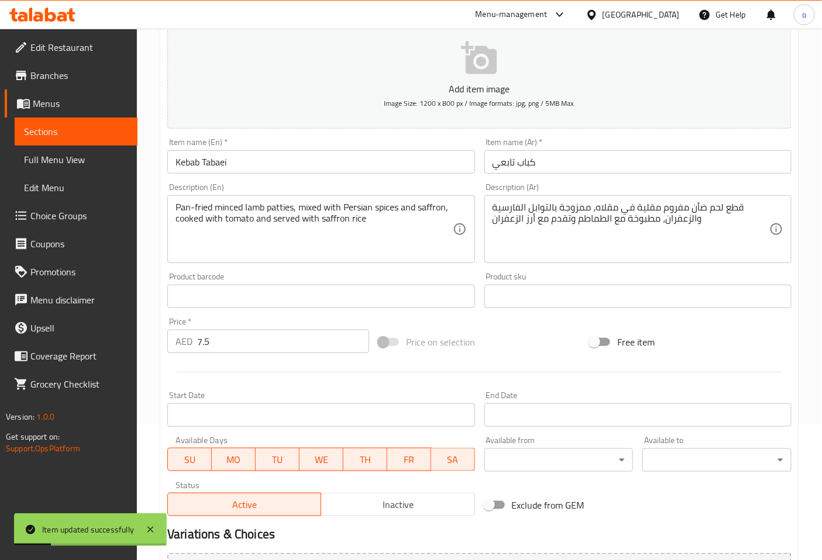
scroll to position [0, 0]
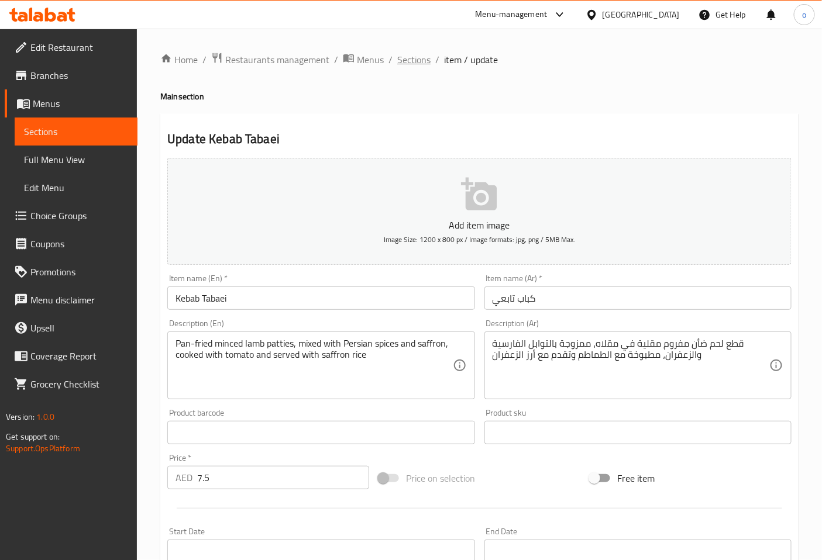
click at [405, 62] on span "Sections" at bounding box center [413, 60] width 33 height 14
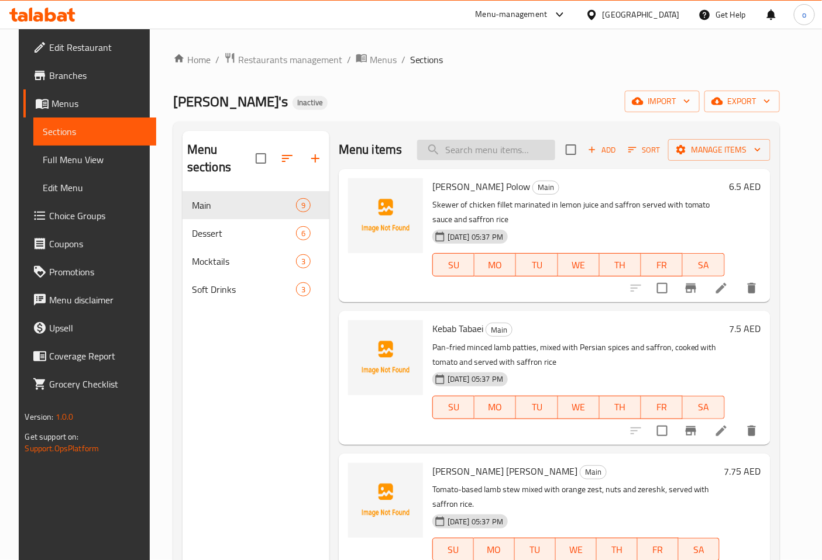
click at [530, 149] on input "search" at bounding box center [486, 150] width 138 height 20
paste input "[PERSON_NAME] [PERSON_NAME]"
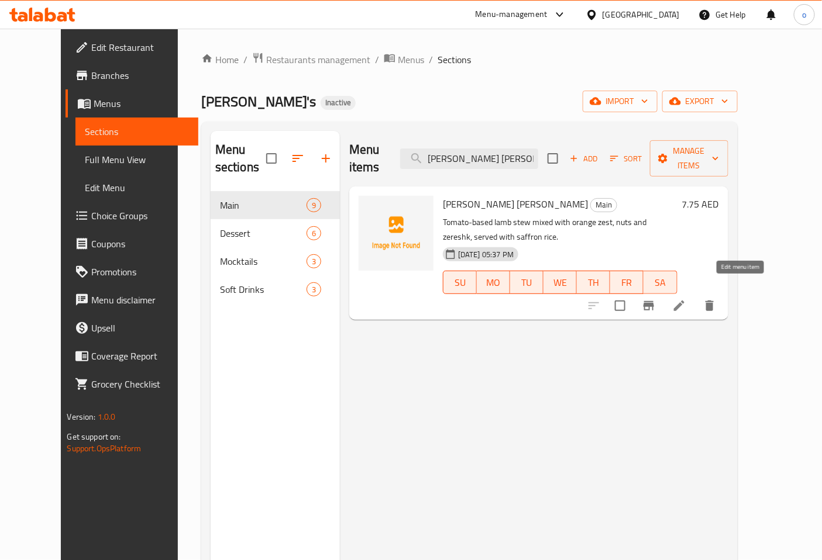
type input "[PERSON_NAME] [PERSON_NAME]"
click at [686, 299] on icon at bounding box center [679, 306] width 14 height 14
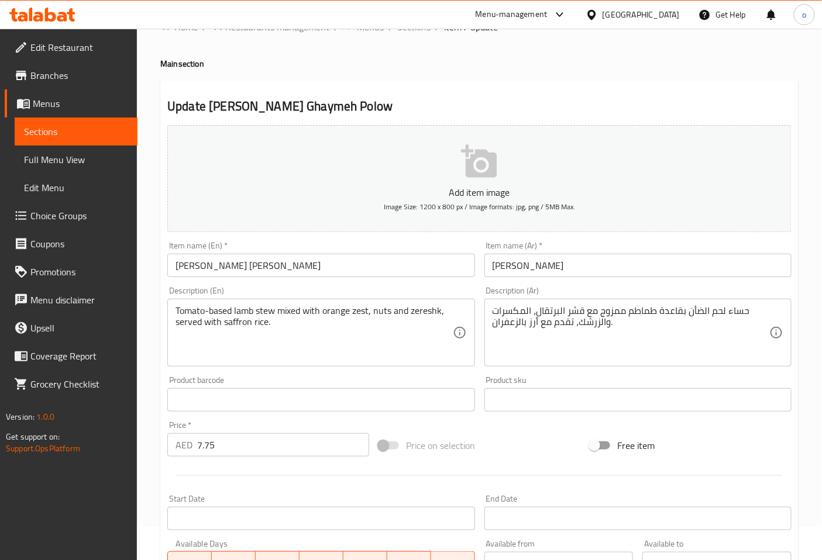
scroll to position [65, 0]
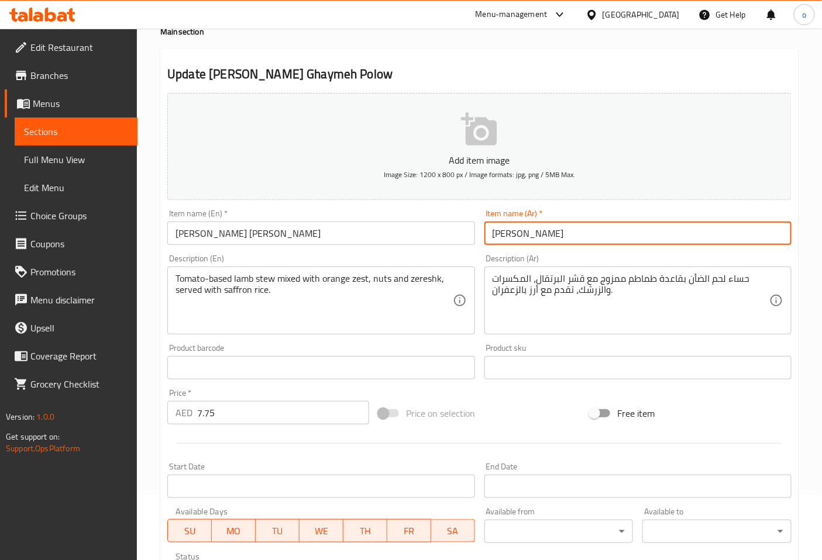
click at [534, 237] on input "[PERSON_NAME]" at bounding box center [637, 233] width 307 height 23
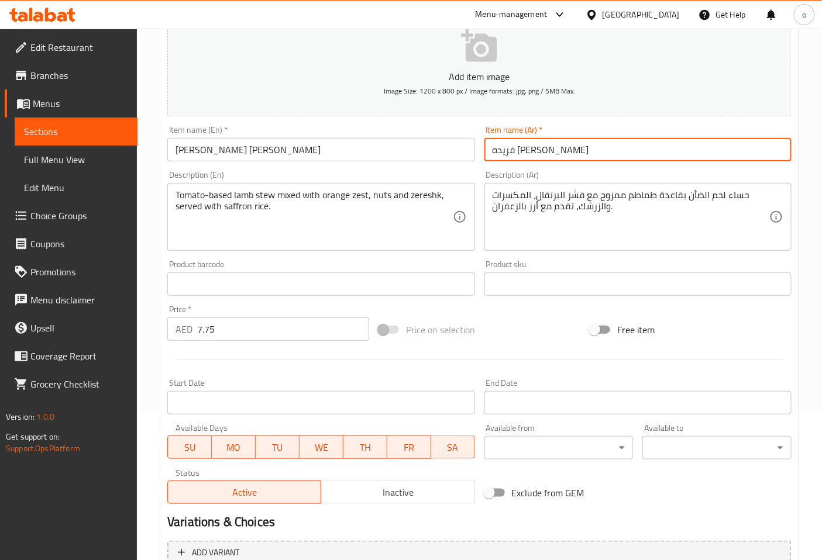
scroll to position [264, 0]
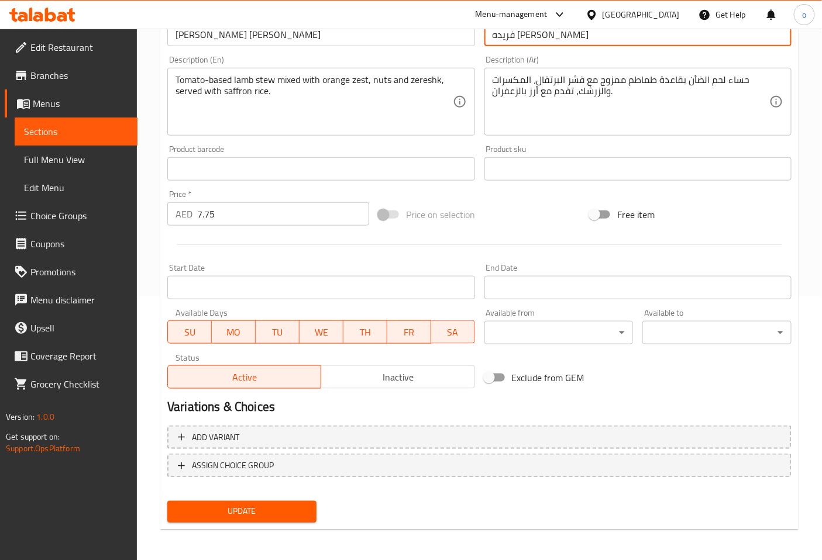
type input "فريده [PERSON_NAME]"
click at [238, 511] on span "Update" at bounding box center [242, 512] width 130 height 15
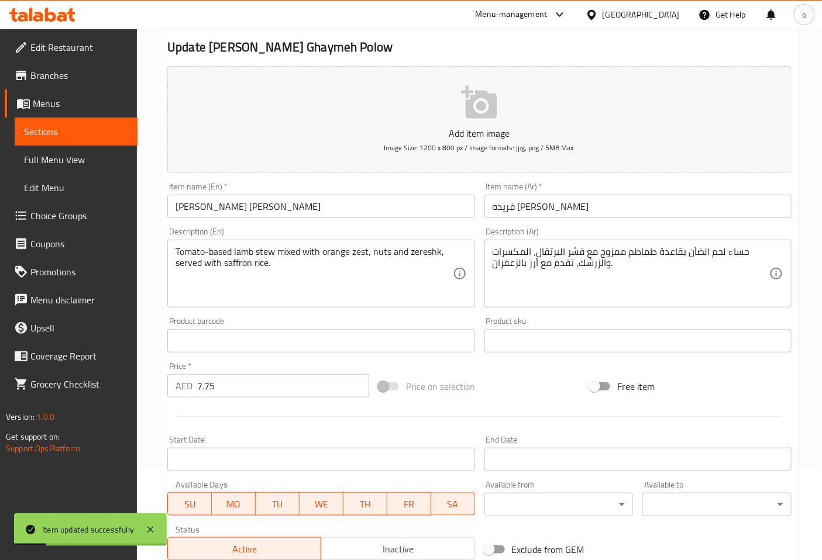
scroll to position [68, 0]
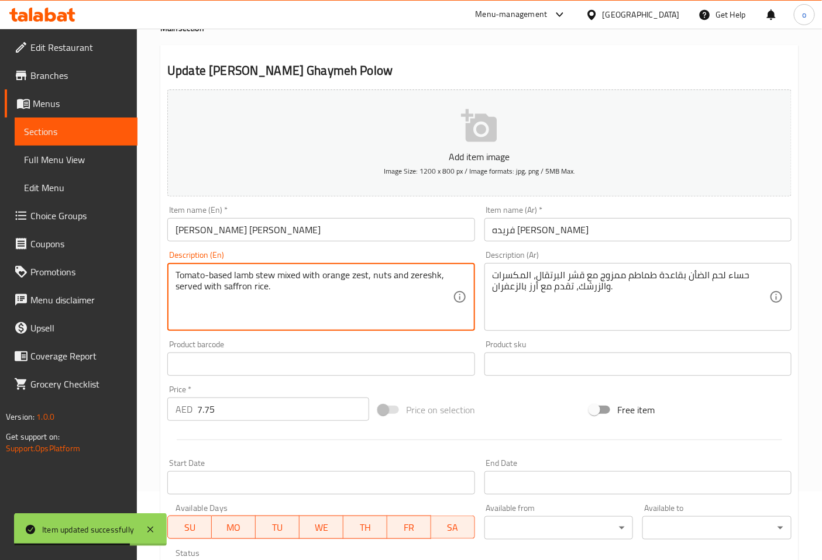
drag, startPoint x: 275, startPoint y: 278, endPoint x: 257, endPoint y: 276, distance: 18.2
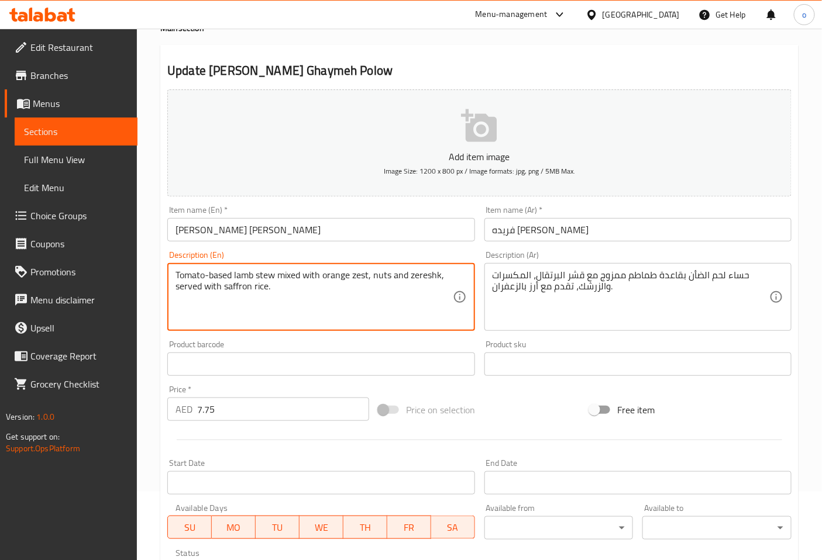
click at [336, 285] on textarea "Tomato-based lamb stew mixed with orange zest, nuts and zereshk, served with sa…" at bounding box center [313, 298] width 277 height 56
drag, startPoint x: 324, startPoint y: 277, endPoint x: 369, endPoint y: 276, distance: 45.0
click at [369, 276] on textarea "Tomato-based lamb stew mixed with orange zest, nuts and zereshk, served with sa…" at bounding box center [313, 298] width 277 height 56
click at [415, 306] on textarea "Tomato-based lamb stew mixed with orange zest, nuts and zereshk, served with sa…" at bounding box center [313, 298] width 277 height 56
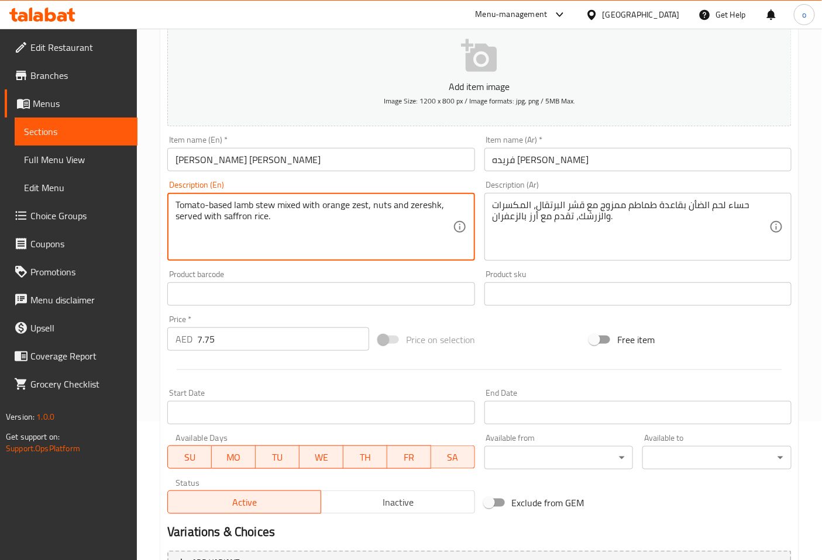
scroll to position [264, 0]
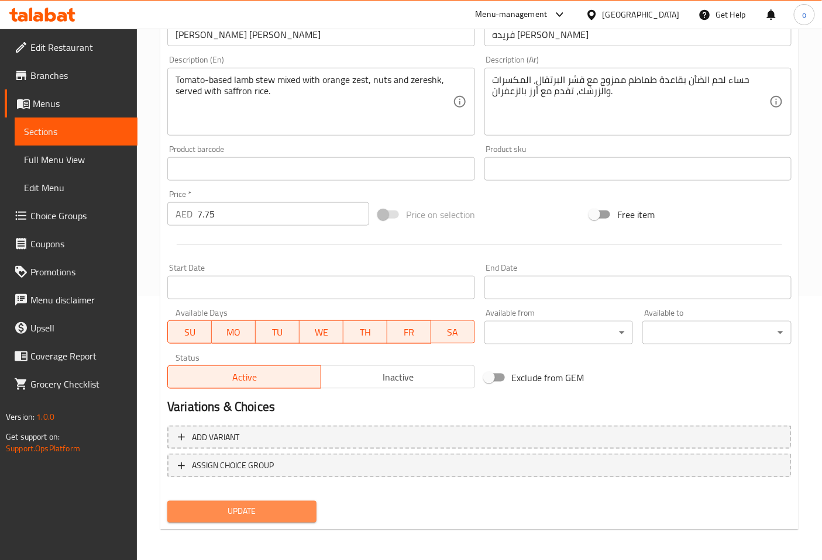
click at [249, 518] on button "Update" at bounding box center [241, 512] width 149 height 22
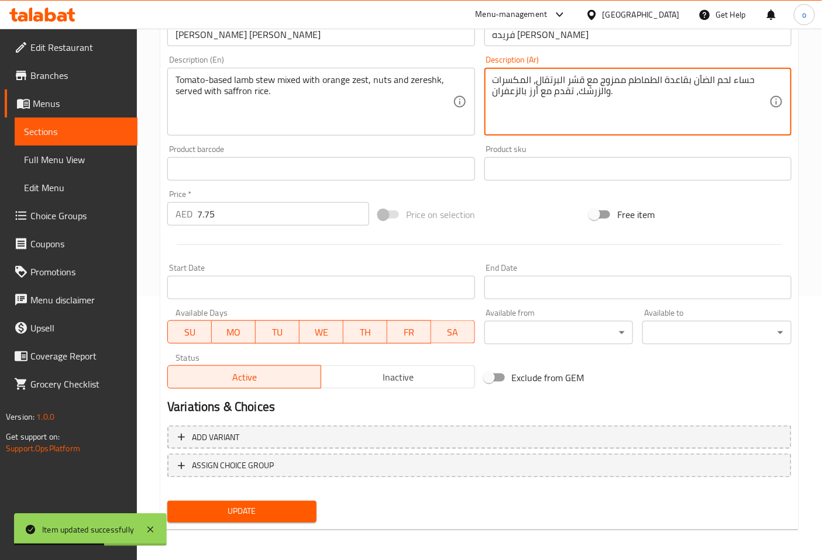
type textarea "حساء لحم الضأن بقاعدة الطماطم ممزوج مع قشر البرتقال، المكسرات والزرشك، تقدم مع …"
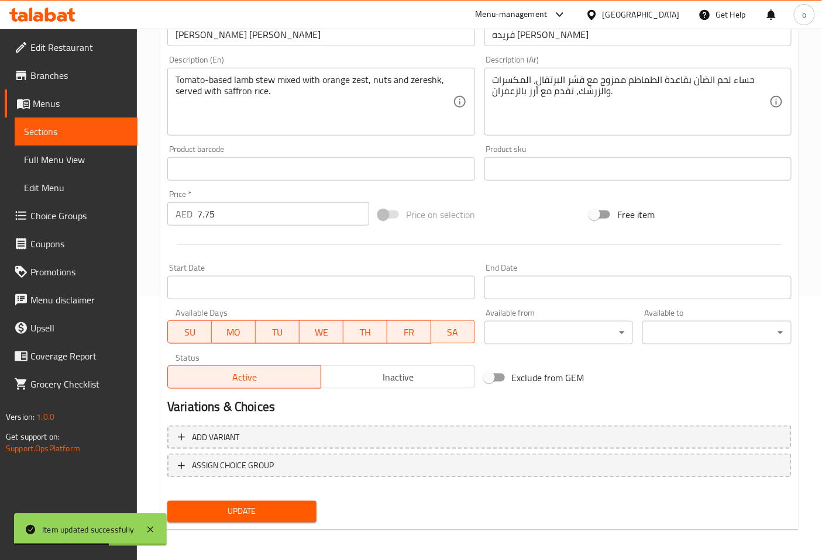
click at [270, 522] on div "Update" at bounding box center [242, 511] width 158 height 31
click at [278, 513] on span "Update" at bounding box center [242, 512] width 130 height 15
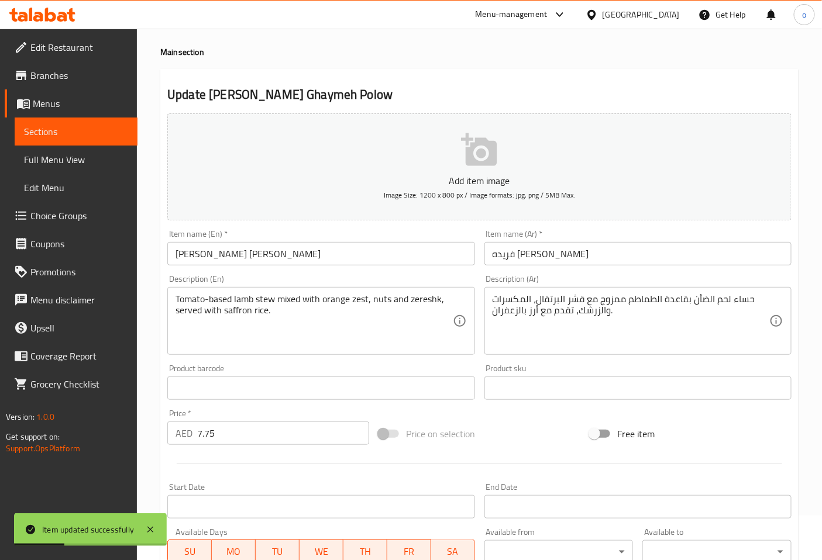
scroll to position [0, 0]
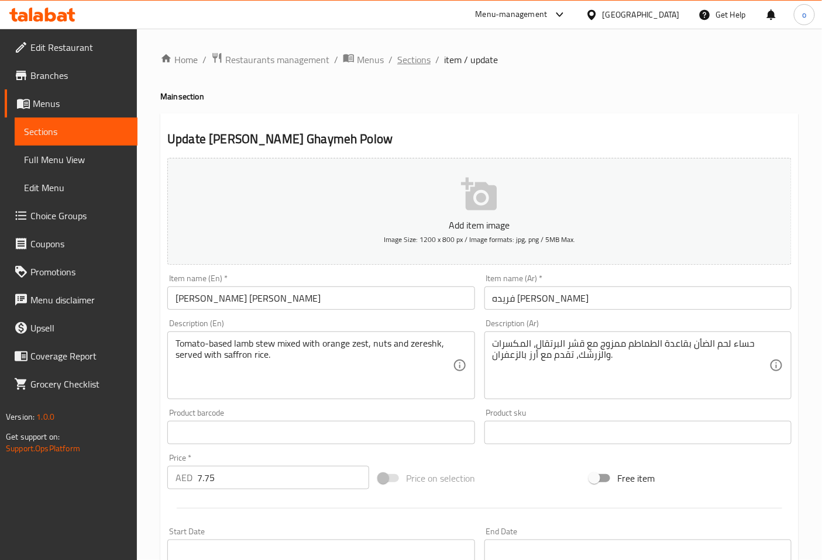
click at [402, 61] on span "Sections" at bounding box center [413, 60] width 33 height 14
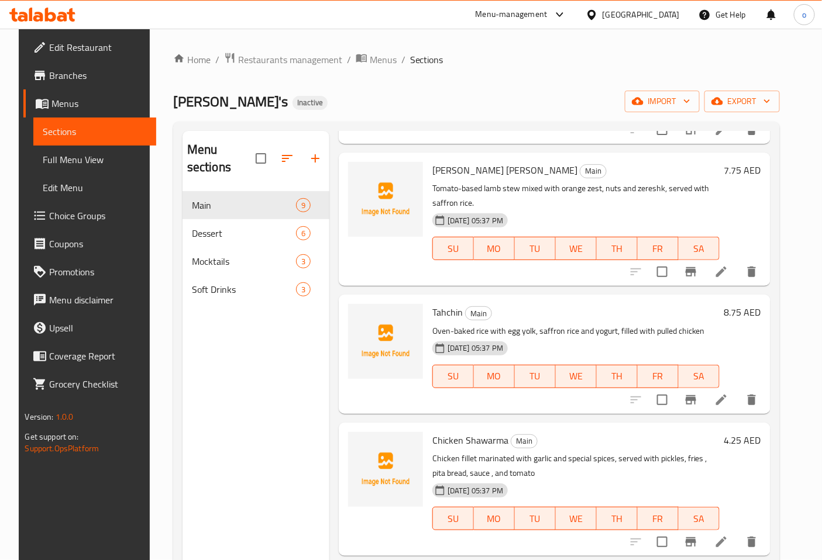
scroll to position [389, 0]
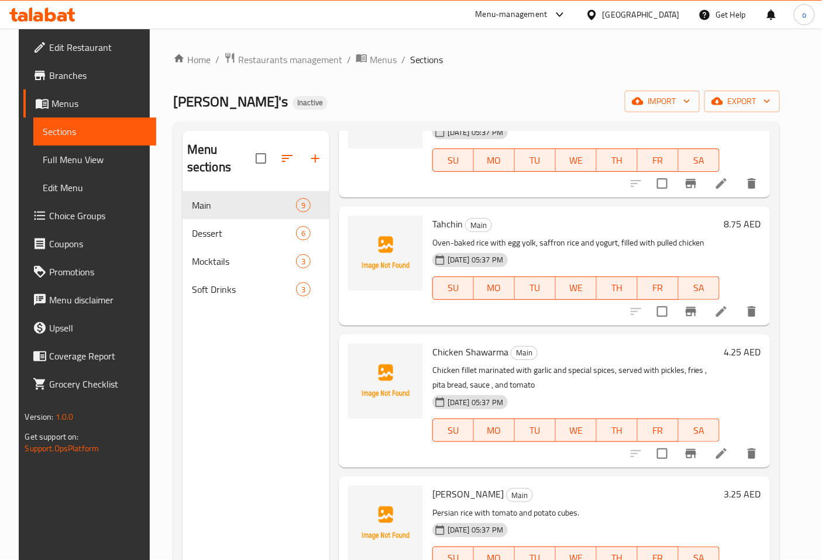
click at [719, 296] on button "SA" at bounding box center [698, 288] width 41 height 23
click at [728, 309] on icon at bounding box center [721, 312] width 14 height 14
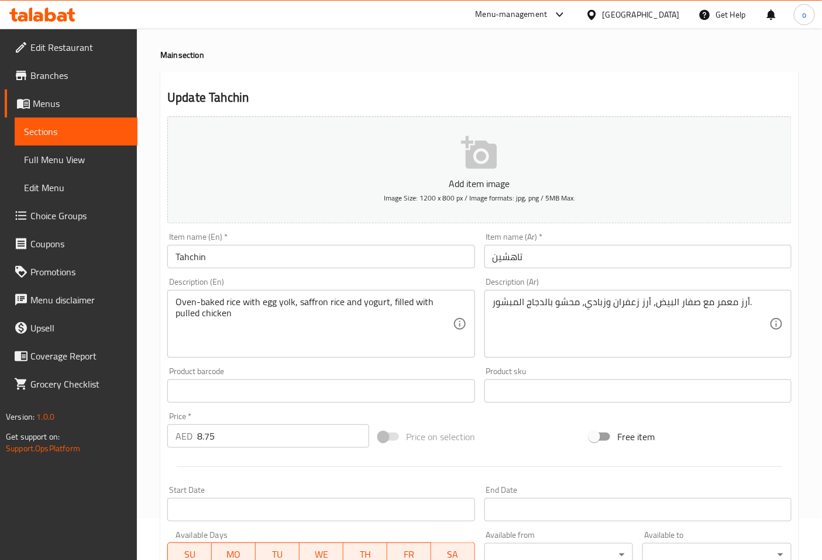
scroll to position [65, 0]
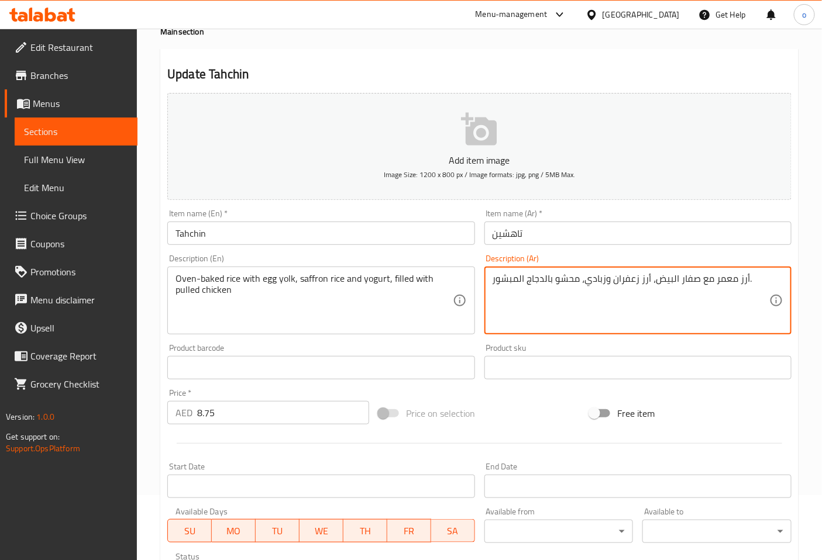
click at [711, 277] on textarea "أرز معمر مع صفار البيض، أرز زعفران وزبادي، محشو بالدجاج المبشور." at bounding box center [630, 301] width 277 height 56
drag, startPoint x: 711, startPoint y: 282, endPoint x: 731, endPoint y: 283, distance: 19.9
click at [731, 283] on textarea "أرز معمر مع صفار البيض، أرز زعفران وزبادي، محشو بالدجاج المبشور." at bounding box center [630, 301] width 277 height 56
paste textarea "بوز"
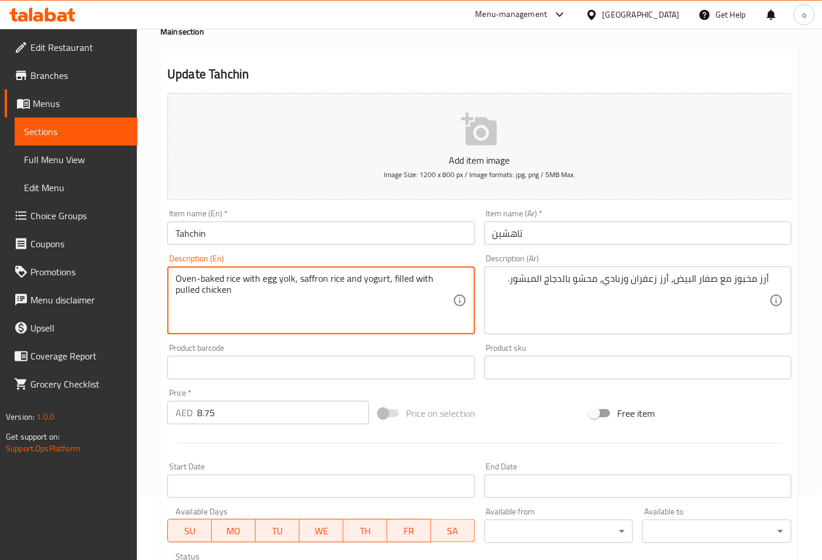
drag, startPoint x: 262, startPoint y: 280, endPoint x: 295, endPoint y: 281, distance: 32.8
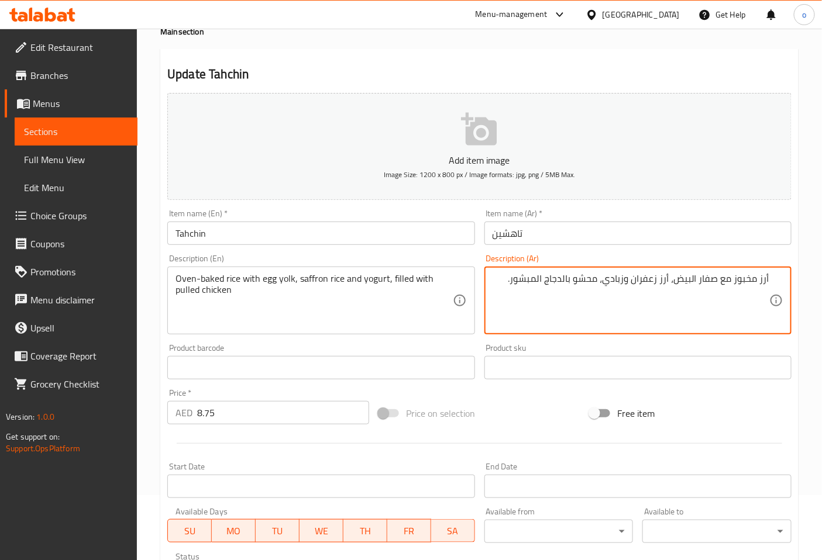
click at [581, 281] on textarea "أرز مخبوز مع صفار البيض، أرز زعفران وزبادي، محشو بالدجاج المبشور." at bounding box center [630, 301] width 277 height 56
click at [621, 289] on textarea "أرز مخبوز مع صفار البيض، أرز زعفران وزبادي، محشو بالدجاج المبشور." at bounding box center [630, 301] width 277 height 56
click at [499, 284] on textarea "أرز مخبوز مع صفار البيض، أرز زعفران وزبادي، محشو بالدجاج المبشور." at bounding box center [630, 301] width 277 height 56
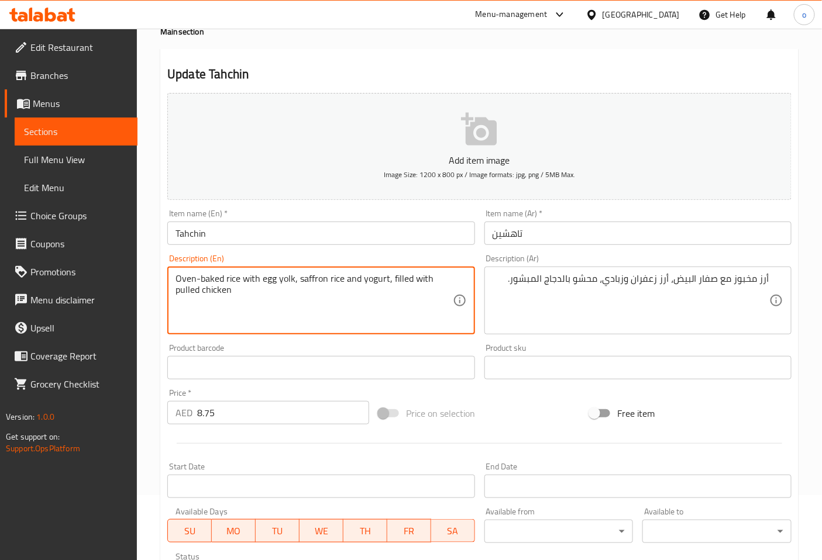
drag, startPoint x: 294, startPoint y: 278, endPoint x: 170, endPoint y: 270, distance: 124.2
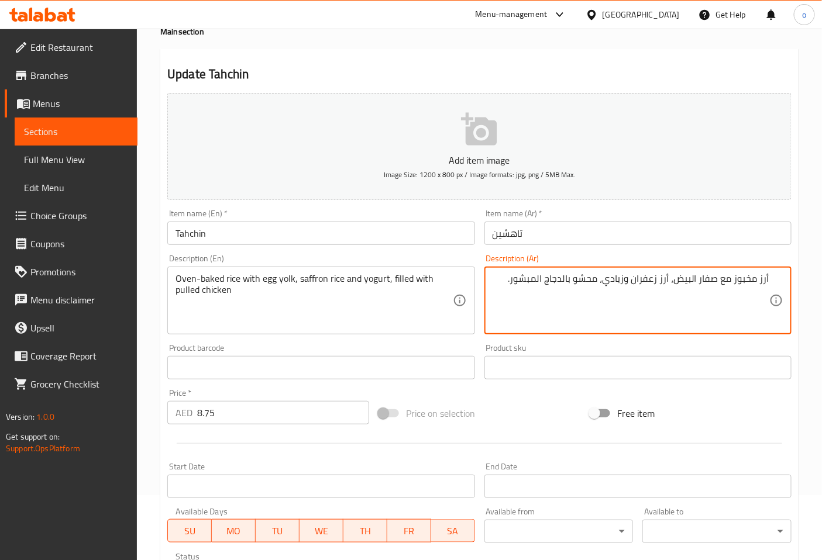
click at [732, 281] on textarea "أرز مخبوز مع صفار البيض، أرز زعفران وزبادي، محشو بالدجاج المبشور." at bounding box center [630, 301] width 277 height 56
paste textarea "ي الفرن"
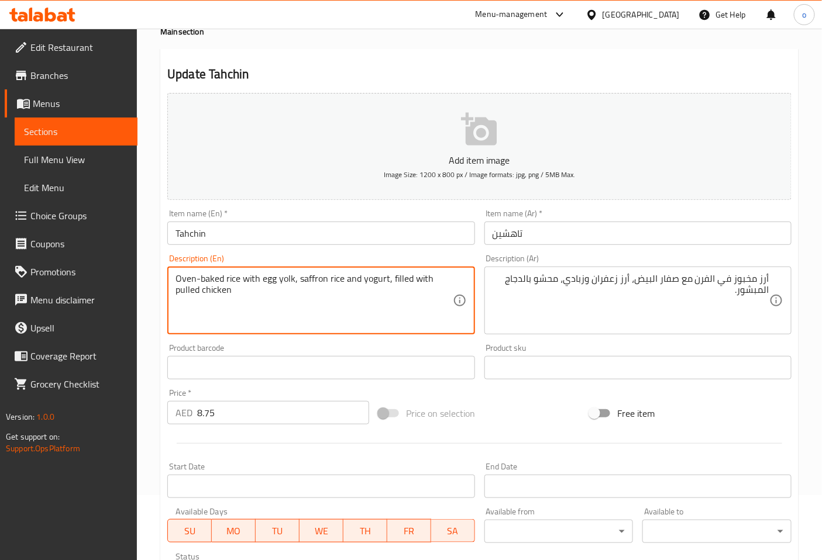
click at [233, 280] on textarea "Oven-baked rice with egg yolk, saffron rice and yogurt, filled with pulled chic…" at bounding box center [313, 301] width 277 height 56
click at [212, 281] on textarea "Oven-baked rice with egg yolk, saffron rice and yogurt, filled with pulled chic…" at bounding box center [313, 301] width 277 height 56
click at [182, 280] on textarea "Oven-baked rice with egg yolk, saffron rice and yogurt, filled with pulled chic…" at bounding box center [313, 301] width 277 height 56
click at [249, 282] on textarea "Oven-baked rice with egg yolk, saffron rice and yogurt, filled with pulled chic…" at bounding box center [313, 301] width 277 height 56
click at [305, 285] on textarea "Oven-baked rice with egg yolk, saffron rice and yogurt, filled with pulled chic…" at bounding box center [313, 301] width 277 height 56
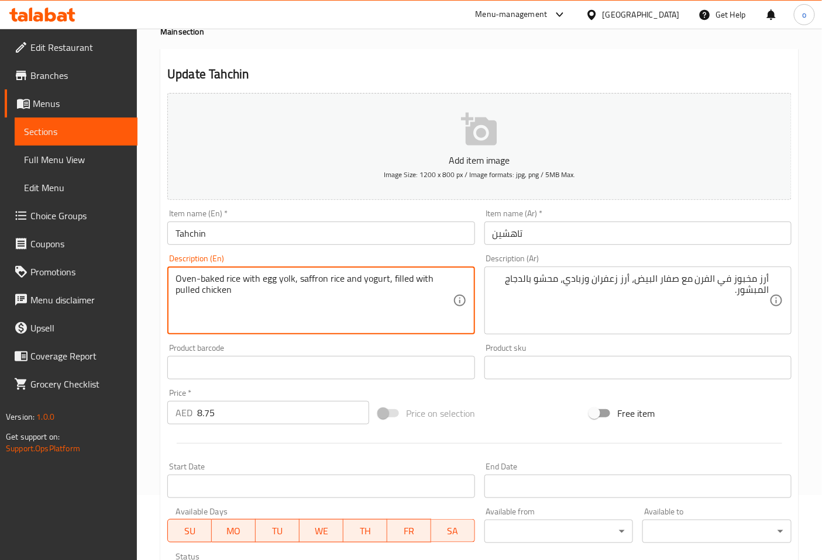
click at [324, 282] on textarea "Oven-baked rice with egg yolk, saffron rice and yogurt, filled with pulled chic…" at bounding box center [313, 301] width 277 height 56
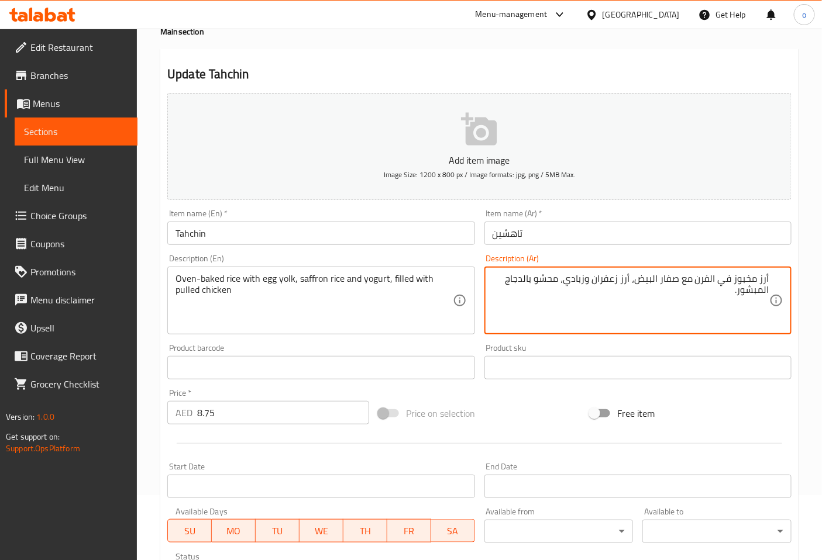
click at [591, 311] on textarea "أرز مخبوز في الفرن مع صفار البيض، أرز زعفران وزبادي، محشو بالدجاج المبشور." at bounding box center [630, 301] width 277 height 56
click at [658, 293] on textarea "أرز مخبوز في الفرن مع صفار البيض، أرز زعفران وزبادي، محشو بالدجاج المبشور." at bounding box center [630, 301] width 277 height 56
click at [517, 283] on textarea "أرز مخبوز في الفرن مع صفار البيض، أرز زعفران وزبادي، محشو بالدجاج المبشور." at bounding box center [630, 301] width 277 height 56
click at [741, 296] on textarea "أرز مخبوز في الفرن مع صفار البيض، أرز زعفران وزبادي، محشو بالدجاج المبشور." at bounding box center [630, 301] width 277 height 56
click at [740, 295] on textarea "أرز مخبوز في الفرن مع صفار البيض، أرز زعفران وزبادي، محشو بالدجاج المبشور." at bounding box center [630, 301] width 277 height 56
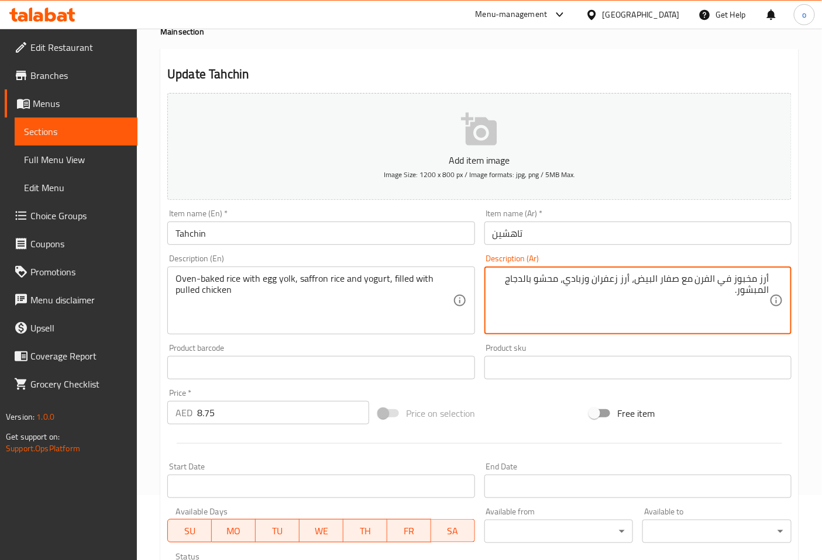
click at [735, 295] on textarea "أرز مخبوز في الفرن مع صفار البيض، أرز زعفران وزبادي، محشو بالدجاج المبشور." at bounding box center [630, 301] width 277 height 56
click at [737, 294] on textarea "أرز مخبوز في الفرن مع صفار البيض، أرز زعفران وزبادي، محشو بالدجاج المبشور." at bounding box center [630, 301] width 277 height 56
click at [526, 278] on textarea "أرز مخبوز في الفرن مع صفار البيض، أرز زعفران وزبادي، محشو بالدجاج ال." at bounding box center [630, 301] width 277 height 56
drag, startPoint x: 521, startPoint y: 281, endPoint x: 508, endPoint y: 297, distance: 20.7
click at [508, 297] on textarea "أرز مخبوز في الفرن مع صفار البيض، أرز زعفران وزبادي، محشو مع دجاج بولد." at bounding box center [630, 301] width 277 height 56
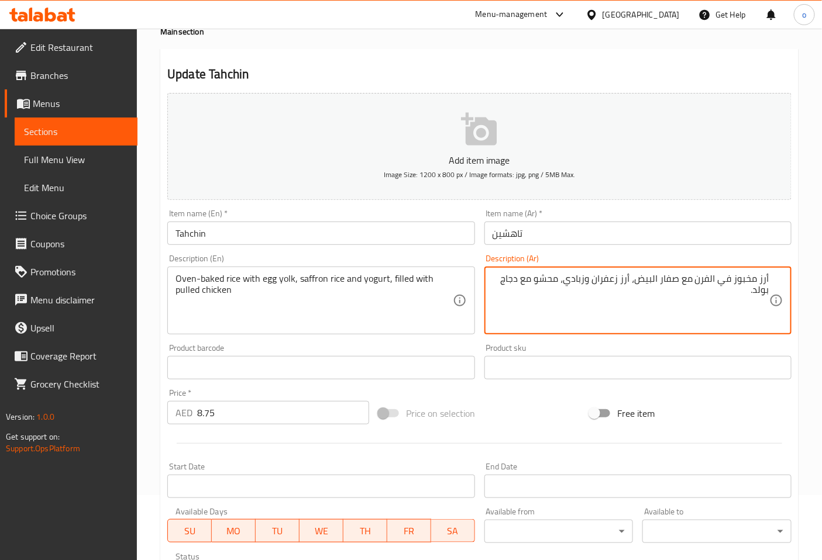
click at [749, 282] on textarea "أرز مخبوز في الفرن مع صفار البيض، أرز زعفران وزبادي، محشو مع دجاج بولد." at bounding box center [630, 301] width 277 height 56
click at [577, 270] on div "أرز مخبوز في الفرن مع صفار البيض، أرز زعفران وزبادي، محشو مع دجاج بولد. Descrip…" at bounding box center [637, 301] width 307 height 68
click at [606, 281] on textarea "أرز مخبوز في الفرن مع صفار البيض، أرز زعفران وزبادي، محشو مع دجاج بولد." at bounding box center [630, 301] width 277 height 56
click at [652, 278] on textarea "أرز مخبوز في الفرن مع صفار البيض، أرز زعفران وزبادي، محشو مع دجاج بولد." at bounding box center [630, 301] width 277 height 56
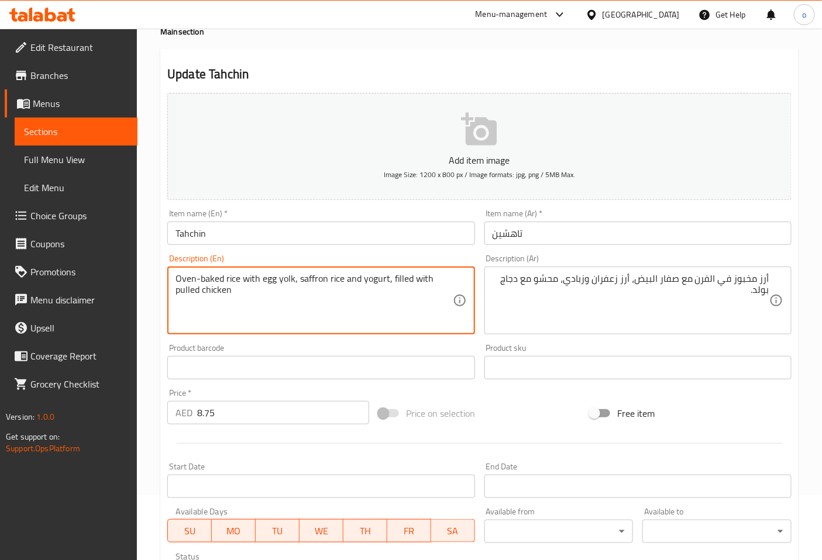
click at [211, 280] on textarea "Oven-baked rice with egg yolk, saffron rice and yogurt, filled with pulled chic…" at bounding box center [313, 301] width 277 height 56
click at [194, 280] on textarea "Oven-baked rice with egg yolk, saffron rice and yogurt, filled with pulled chic…" at bounding box center [313, 301] width 277 height 56
click at [267, 281] on textarea "Oven-baked rice with egg yolk, saffron rice and yogurt, filled with pulled chic…" at bounding box center [313, 301] width 277 height 56
click at [294, 282] on textarea "Oven-baked rice with egg yolk, saffron rice and yogurt, filled with pulled chic…" at bounding box center [313, 301] width 277 height 56
click at [329, 284] on textarea "Oven-baked rice with egg yolk, saffron rice and yogurt, filled with pulled chic…" at bounding box center [313, 301] width 277 height 56
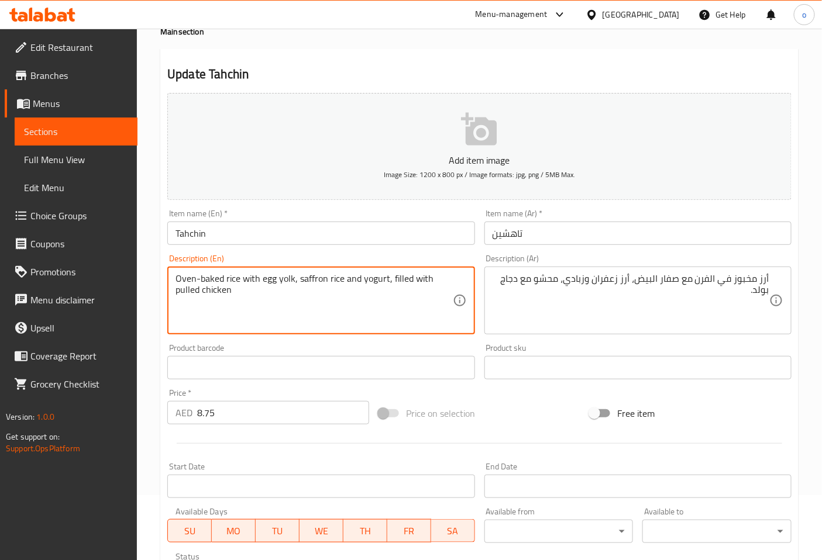
click at [336, 283] on textarea "Oven-baked rice with egg yolk, saffron rice and yogurt, filled with pulled chic…" at bounding box center [313, 301] width 277 height 56
click at [304, 287] on textarea "Oven-baked rice with egg yolk, saffron rice and yogurt, filled with pulled chic…" at bounding box center [313, 301] width 277 height 56
click at [375, 280] on textarea "Oven-baked rice with egg yolk, saffron rice and yogurt, filled with pulled chic…" at bounding box center [313, 301] width 277 height 56
click at [405, 279] on textarea "Oven-baked rice with egg yolk, saffron rice and yogurt, filled with pulled chic…" at bounding box center [313, 301] width 277 height 56
click at [418, 281] on textarea "Oven-baked rice with egg yolk, saffron rice and yogurt, filled with pulled chic…" at bounding box center [313, 301] width 277 height 56
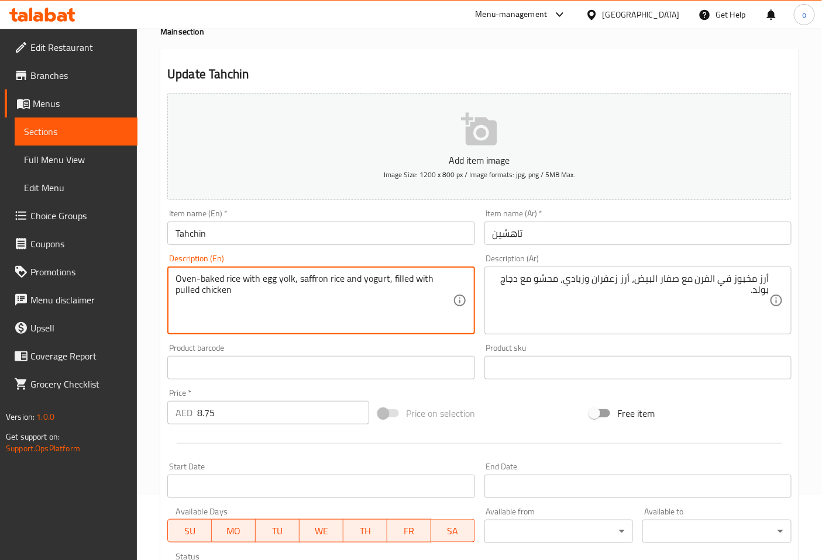
drag, startPoint x: 176, startPoint y: 291, endPoint x: 229, endPoint y: 295, distance: 53.4
click at [229, 295] on textarea "Oven-baked rice with egg yolk, saffron rice and yogurt, filled with pulled chic…" at bounding box center [313, 301] width 277 height 56
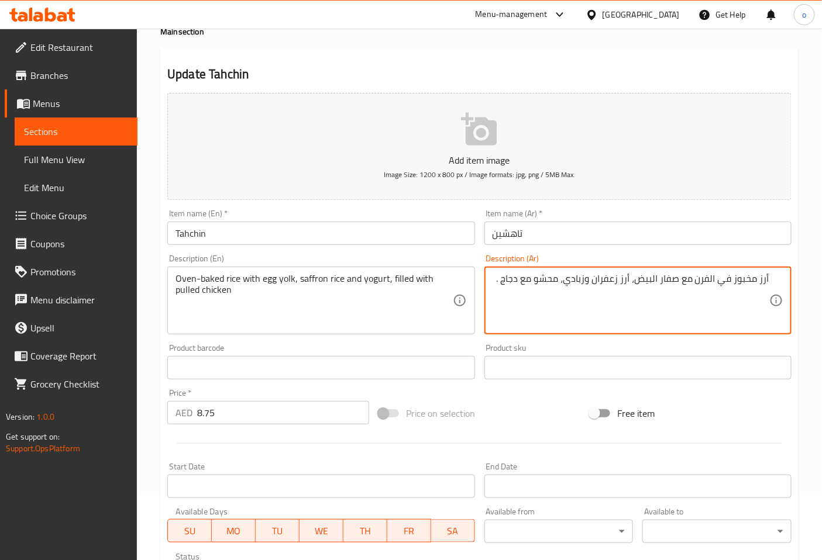
paste textarea "مسحب"
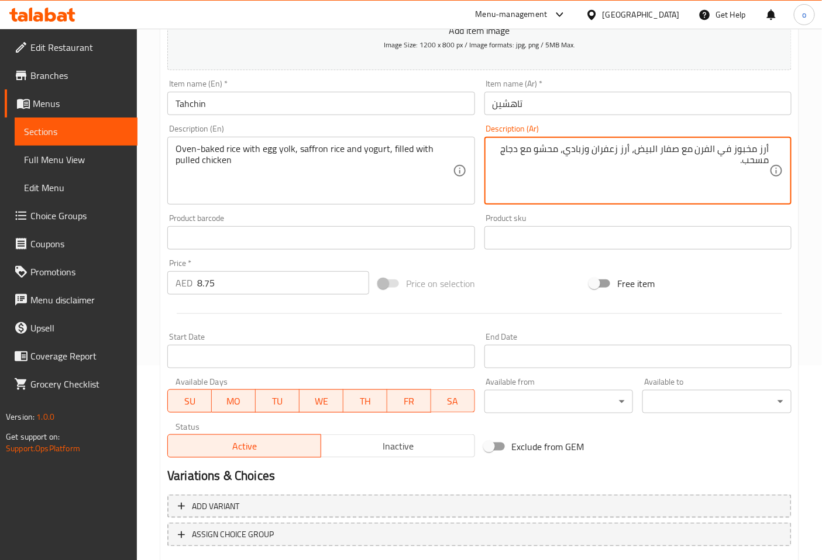
scroll to position [264, 0]
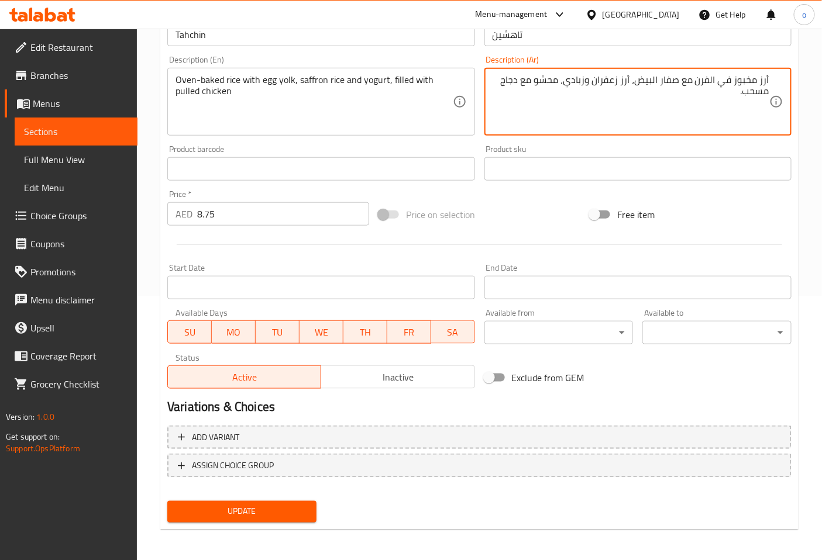
click at [224, 515] on span "Update" at bounding box center [242, 512] width 130 height 15
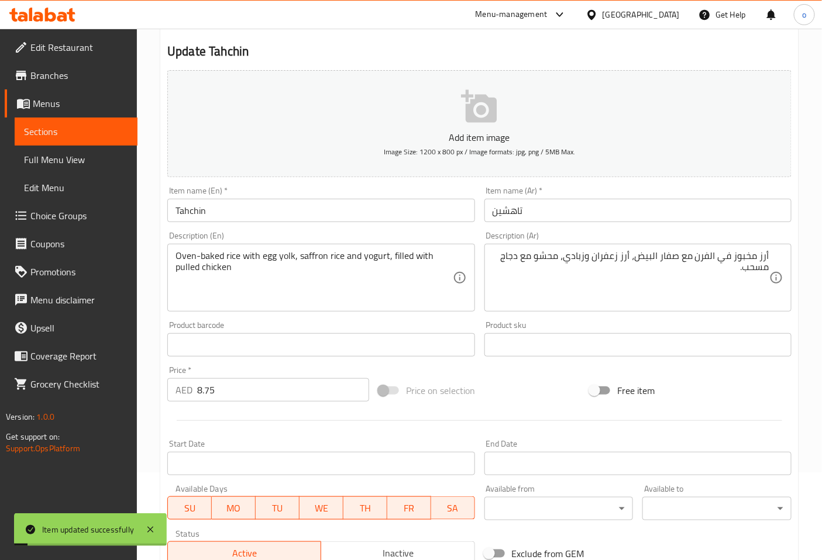
scroll to position [0, 0]
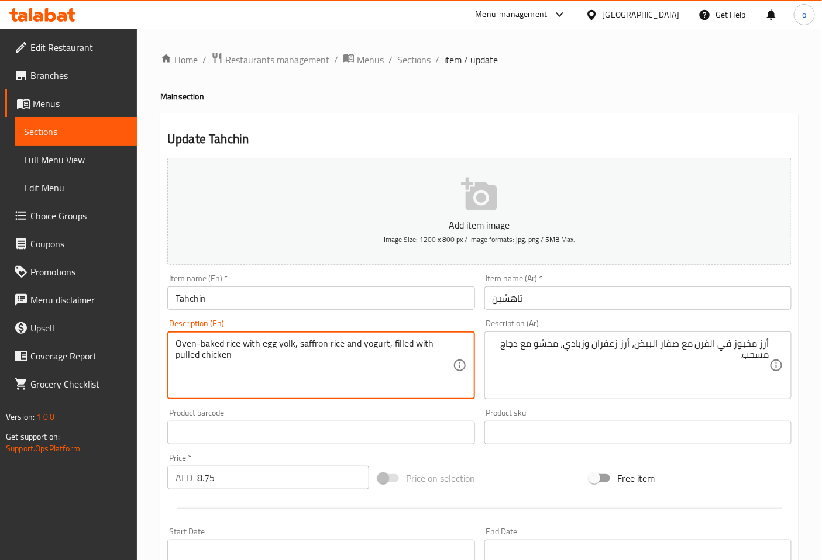
drag, startPoint x: 223, startPoint y: 345, endPoint x: 162, endPoint y: 347, distance: 61.4
click at [232, 361] on textarea "Oven-baked rice with egg yolk, saffron rice and yogurt, filled with pulled chic…" at bounding box center [313, 366] width 277 height 56
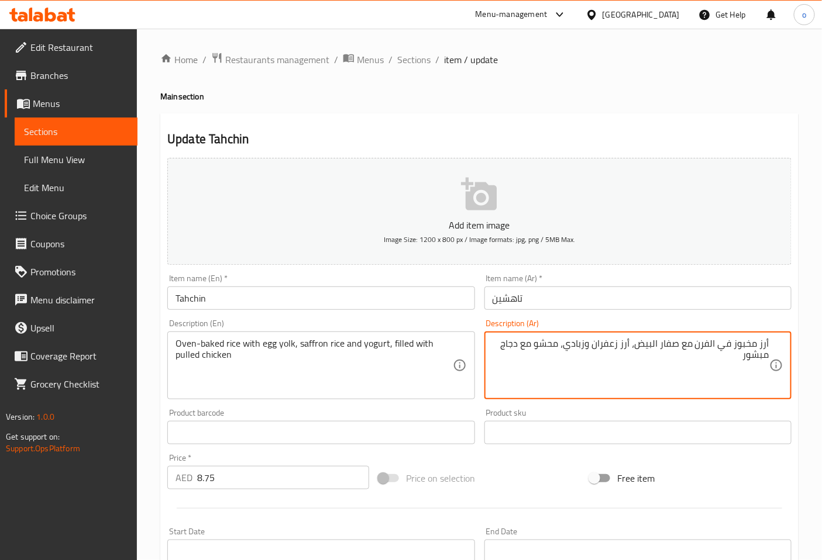
drag, startPoint x: 696, startPoint y: 346, endPoint x: 757, endPoint y: 343, distance: 60.3
click at [757, 343] on textarea "أرز مخبوز في الفرن مع صفار البيض، أرز زعفران وزبادي، محشو مع دجاج مبشور" at bounding box center [630, 366] width 277 height 56
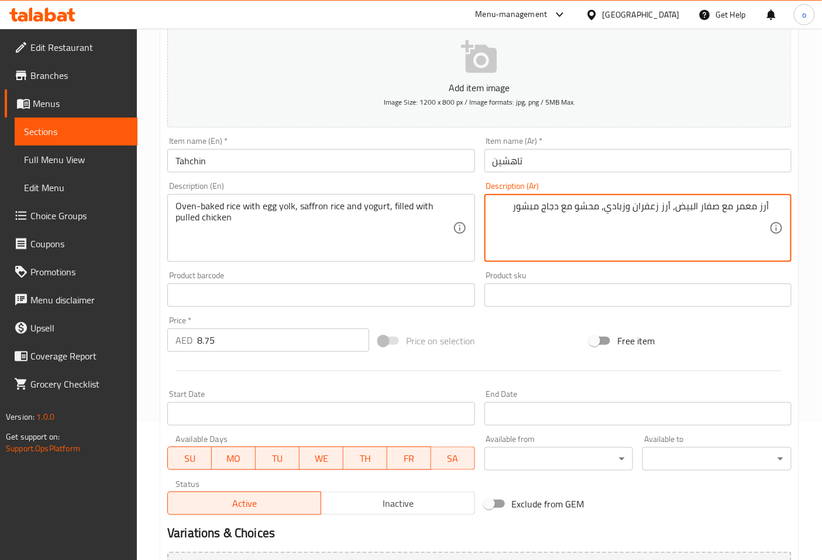
scroll to position [133, 0]
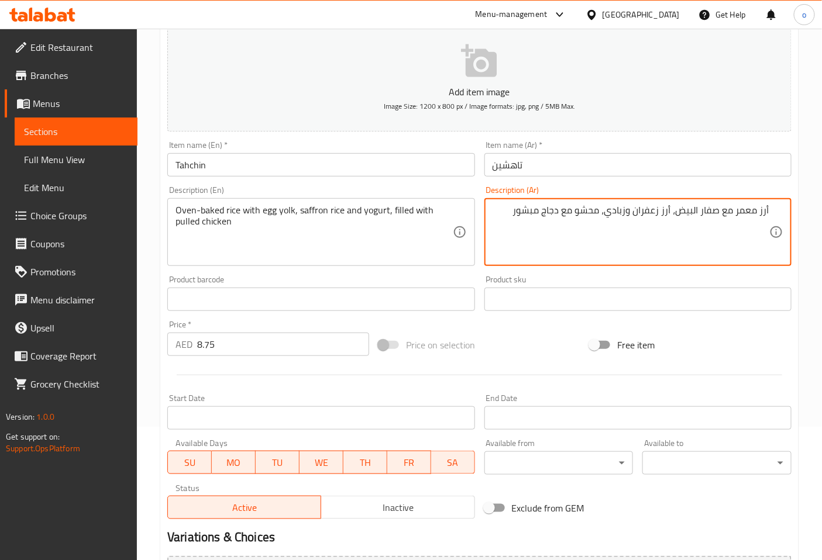
click at [510, 215] on textarea "أرز معمر مع صفار البيض، أرز زعفران وزبادي، محشو مع دجاج مبشور" at bounding box center [630, 233] width 277 height 56
click at [728, 223] on textarea "أرز معمر مع صفار البيض، أرز زعفران وزبادي، محشو مع دجاج مبشور" at bounding box center [630, 233] width 277 height 56
click at [497, 209] on textarea "أرز معمر مع صفار البيض، أرز زعفران وزبادي، محشو مع دجاج مبشور" at bounding box center [630, 233] width 277 height 56
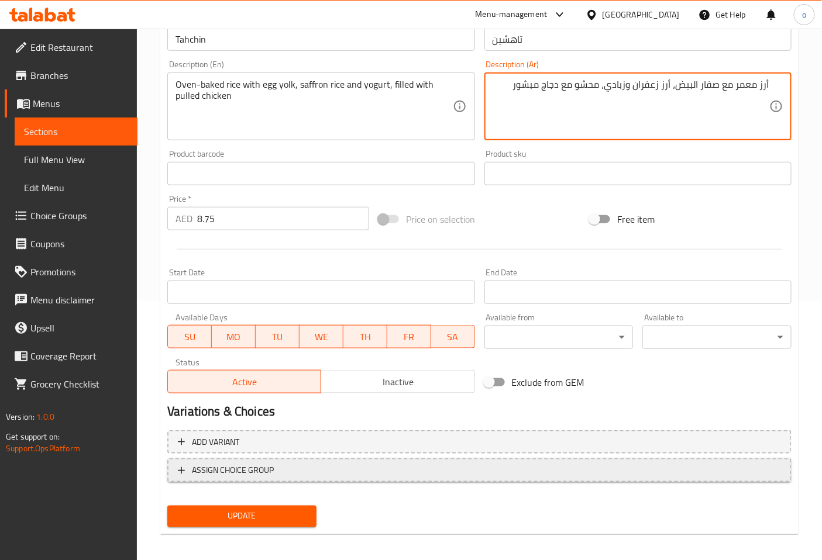
scroll to position [264, 0]
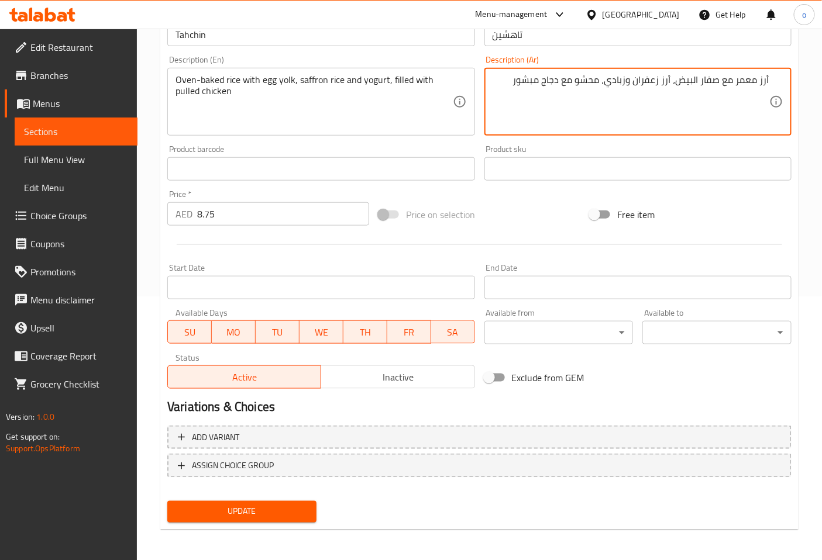
type textarea "أرز معمر مع صفار البيض، أرز زعفران وزبادي، محشو مع دجاج مبشور"
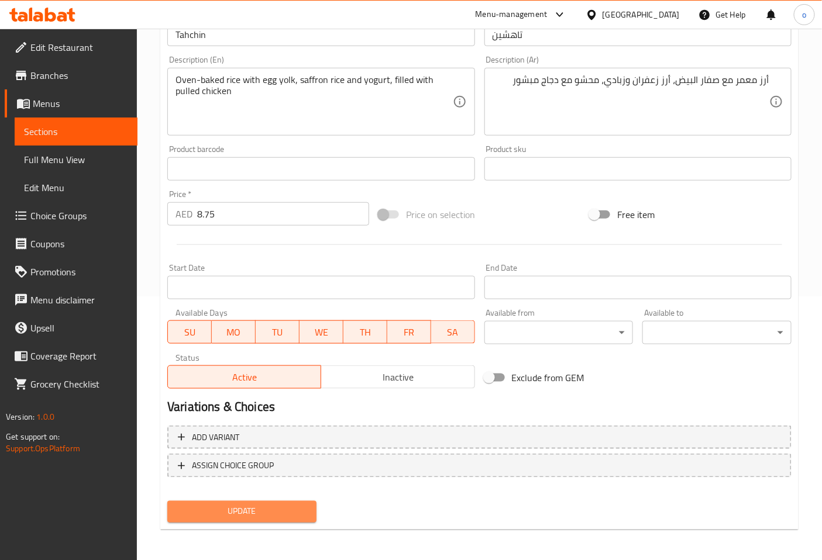
click at [234, 508] on span "Update" at bounding box center [242, 512] width 130 height 15
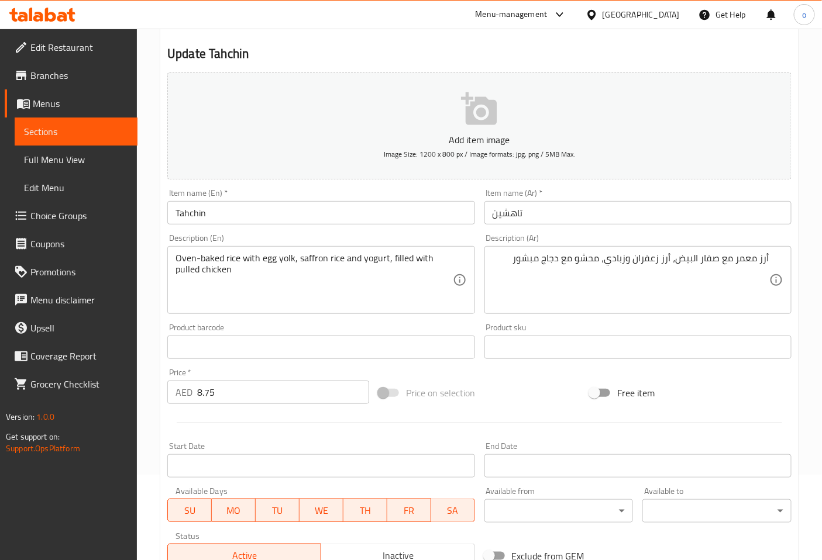
scroll to position [0, 0]
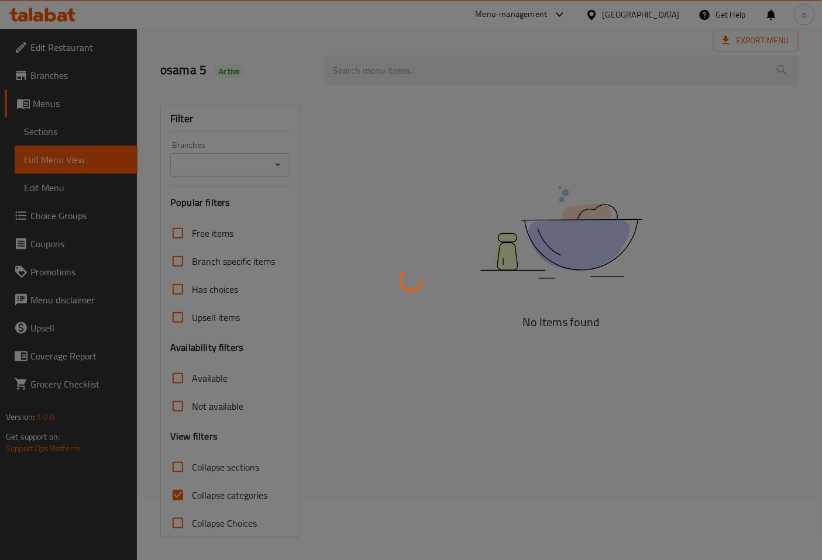
scroll to position [61, 0]
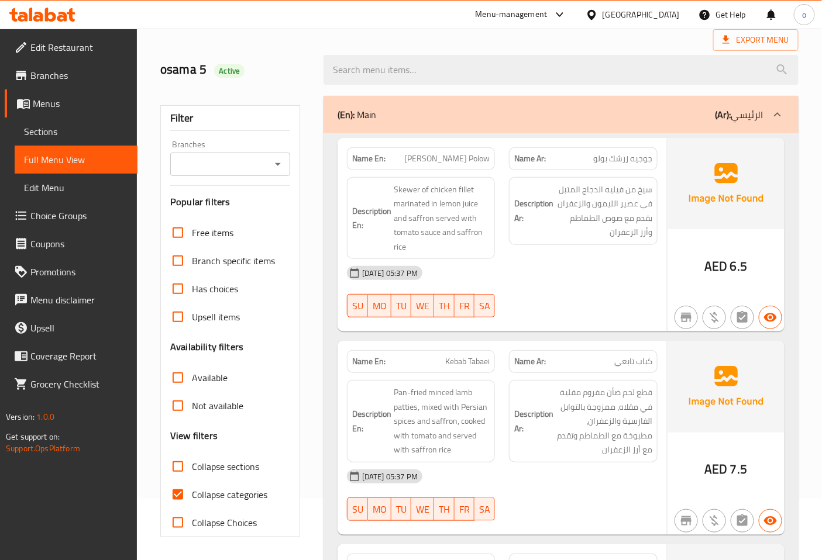
click at [226, 501] on span "Collapse categories" at bounding box center [229, 495] width 75 height 14
click at [192, 501] on input "Collapse categories" at bounding box center [178, 495] width 28 height 28
checkbox input "false"
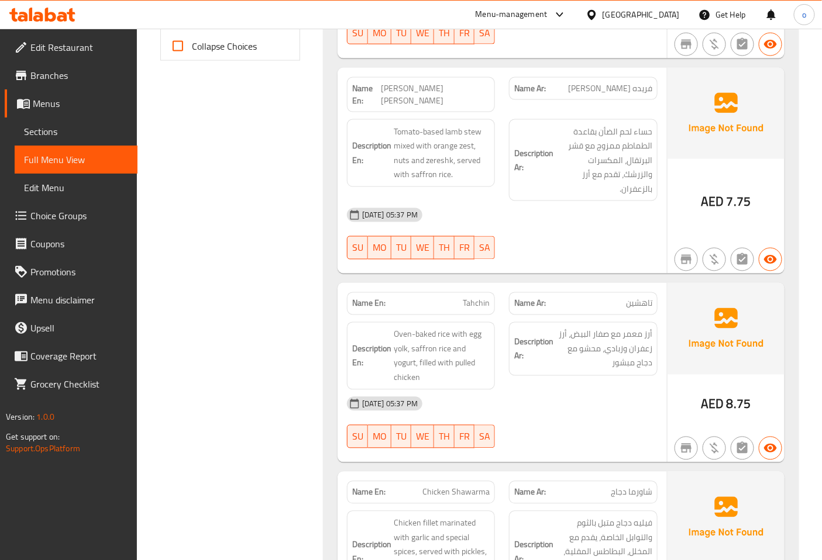
scroll to position [516, 0]
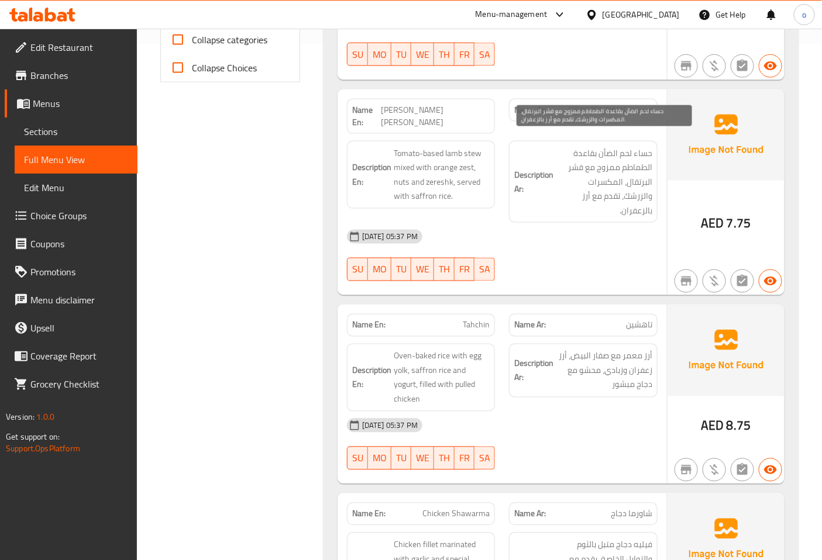
click at [645, 146] on span "حساء لحم الضأن بقاعدة الطماطم ممزوج مع قشر البرتقال، المكسرات والزرشك، تقدم مع …" at bounding box center [604, 182] width 96 height 72
click at [597, 146] on span "حساء لحم الضأن بقاعدة الطماطم ممزوج مع قشر البرتقال، المكسرات والزرشك، تقدم مع …" at bounding box center [604, 182] width 96 height 72
click at [591, 171] on span "حساء لحم الضأن بقاعدة الطماطم ممزوج مع قشر البرتقال، المكسرات والزرشك، تقدم مع …" at bounding box center [604, 182] width 96 height 72
click at [593, 314] on div "Name Ar: [PERSON_NAME]" at bounding box center [583, 325] width 149 height 23
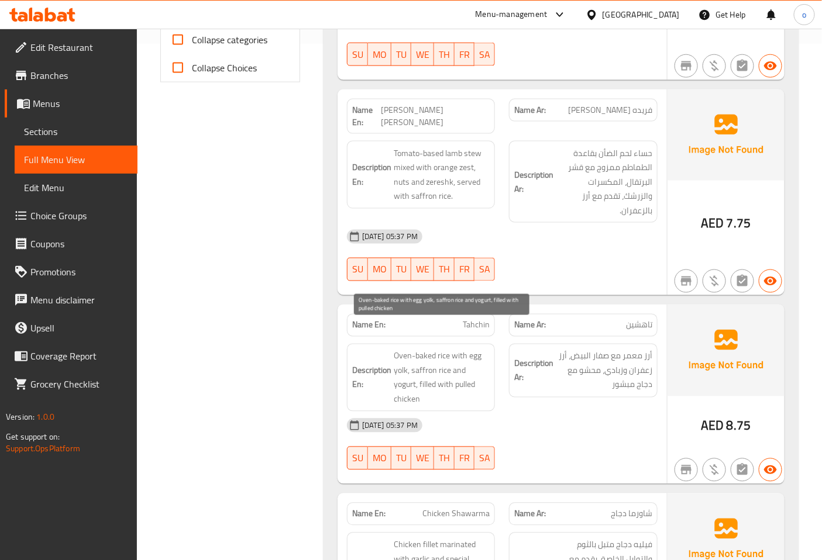
click at [488, 370] on span "Oven-baked rice with egg yolk, saffron rice and yogurt, filled with pulled chic…" at bounding box center [442, 377] width 96 height 57
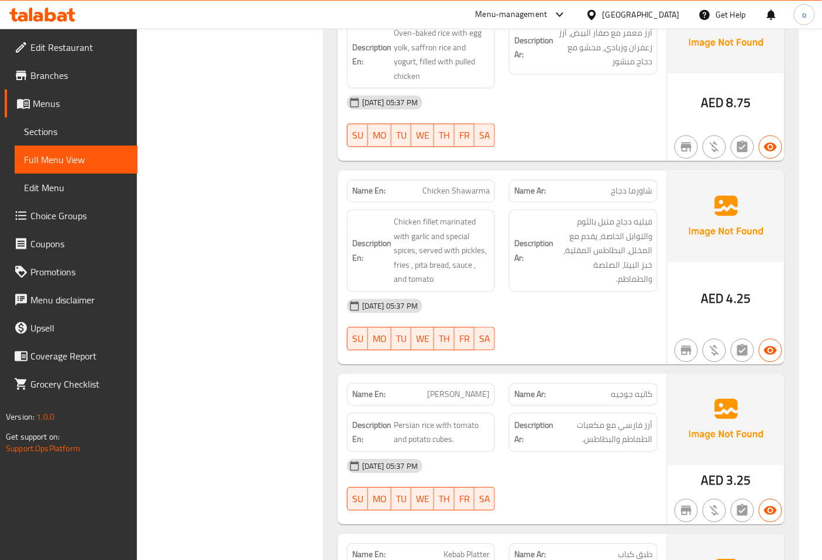
scroll to position [841, 0]
click at [612, 184] on span "شاورما دجاج" at bounding box center [631, 190] width 42 height 12
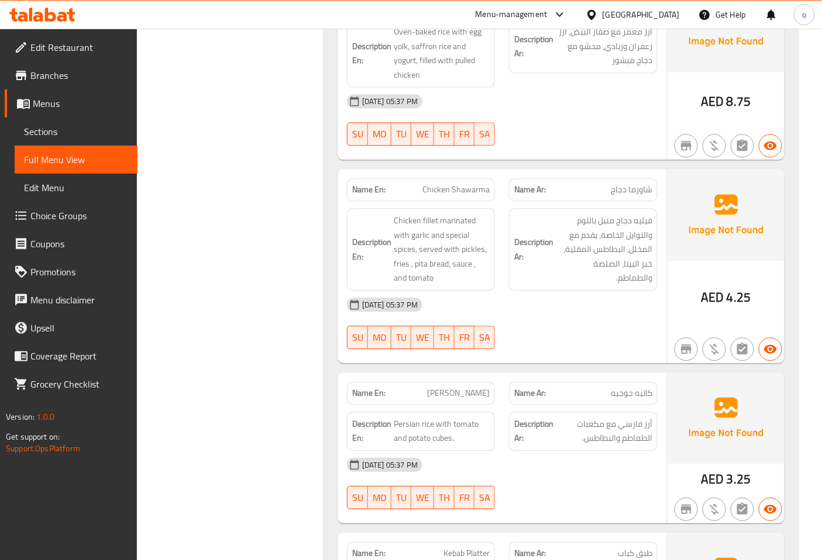
click at [576, 208] on div "Description Ar: فيليه دجاج متبل بالثوم والتوابل الخاصة، يقدم مع المخلل، البطاطس…" at bounding box center [583, 249] width 149 height 82
